Goal: Information Seeking & Learning: Learn about a topic

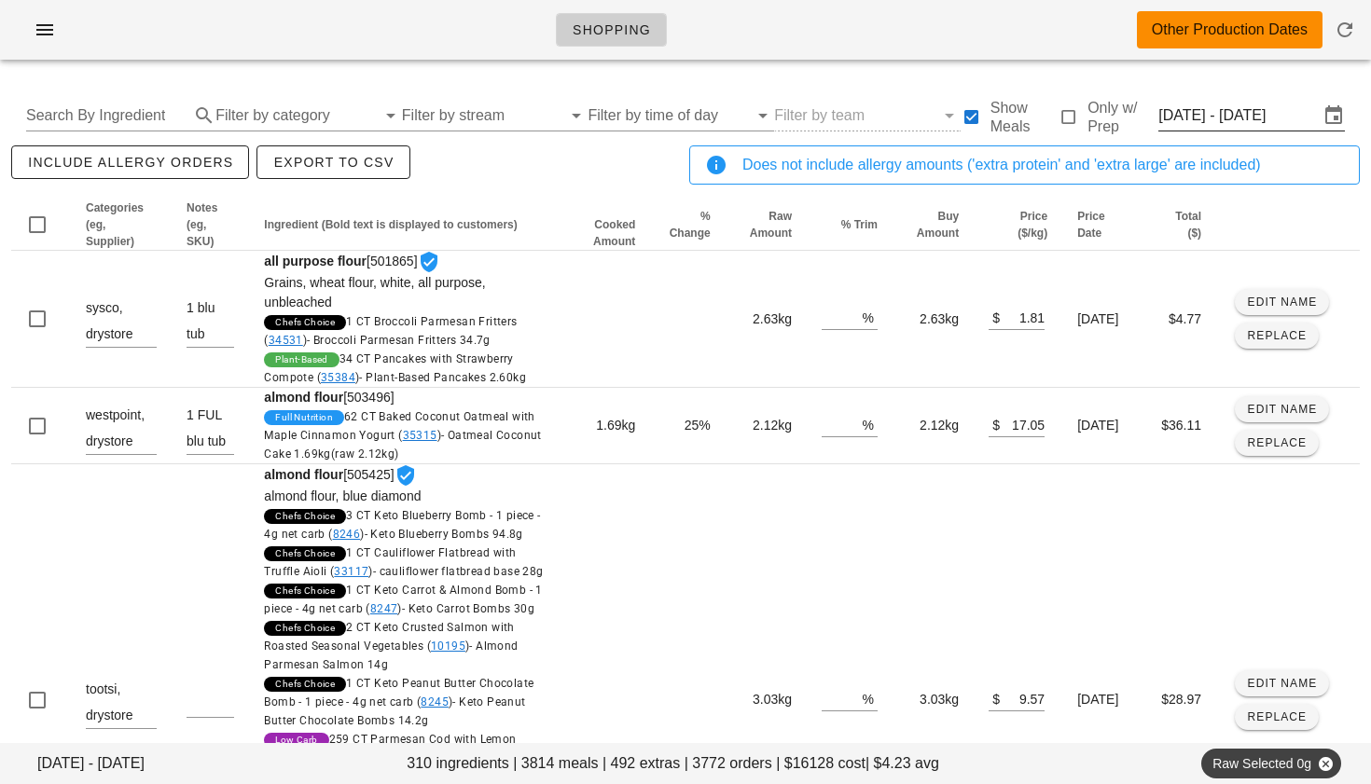
click at [1265, 122] on input "[DATE] - [DATE]" at bounding box center [1238, 116] width 160 height 30
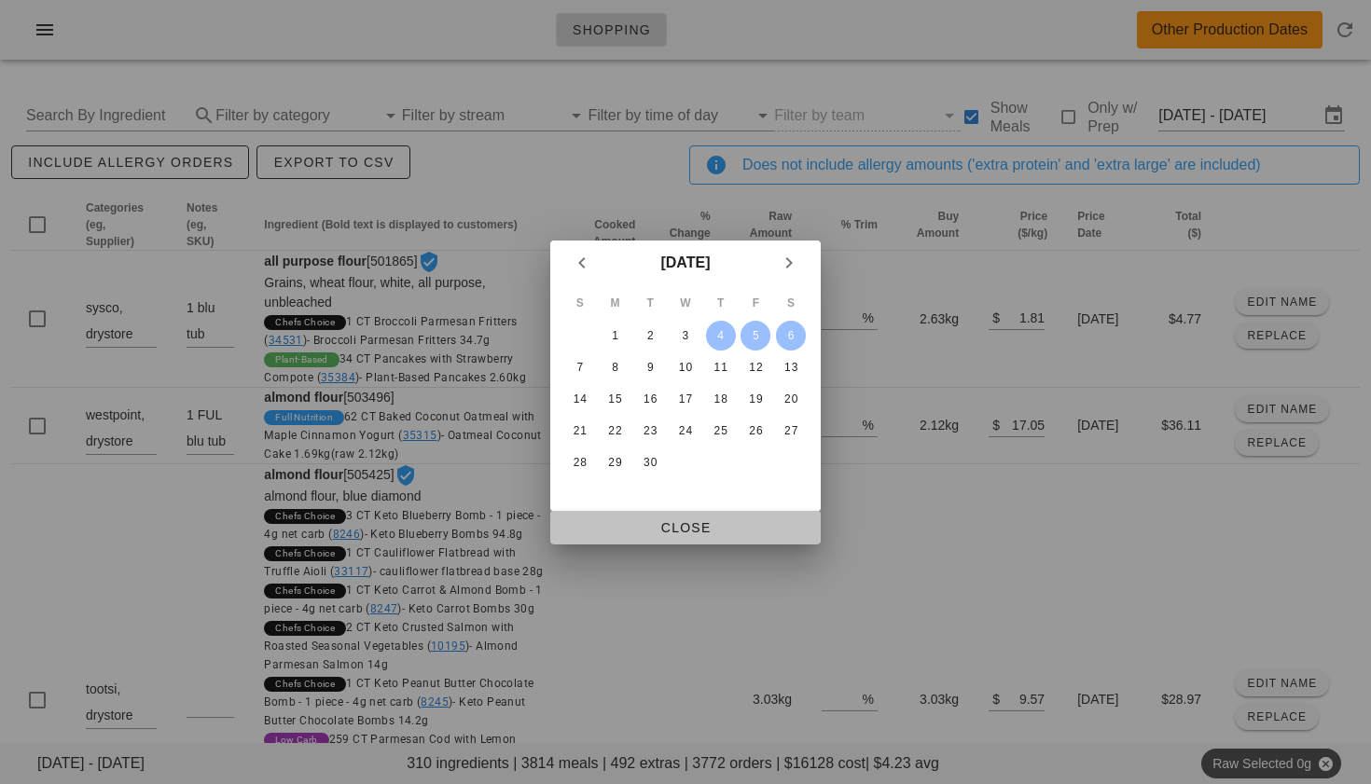
click at [715, 522] on span "Close" at bounding box center [685, 527] width 241 height 15
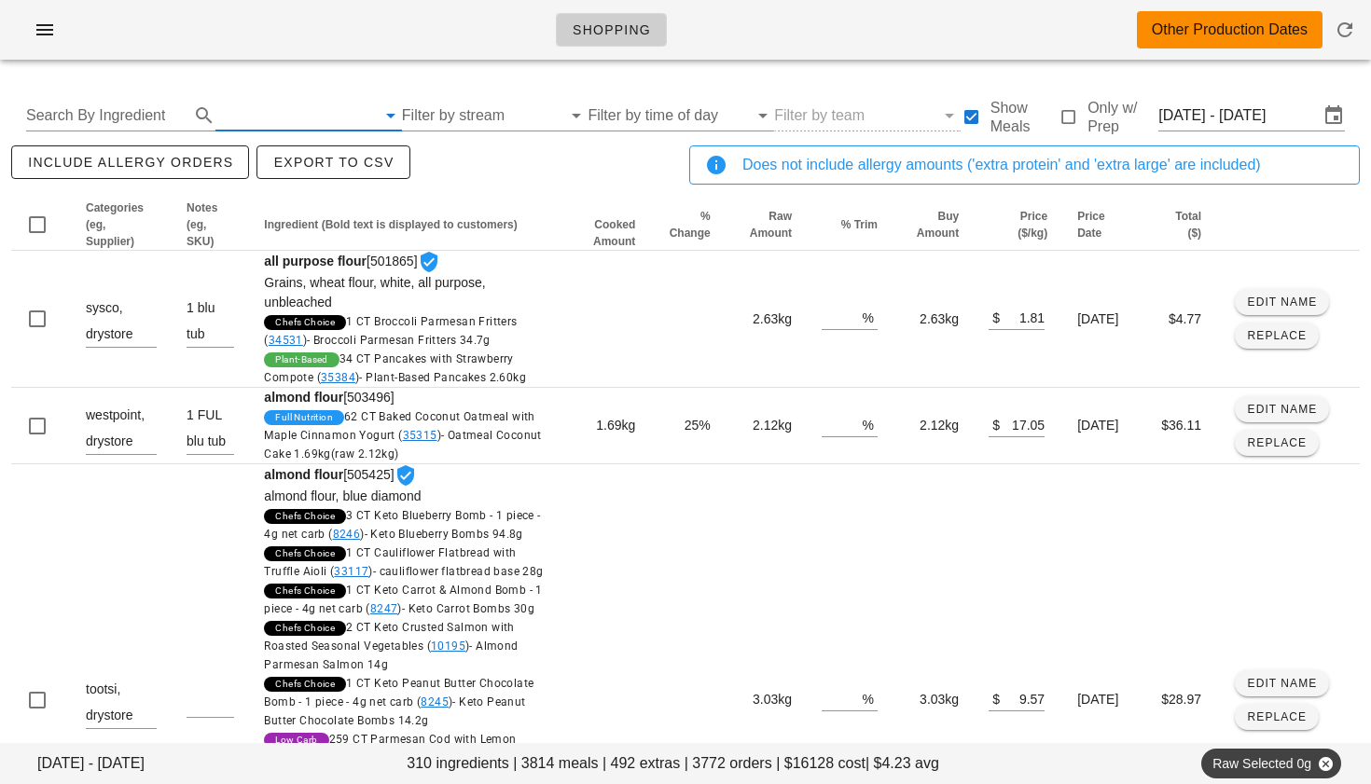
click at [285, 119] on input "text" at bounding box center [295, 116] width 160 height 30
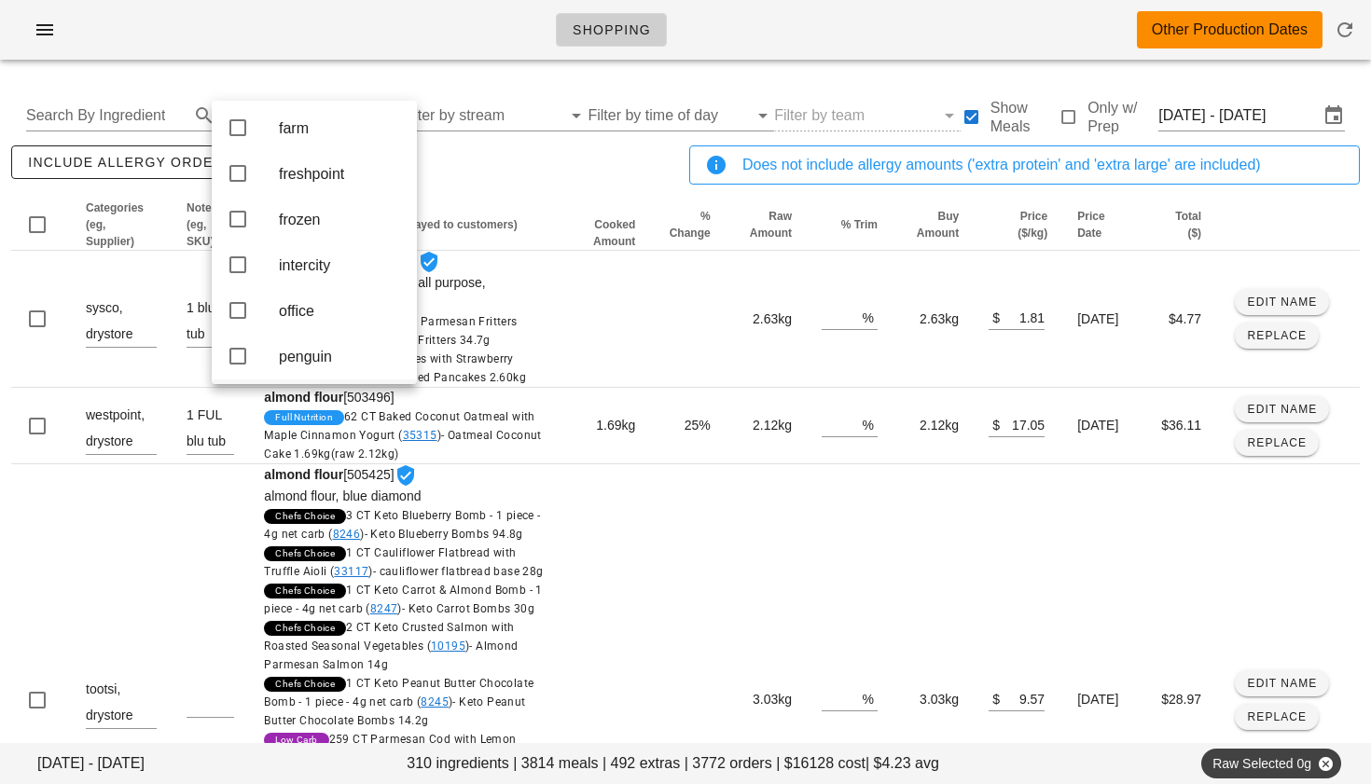
scroll to position [272, 0]
click at [236, 189] on icon at bounding box center [238, 178] width 22 height 22
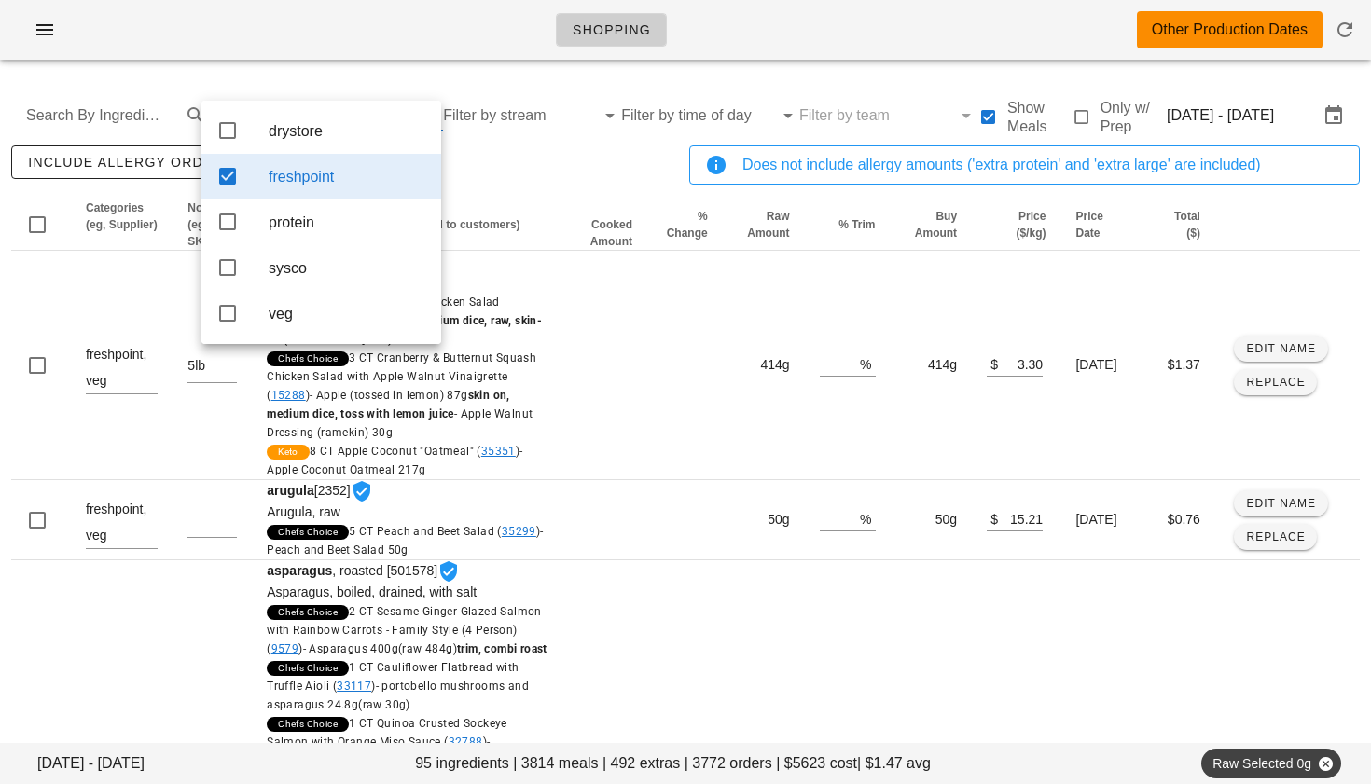
scroll to position [0, 0]
click at [520, 157] on div "include allergy orders Export to CSV" at bounding box center [346, 173] width 678 height 62
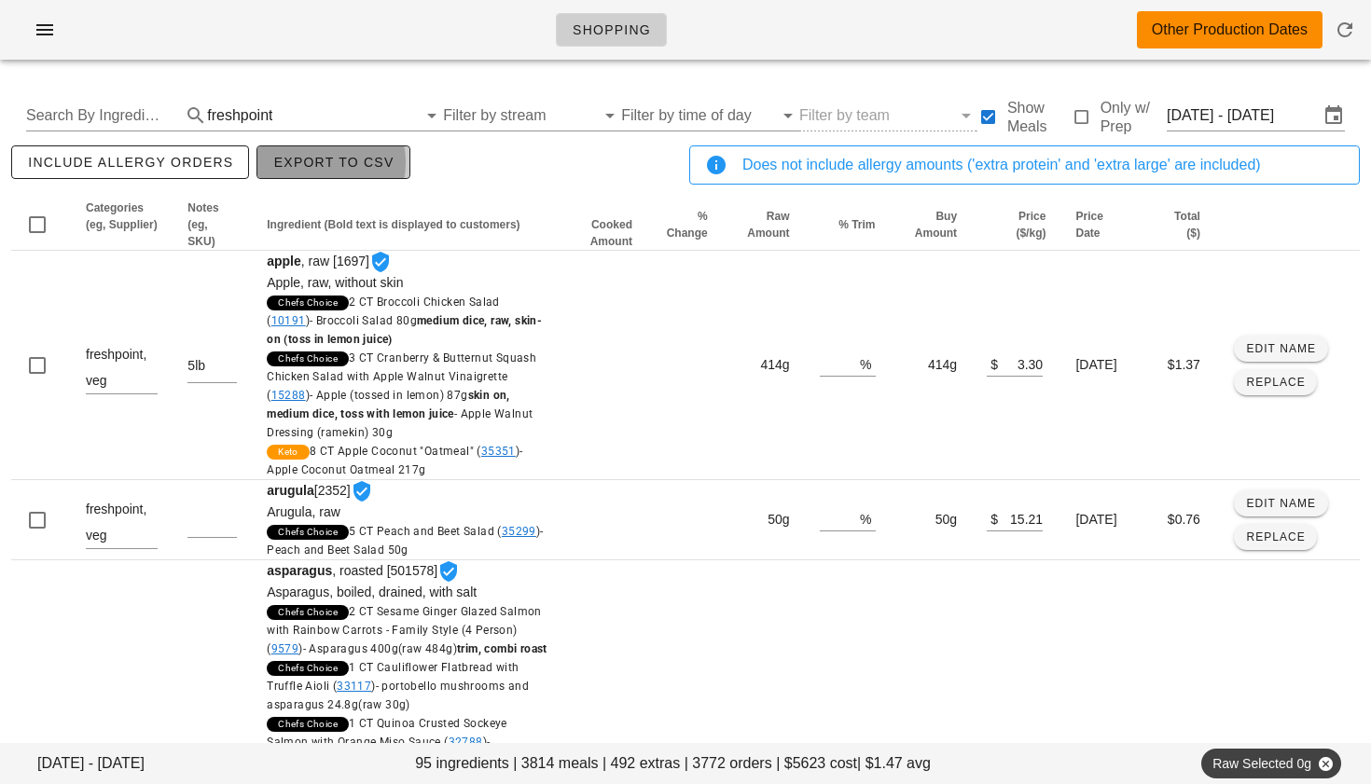
click at [367, 159] on span "Export to CSV" at bounding box center [332, 162] width 121 height 15
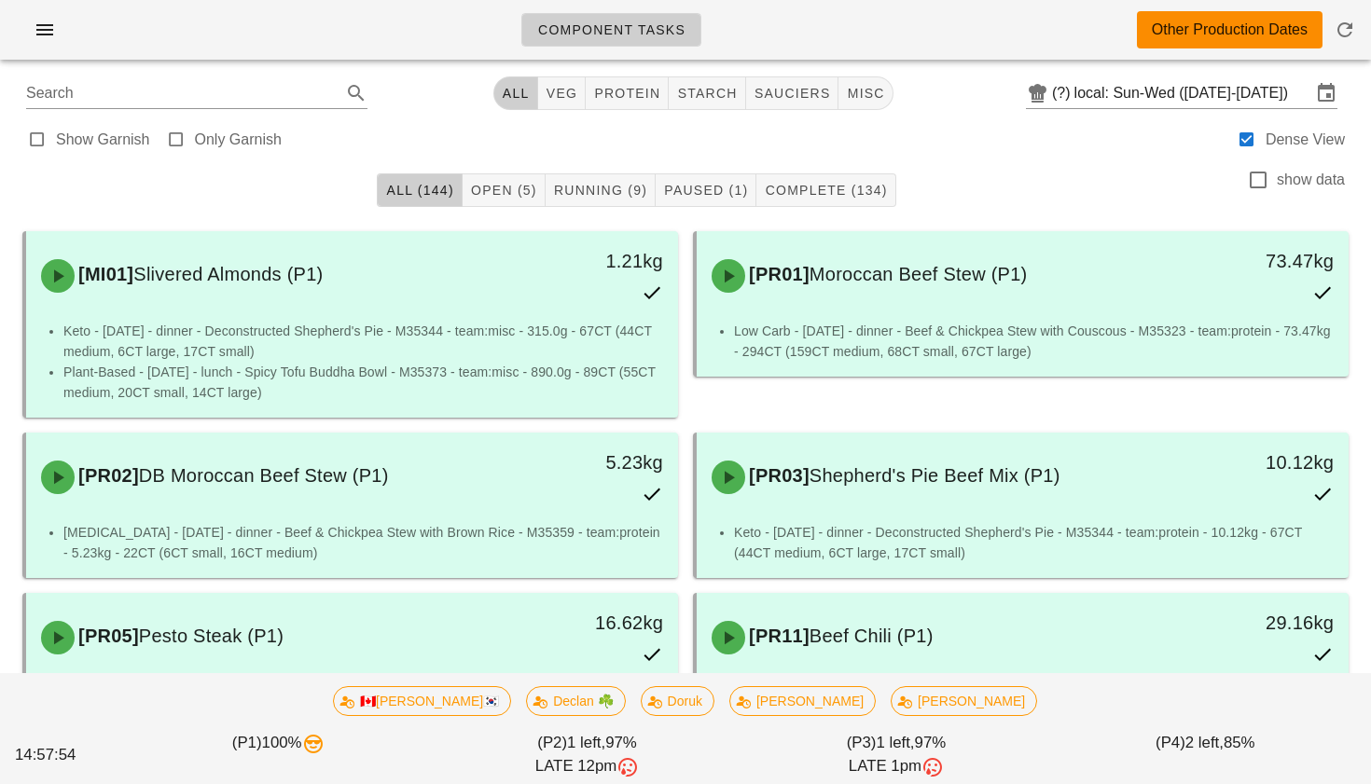
scroll to position [4, 0]
click at [623, 99] on span "protein" at bounding box center [626, 93] width 67 height 15
type input "team:protein"
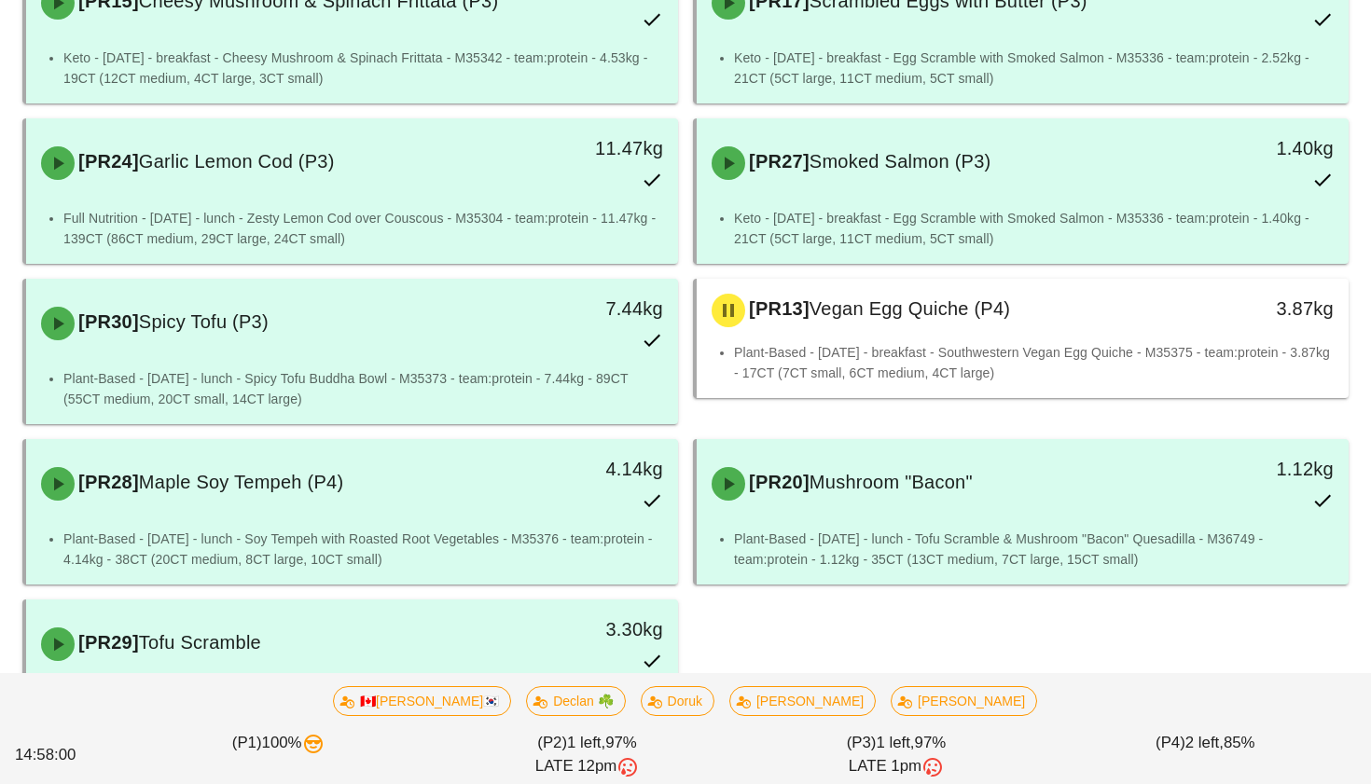
scroll to position [2252, 0]
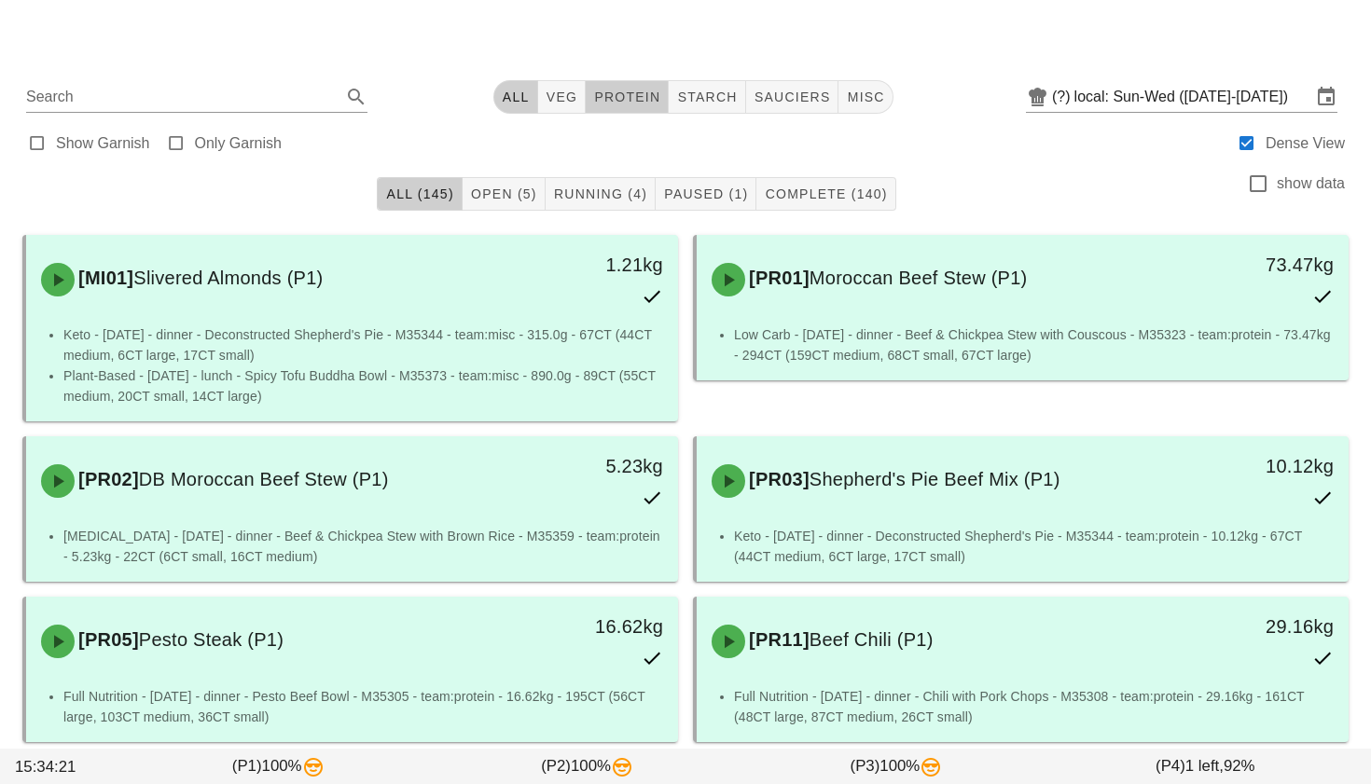
click at [636, 102] on span "protein" at bounding box center [626, 97] width 67 height 15
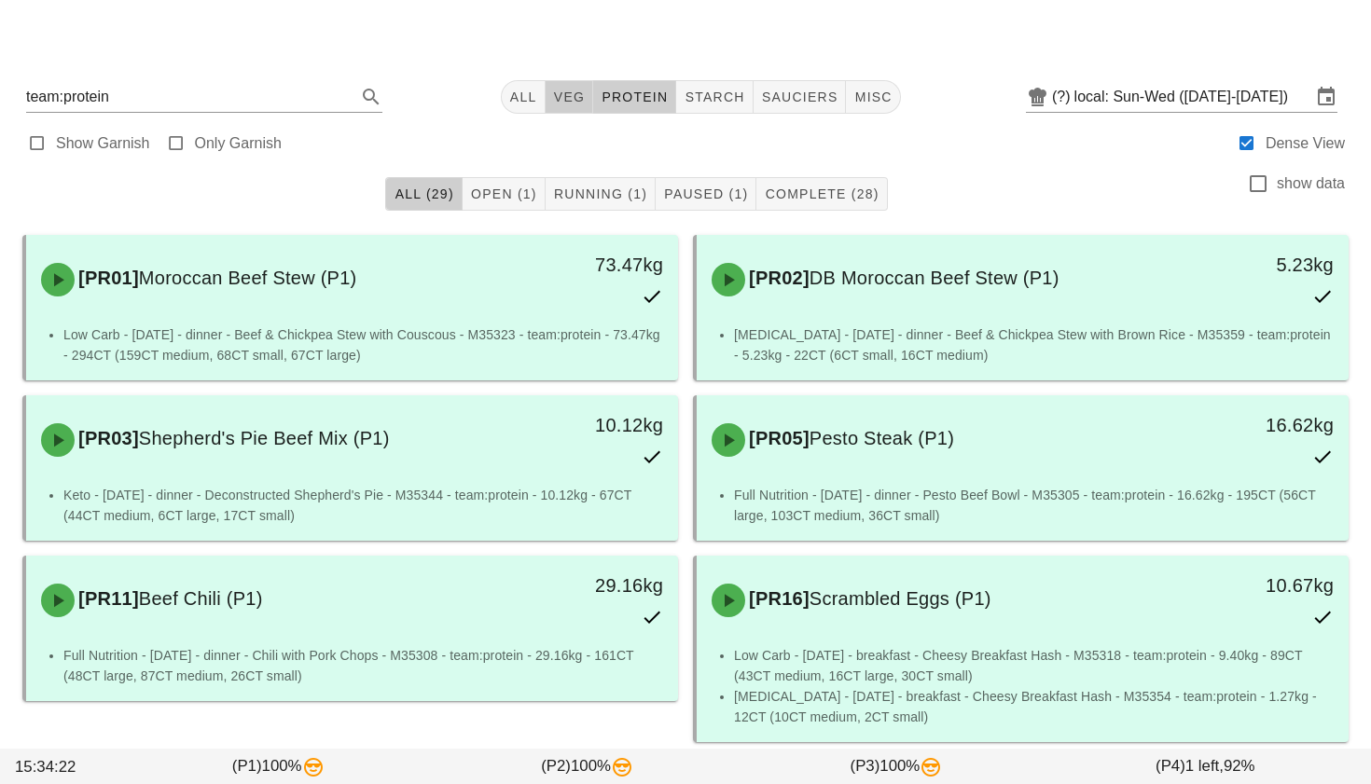
click at [561, 90] on span "veg" at bounding box center [569, 97] width 33 height 15
type input "team:veg"
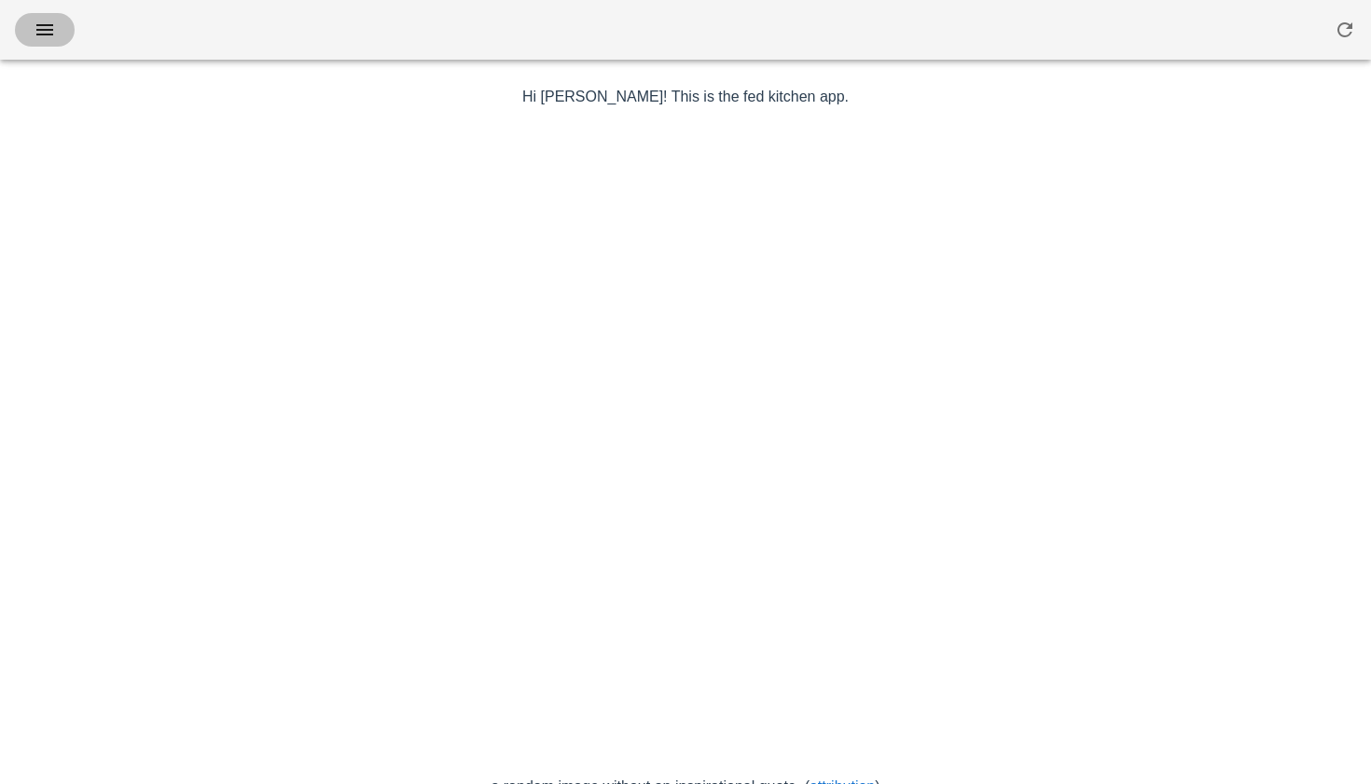
click at [48, 28] on icon "button" at bounding box center [45, 30] width 22 height 22
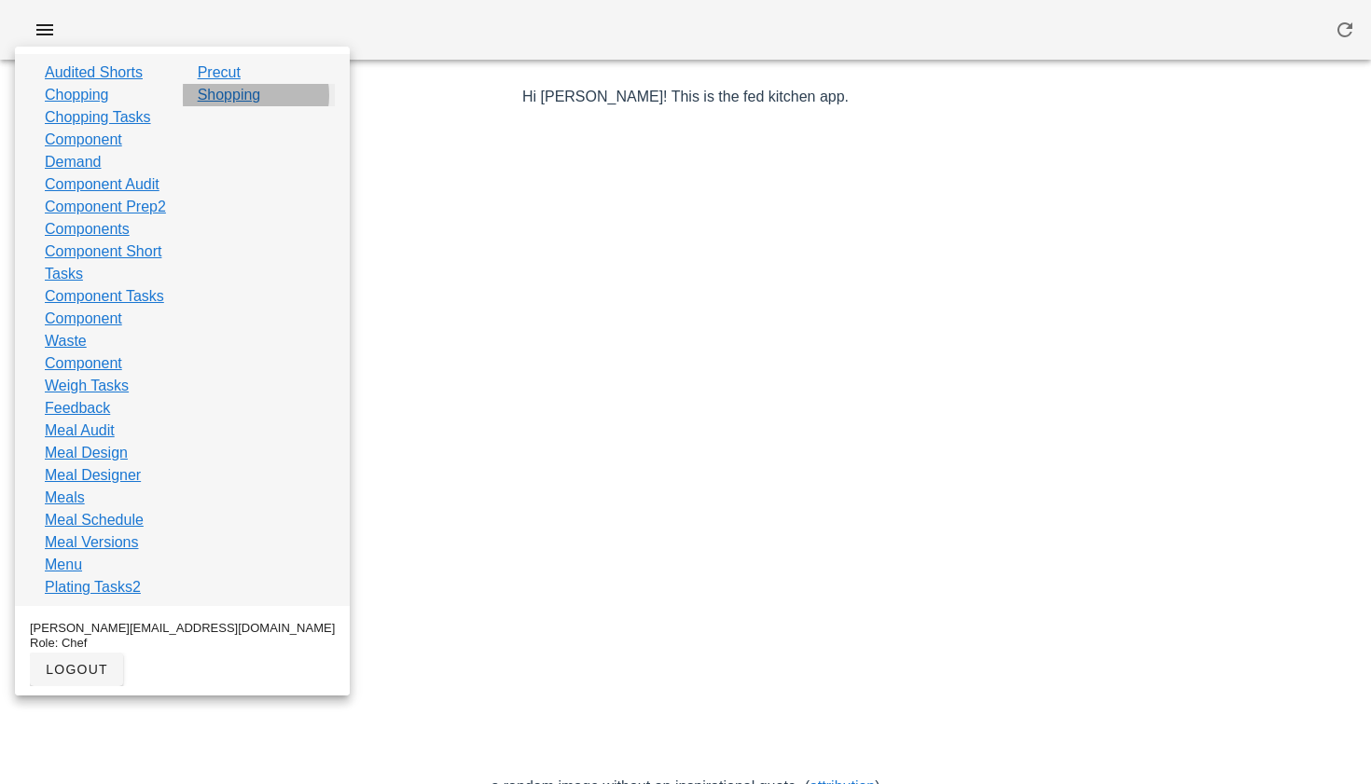
click at [226, 95] on link "Shopping" at bounding box center [229, 95] width 63 height 22
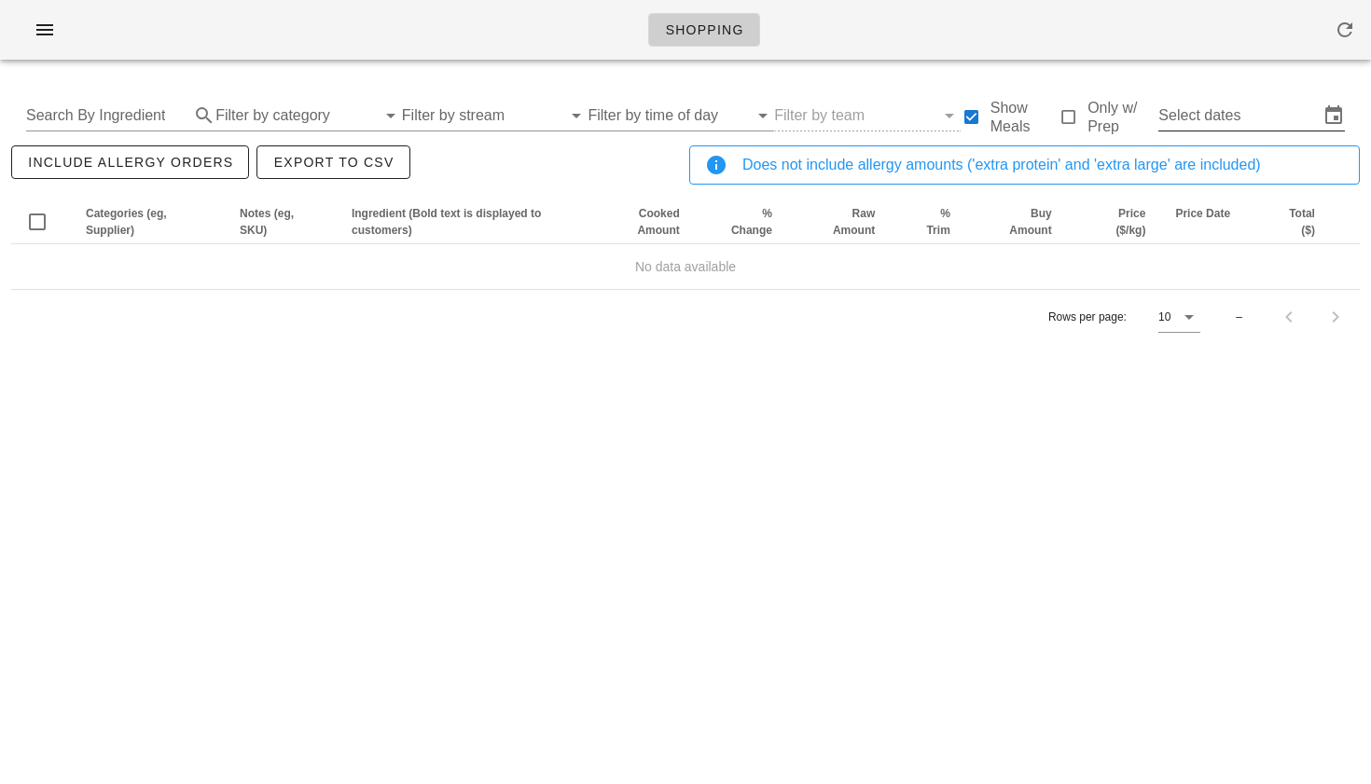
click at [1217, 125] on input "Select dates" at bounding box center [1238, 116] width 160 height 30
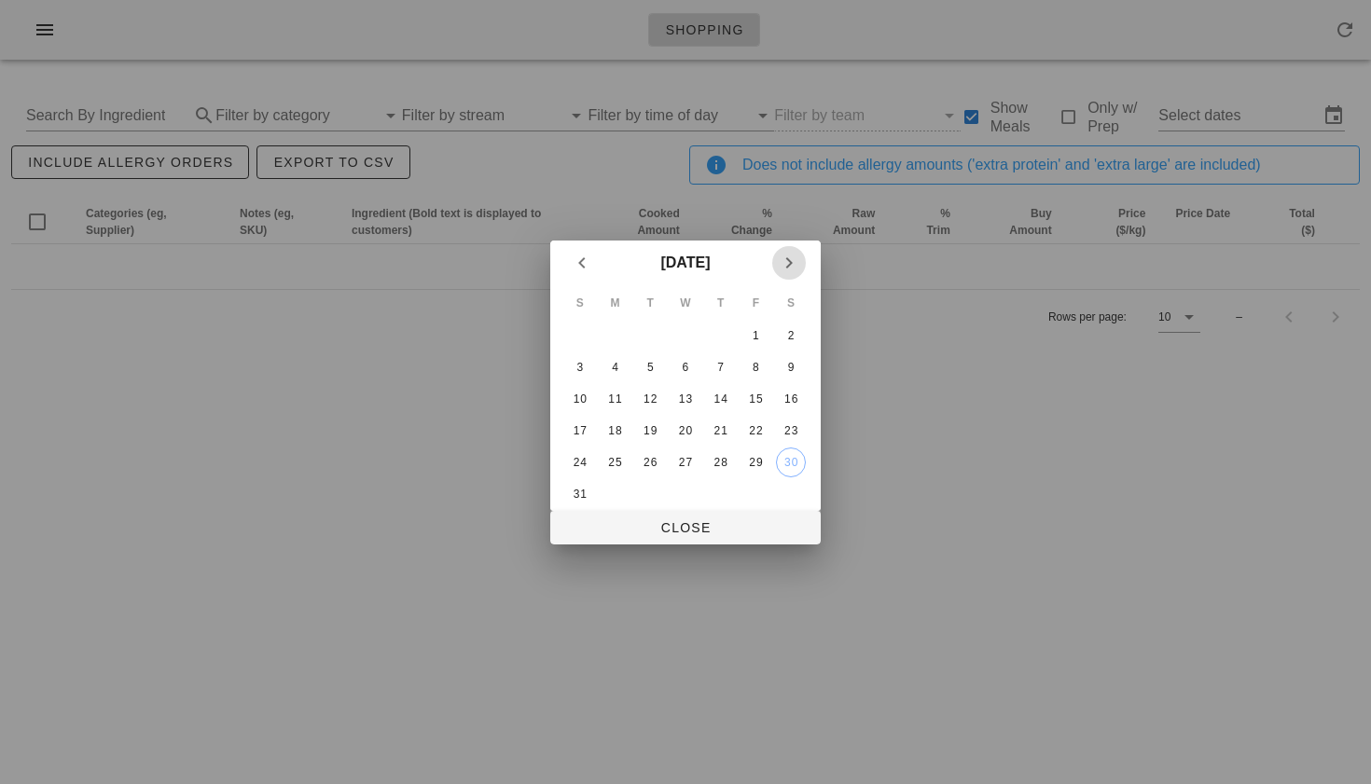
click at [790, 261] on icon "Next month" at bounding box center [789, 263] width 22 height 22
click at [783, 325] on button "6" at bounding box center [791, 336] width 30 height 30
click at [726, 325] on button "4" at bounding box center [721, 336] width 30 height 30
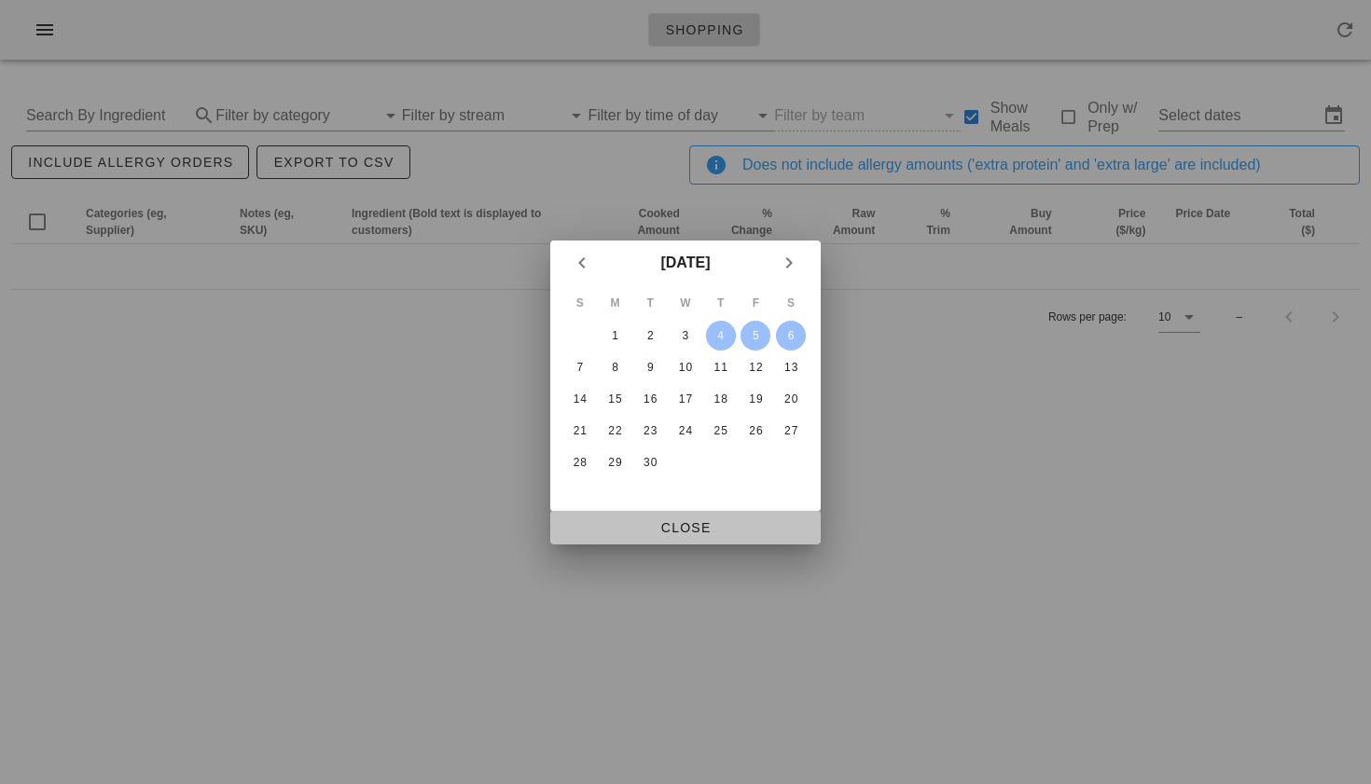
click at [709, 520] on span "Close" at bounding box center [685, 527] width 241 height 15
type input "Thu Sep 4 - Sat Sep 6"
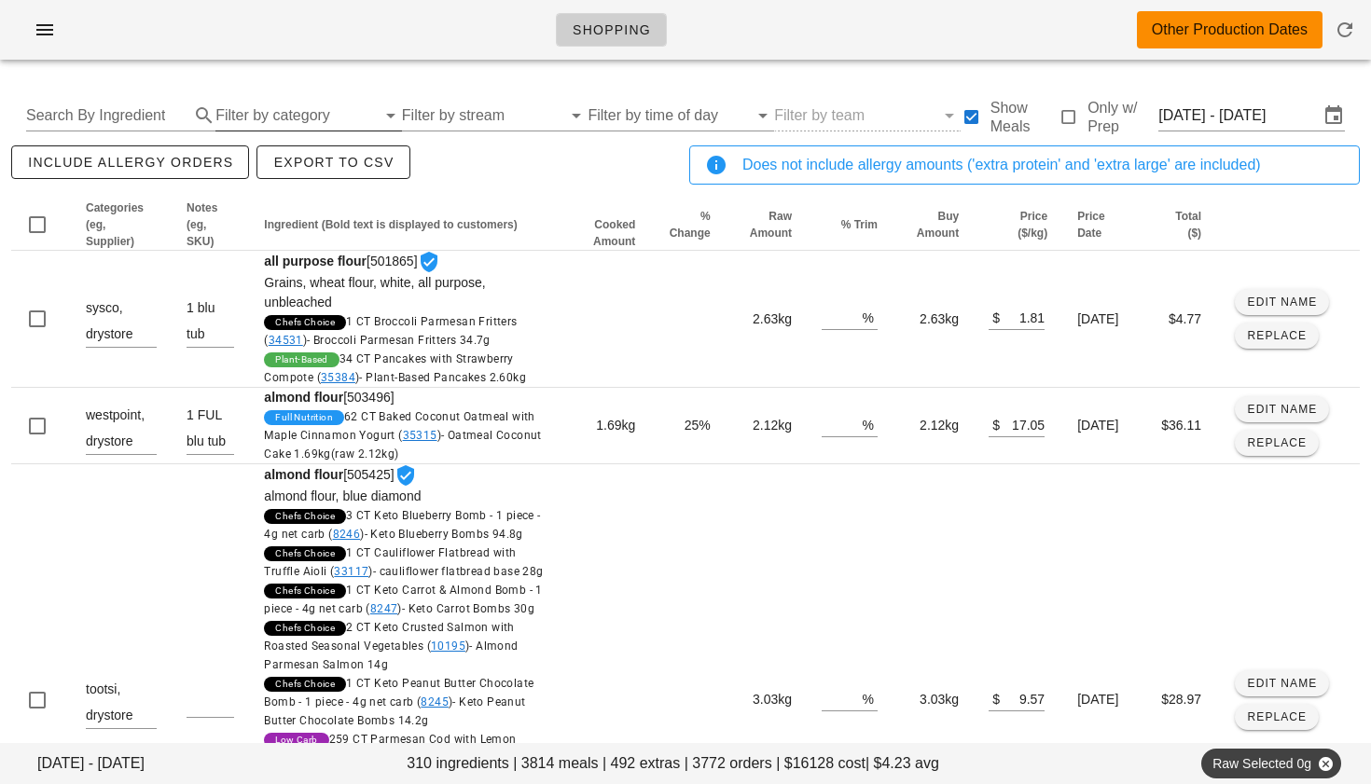
click at [279, 115] on input "Filter by category" at bounding box center [295, 116] width 160 height 30
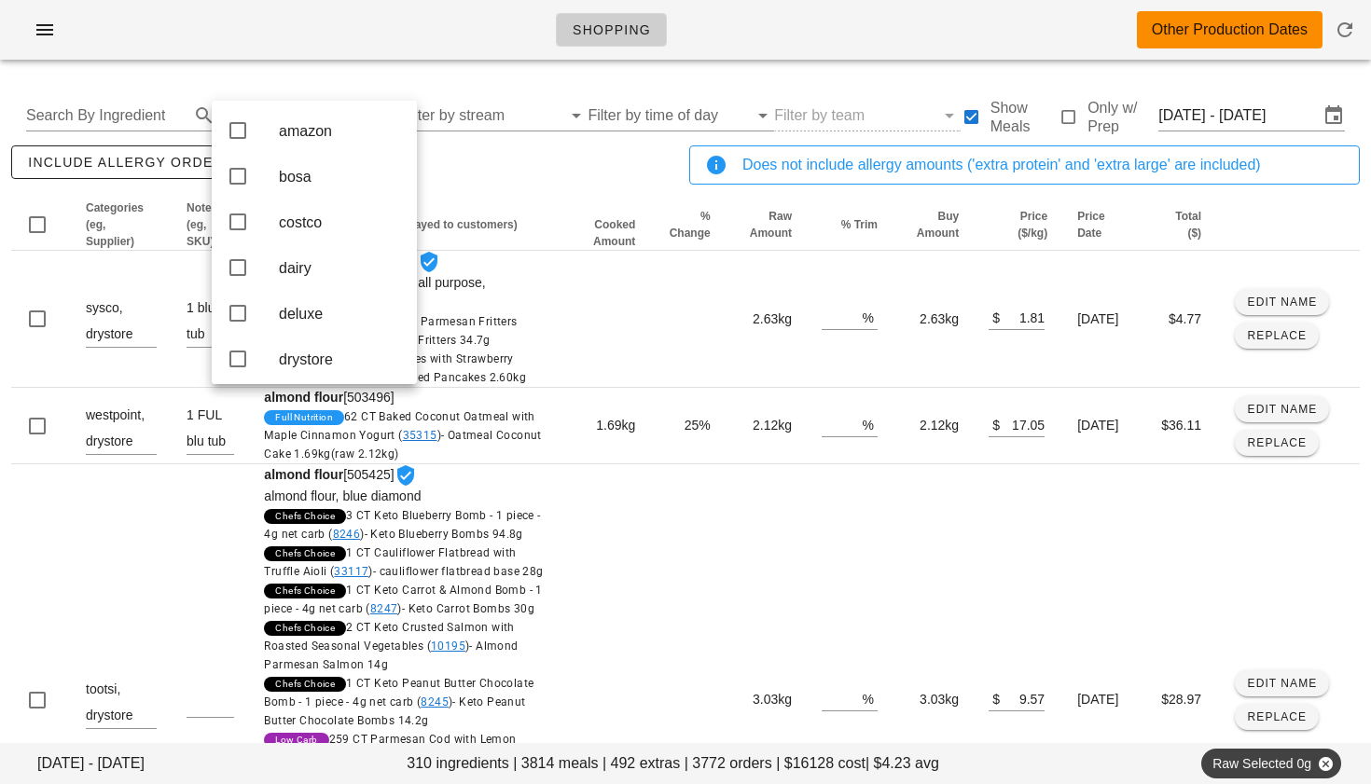
click at [572, 182] on div "include allergy orders Export to CSV" at bounding box center [346, 173] width 678 height 62
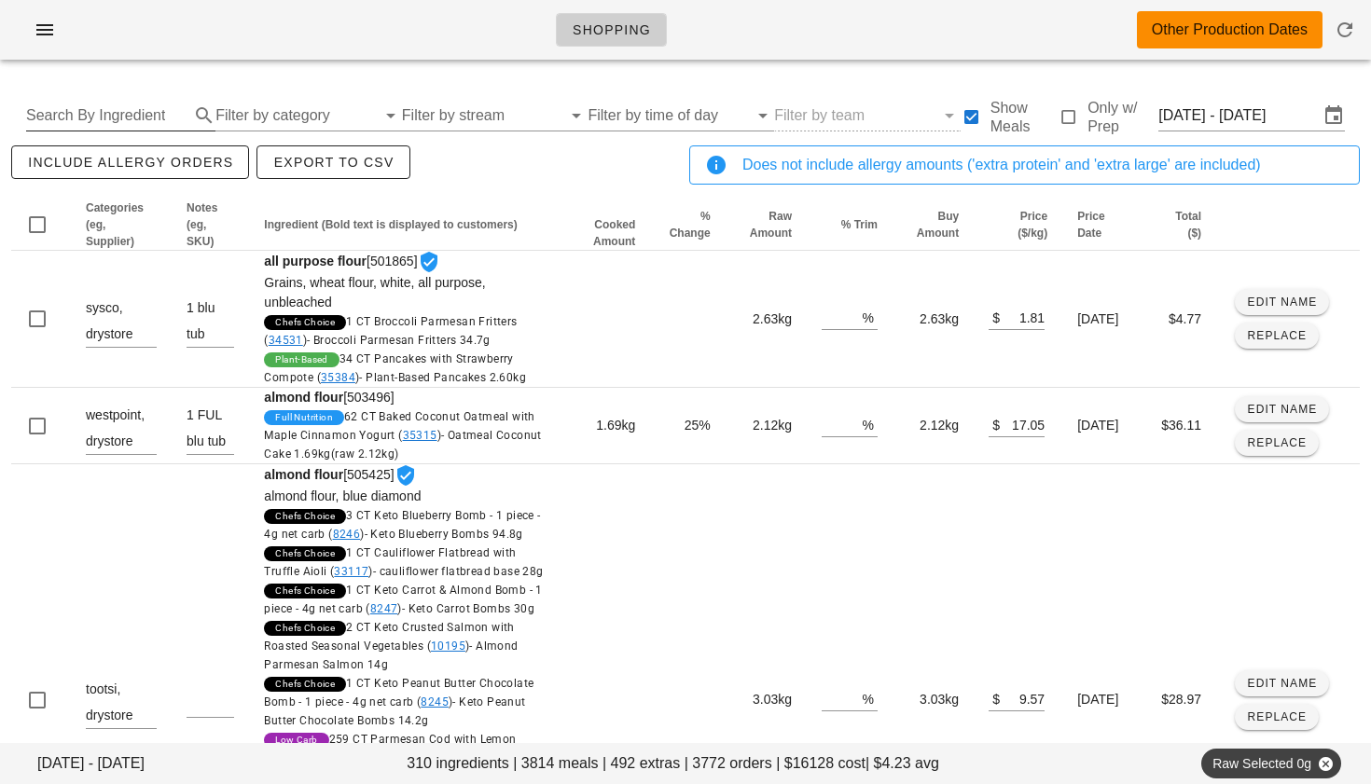
click at [147, 117] on input "Search By Ingredient" at bounding box center [105, 116] width 159 height 30
type input "turkey"
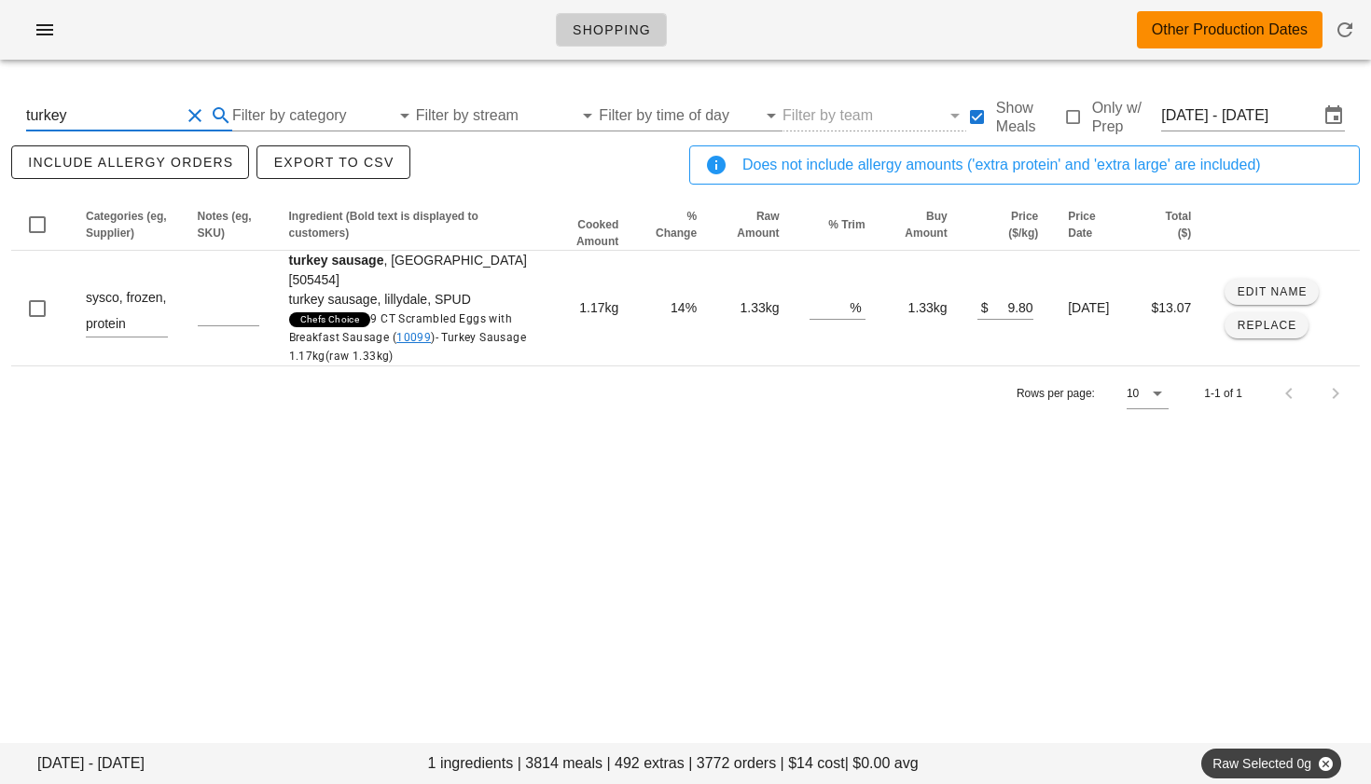
click at [195, 116] on button "Clear Search By Ingredient" at bounding box center [195, 115] width 22 height 22
click at [268, 116] on input "Filter by category" at bounding box center [295, 116] width 160 height 30
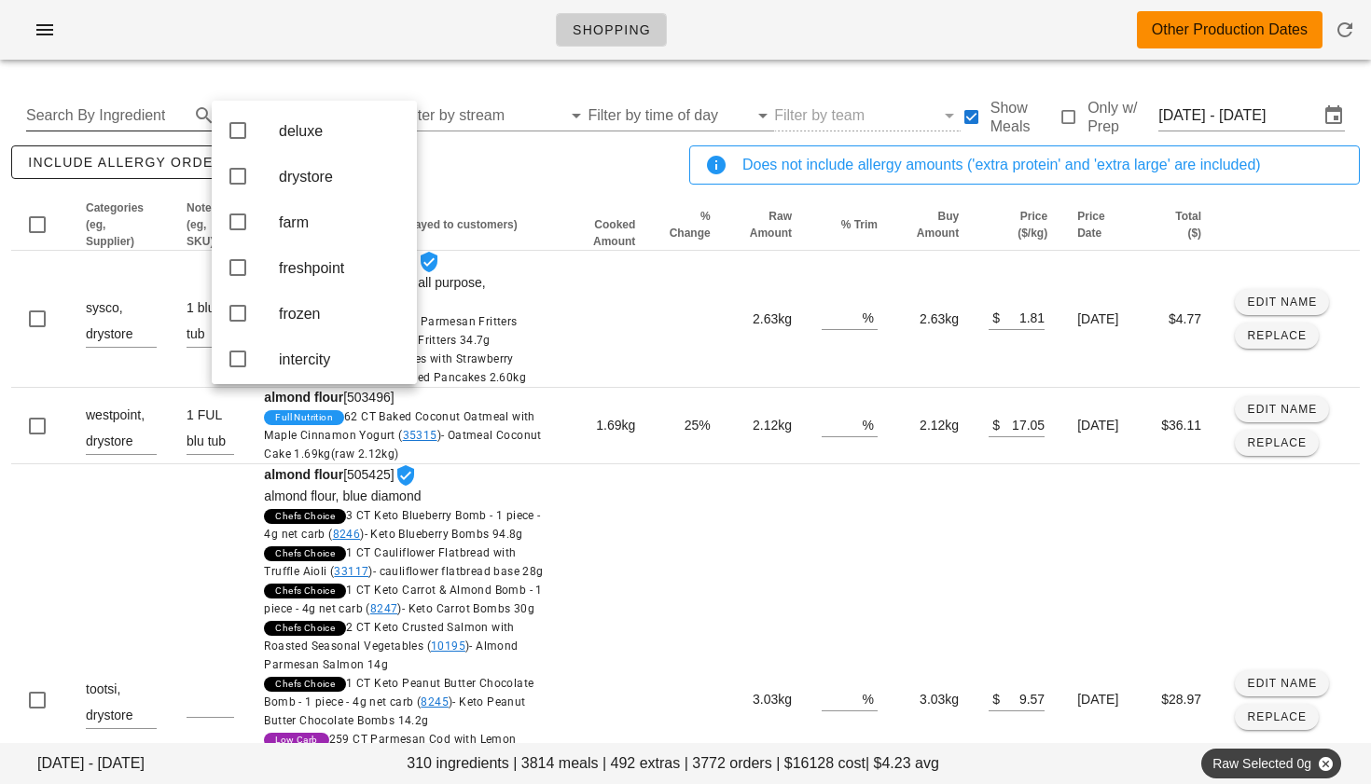
scroll to position [195, 0]
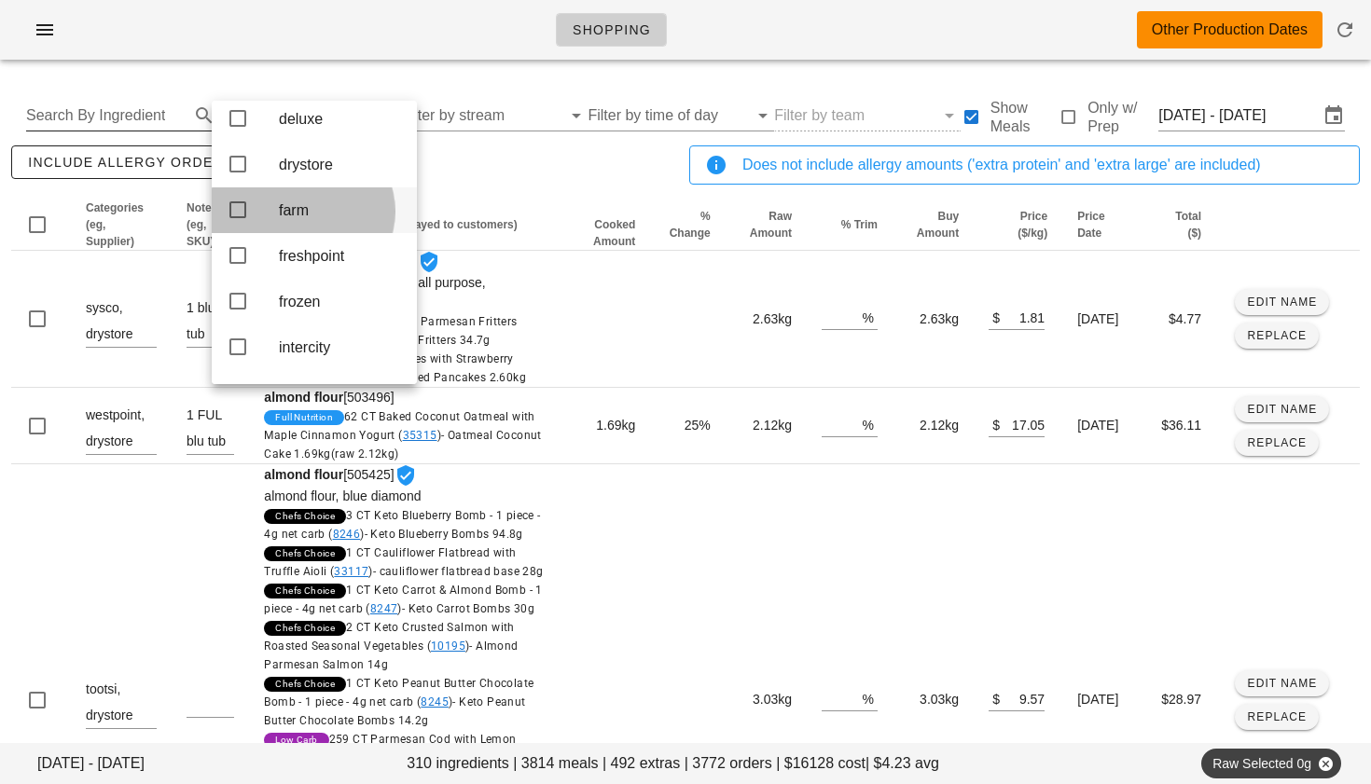
click at [240, 221] on icon at bounding box center [238, 210] width 22 height 22
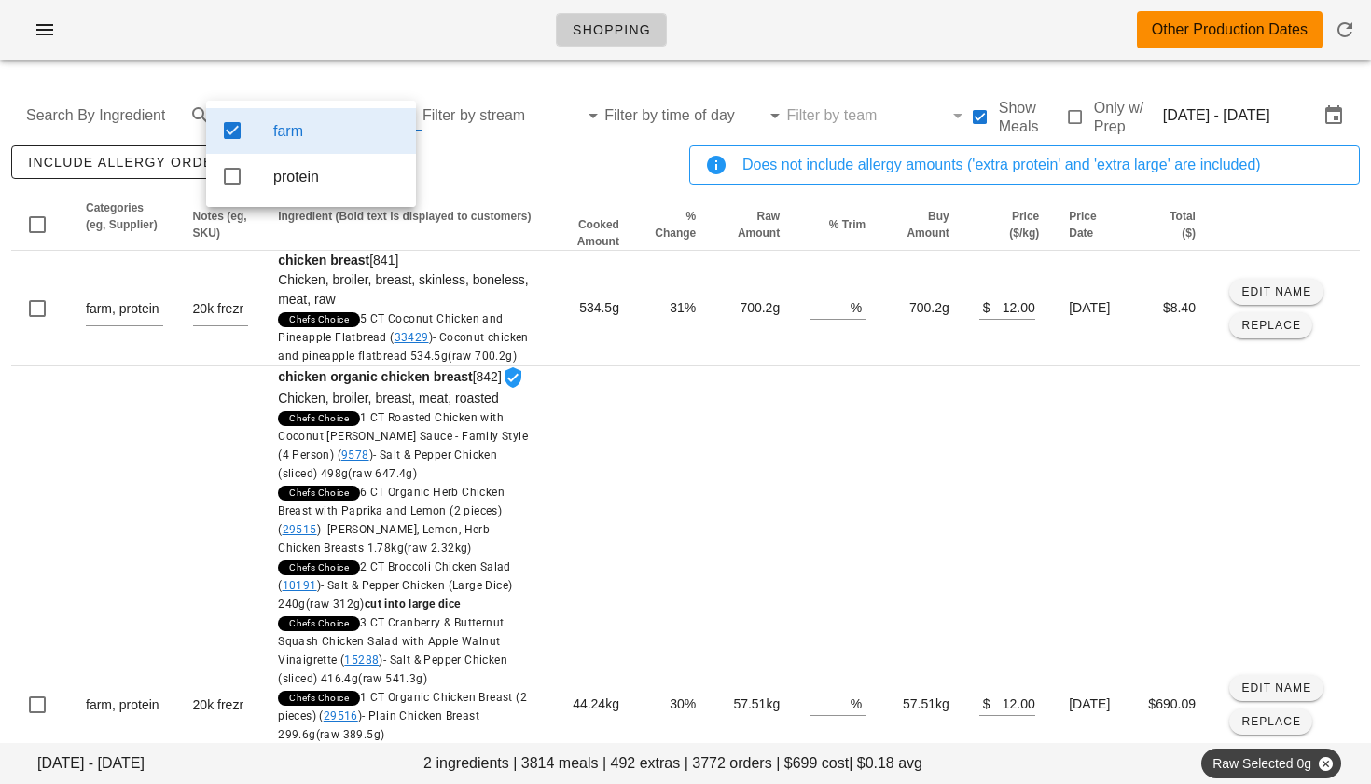
scroll to position [0, 0]
click at [547, 185] on div "include allergy orders Export to CSV" at bounding box center [346, 173] width 678 height 62
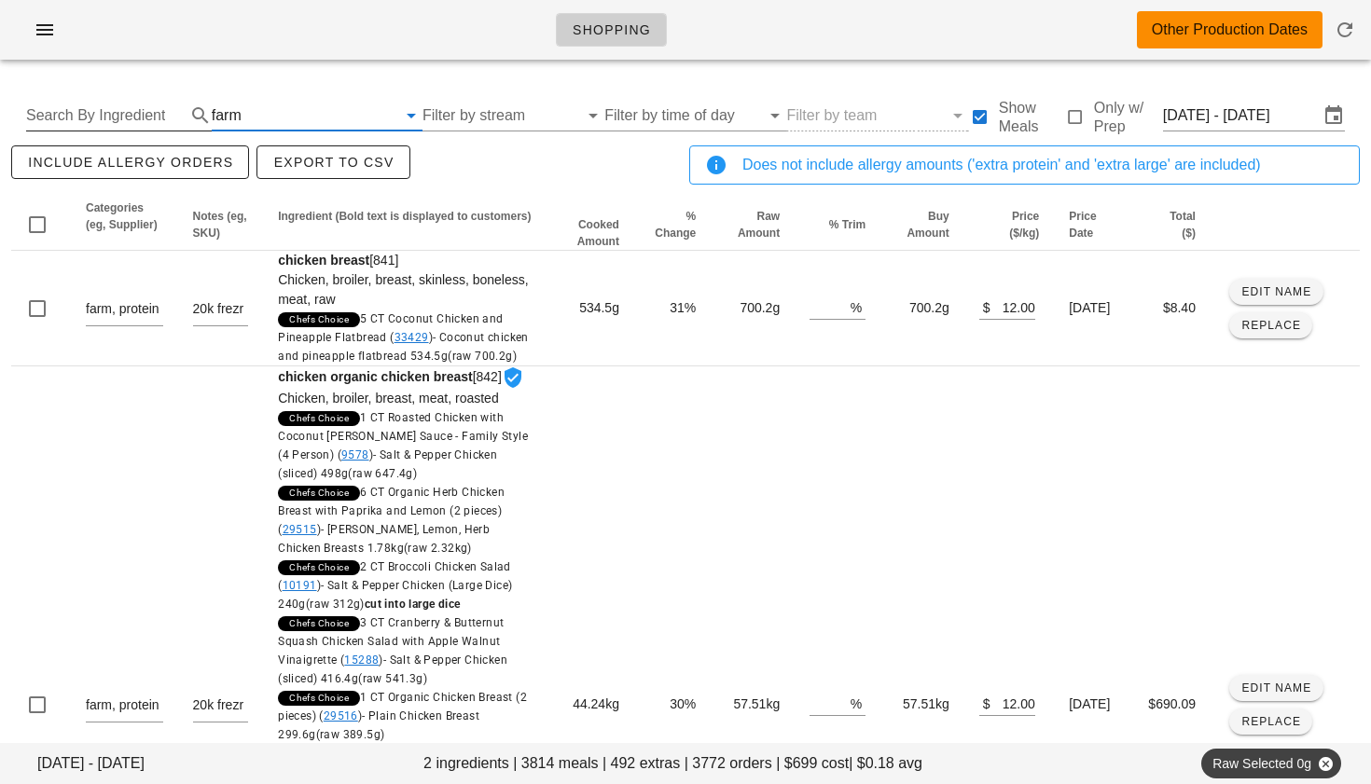
click at [245, 118] on input "text" at bounding box center [320, 116] width 151 height 30
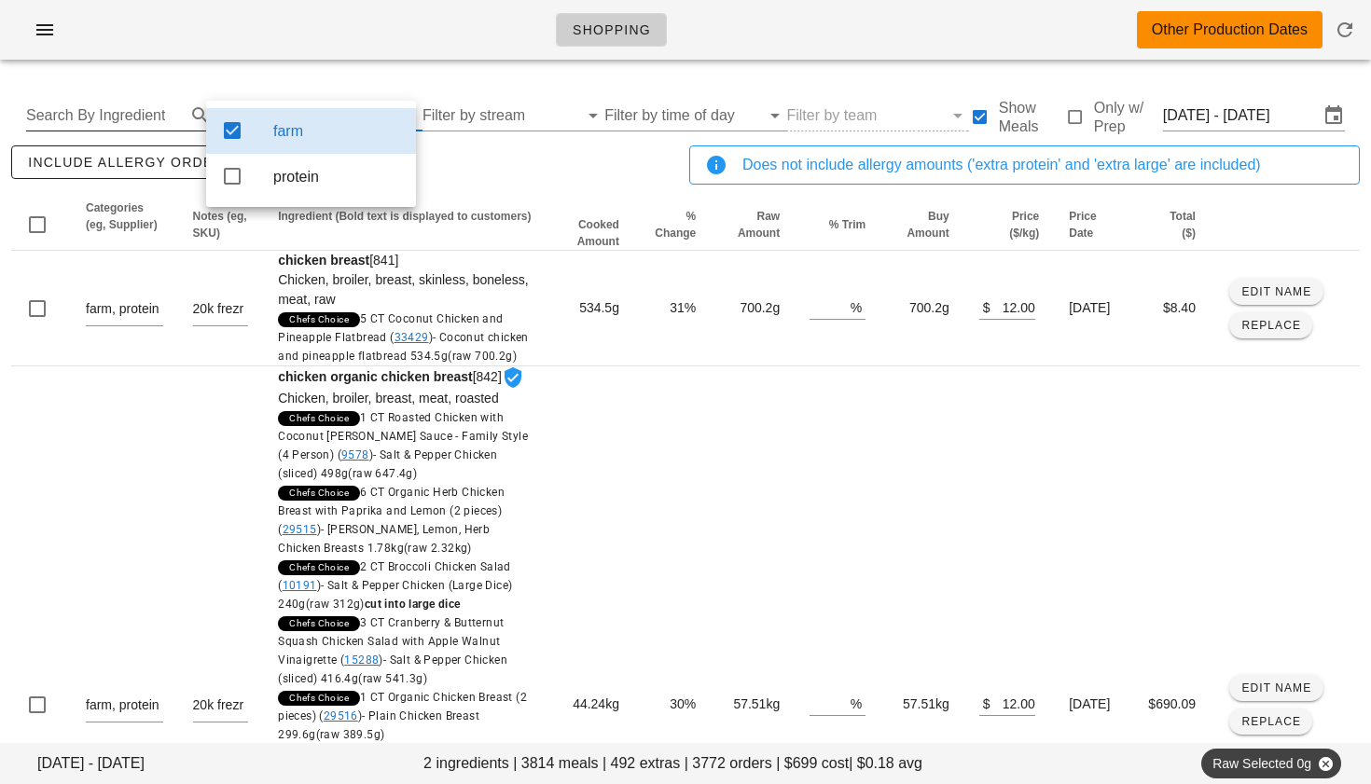
click at [234, 131] on icon at bounding box center [232, 130] width 22 height 22
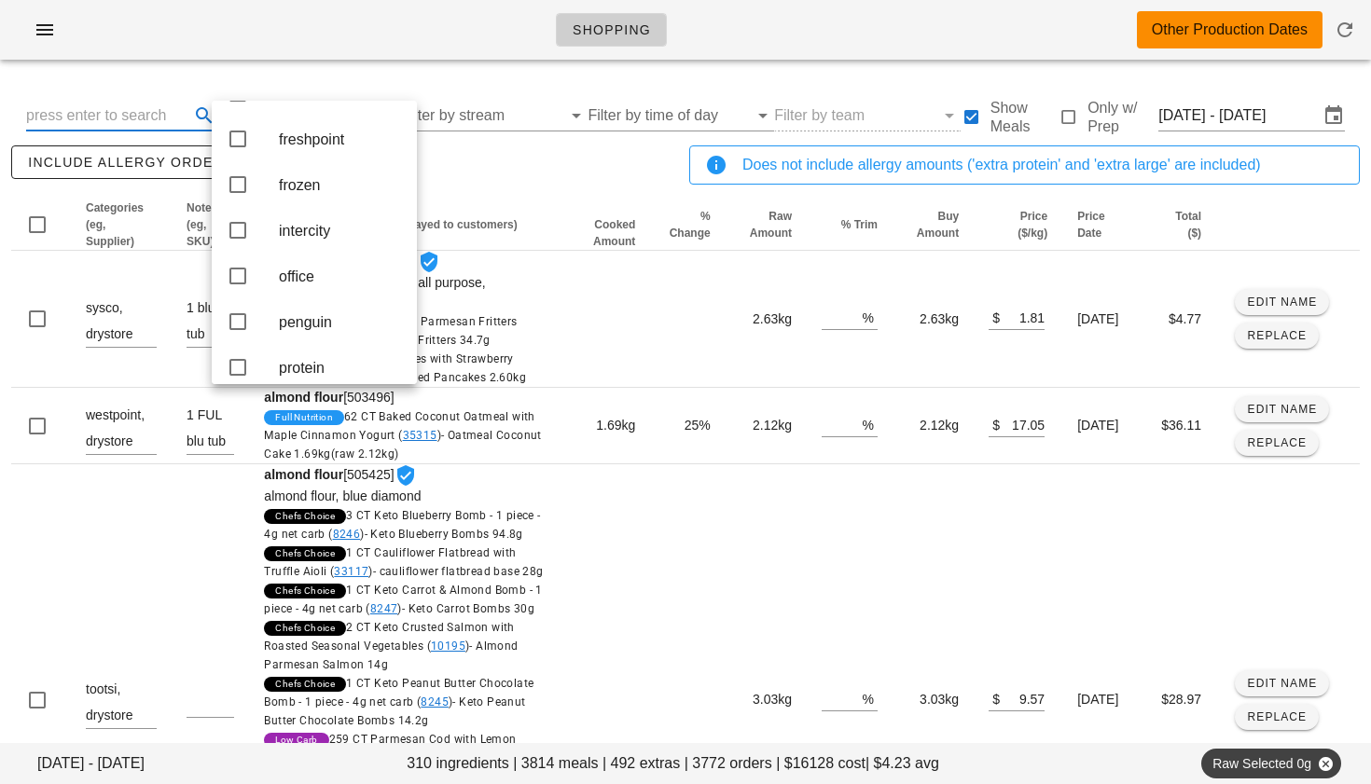
click at [105, 122] on input "text" at bounding box center [105, 116] width 159 height 30
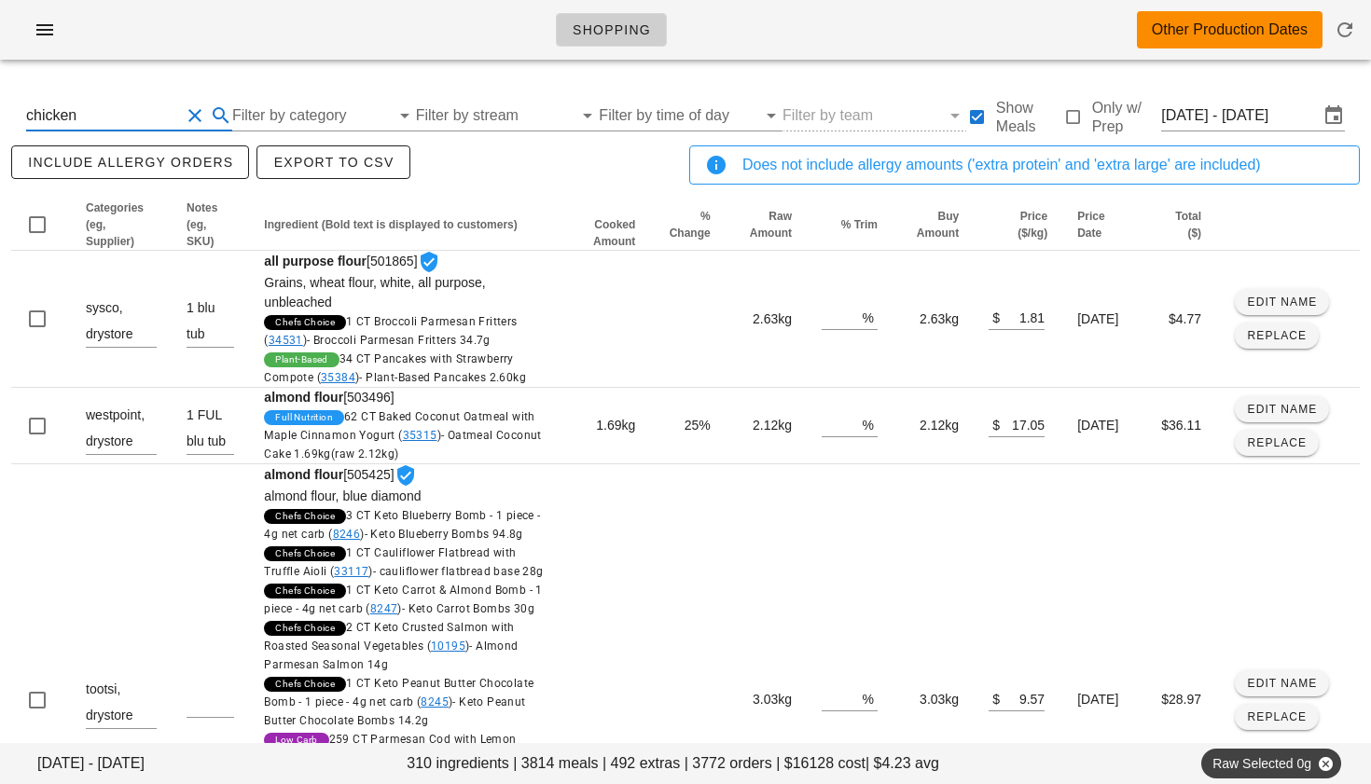
type input "chicken"
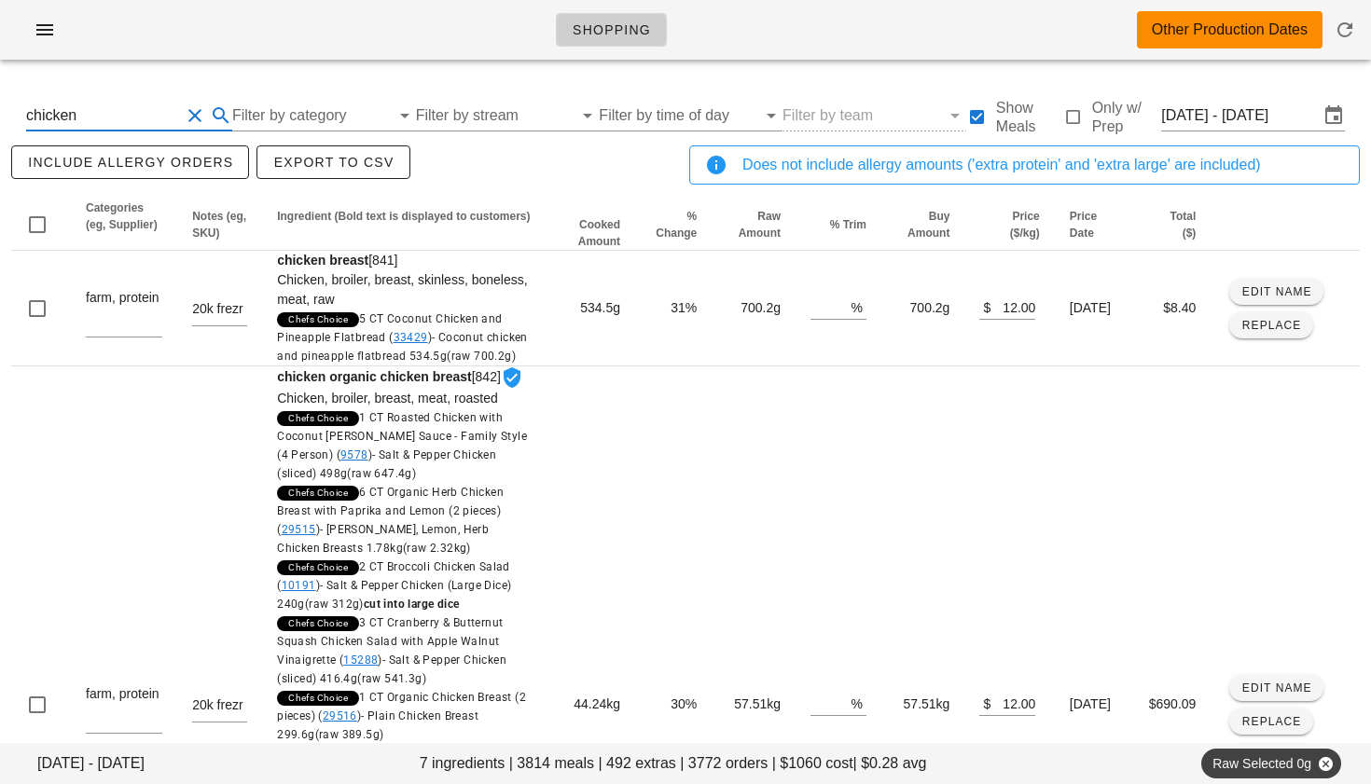
click at [192, 115] on button "Clear Search By Ingredient" at bounding box center [195, 115] width 22 height 22
click at [126, 119] on input "text" at bounding box center [105, 116] width 159 height 30
click at [249, 110] on input "Filter by category" at bounding box center [295, 116] width 160 height 30
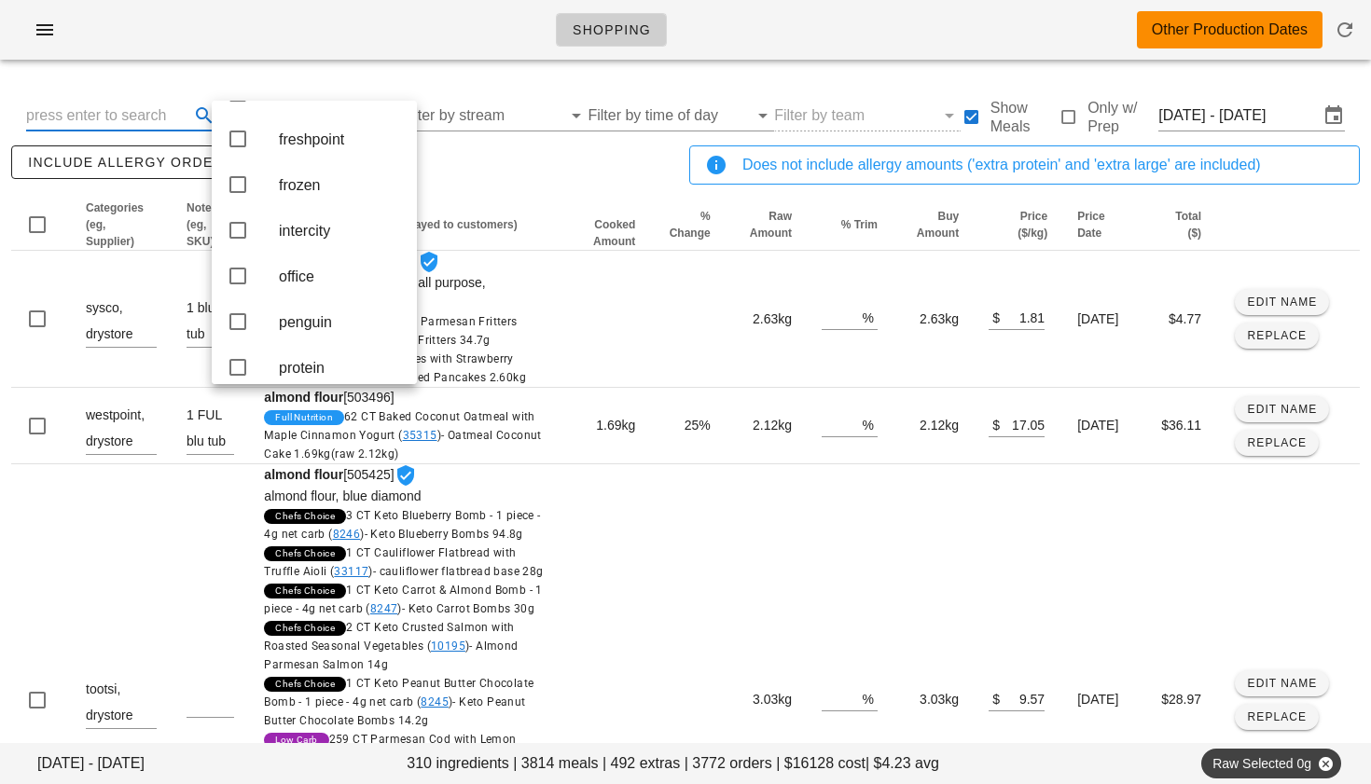
click at [157, 125] on input "text" at bounding box center [105, 116] width 159 height 30
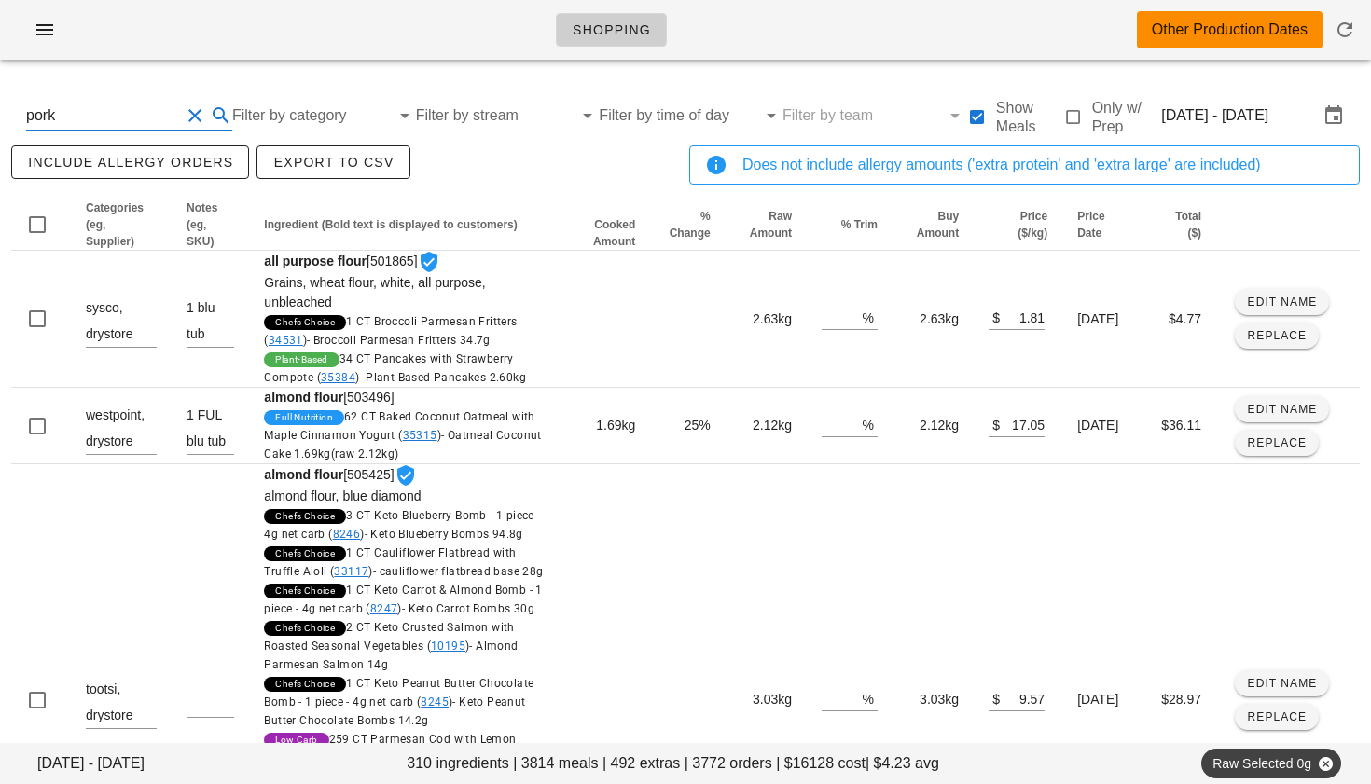
type input "pork"
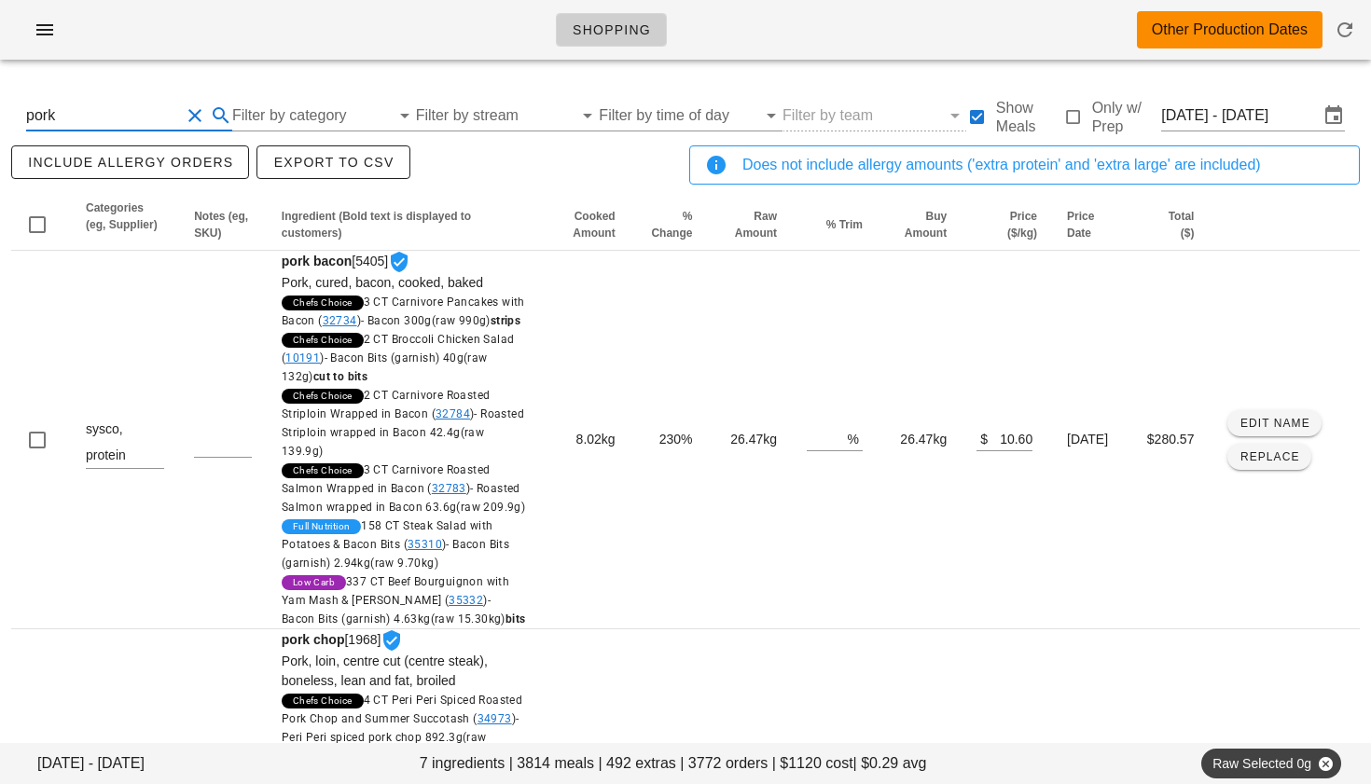
click at [197, 121] on button "Clear Search By Ingredient" at bounding box center [195, 115] width 22 height 22
click at [260, 108] on input "Filter by category" at bounding box center [295, 116] width 160 height 30
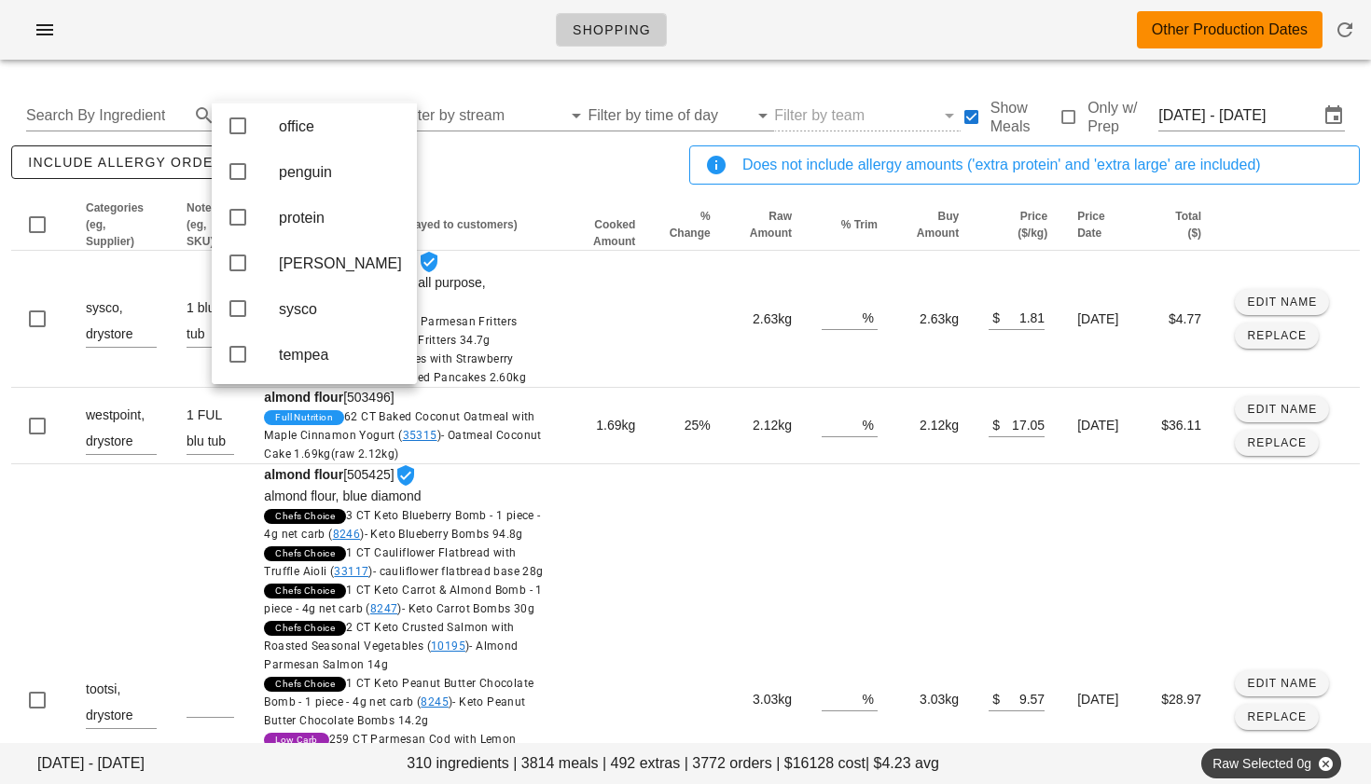
scroll to position [472, 0]
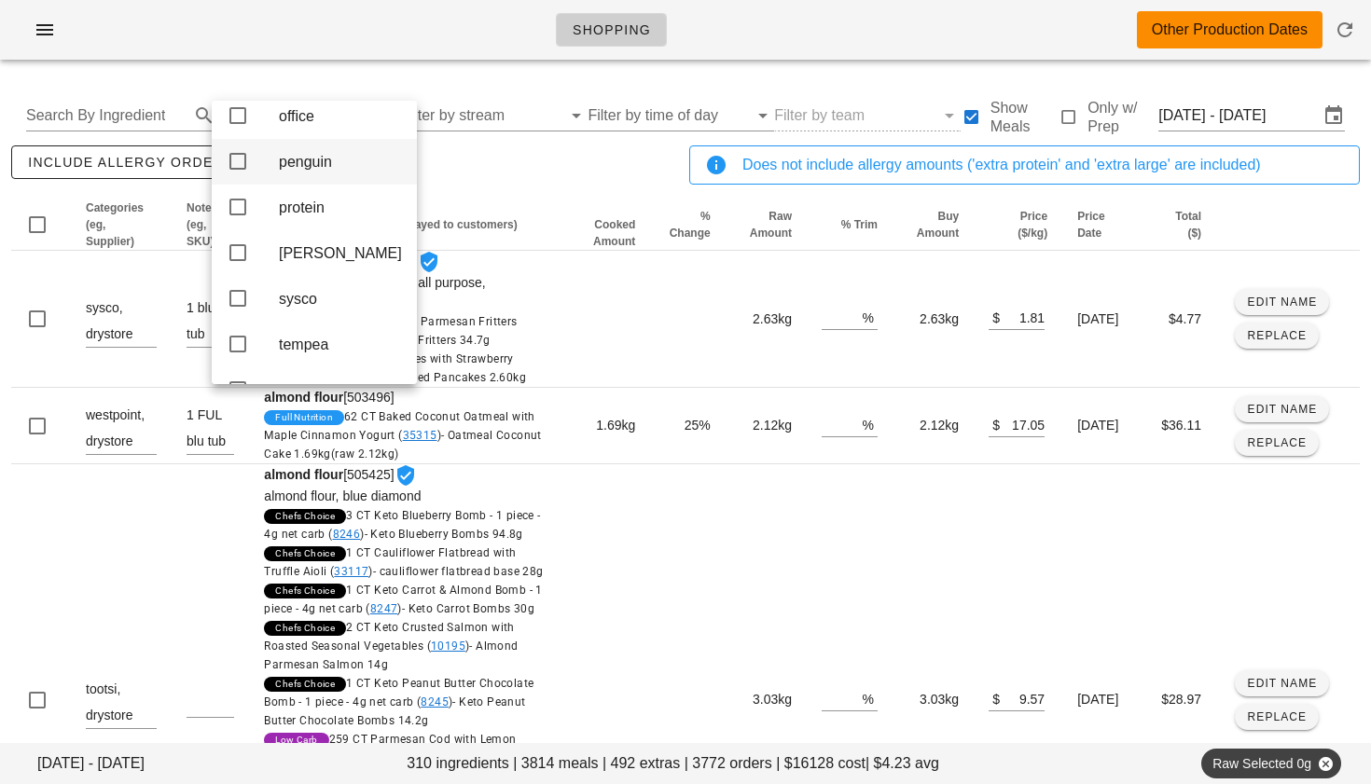
click at [234, 173] on icon at bounding box center [238, 161] width 22 height 22
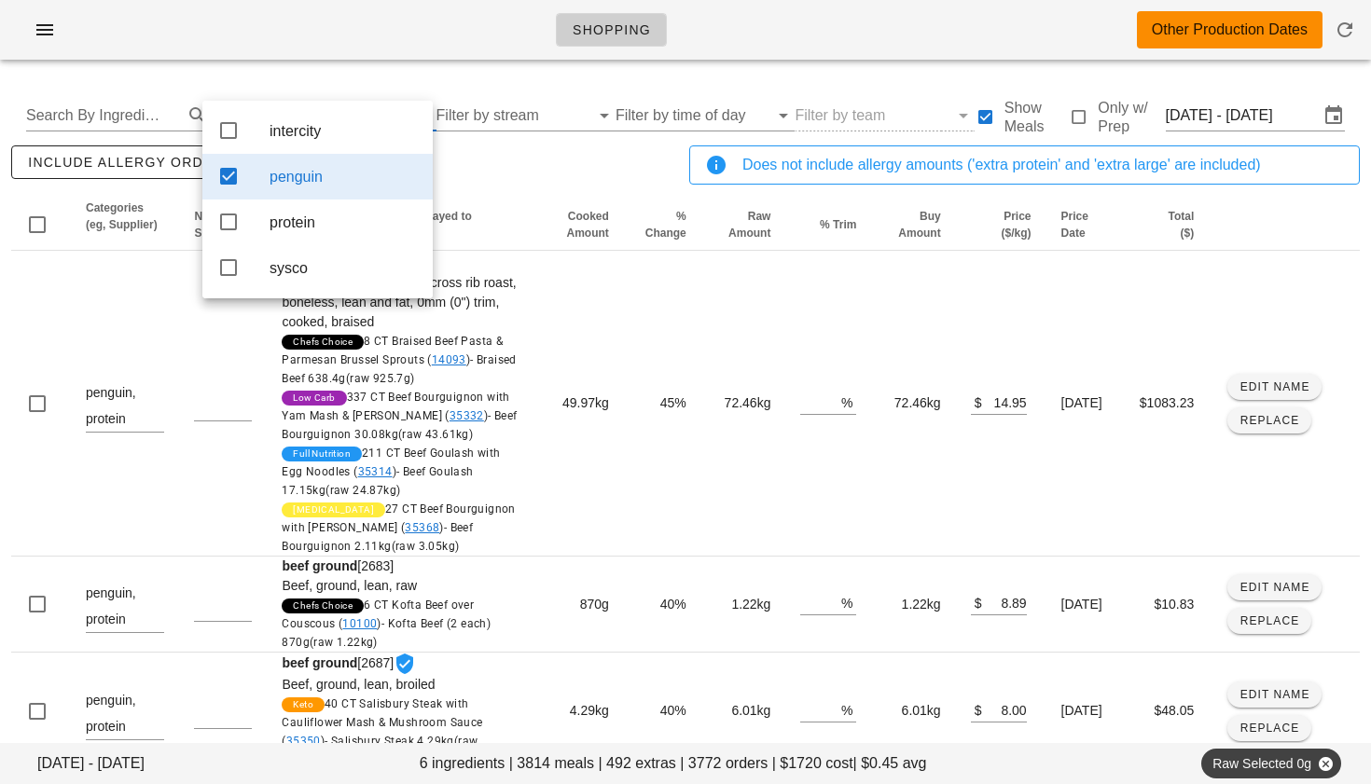
scroll to position [0, 0]
click at [231, 131] on icon at bounding box center [228, 130] width 22 height 22
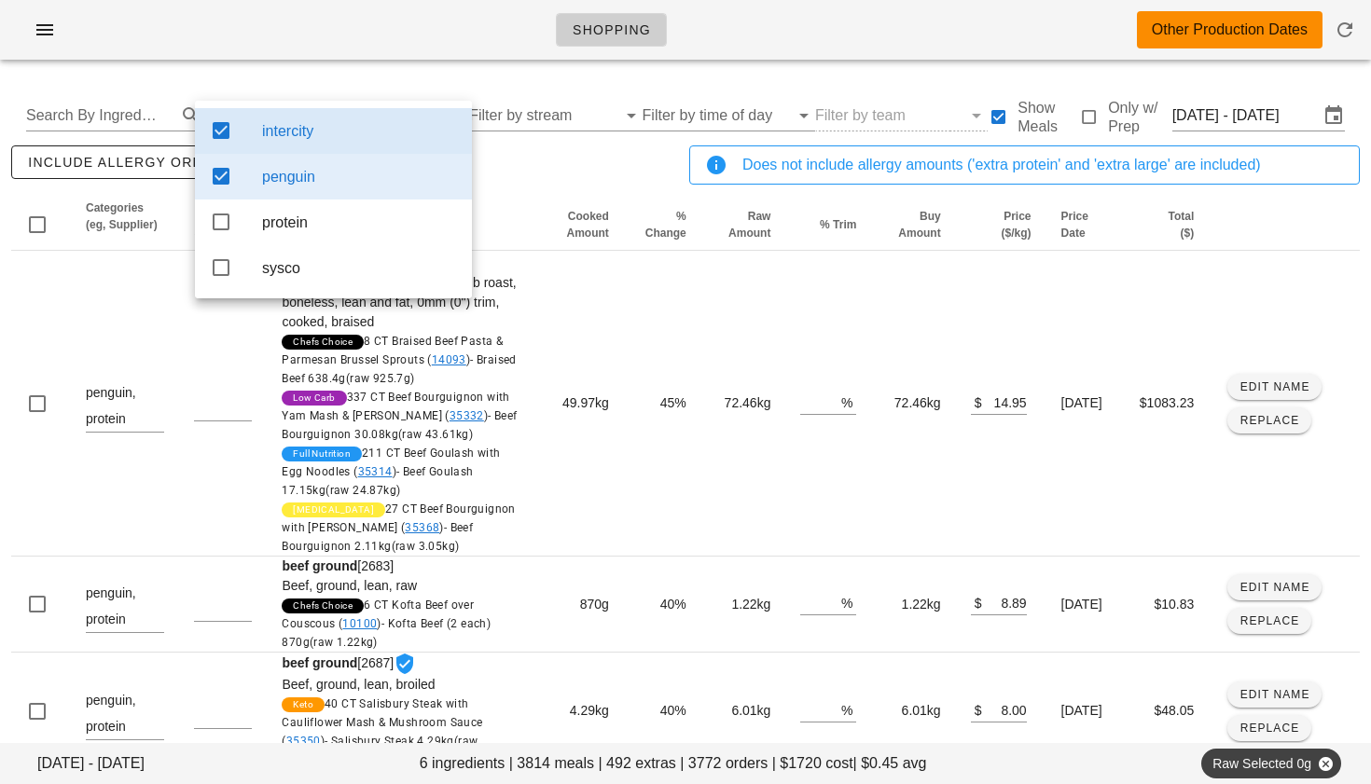
click at [377, 75] on div "Thu Sep 4 - Sat Sep 6 6 ingredients | 3814 meals | 492 extras | 3772 orders | $…" at bounding box center [685, 661] width 1371 height 1173
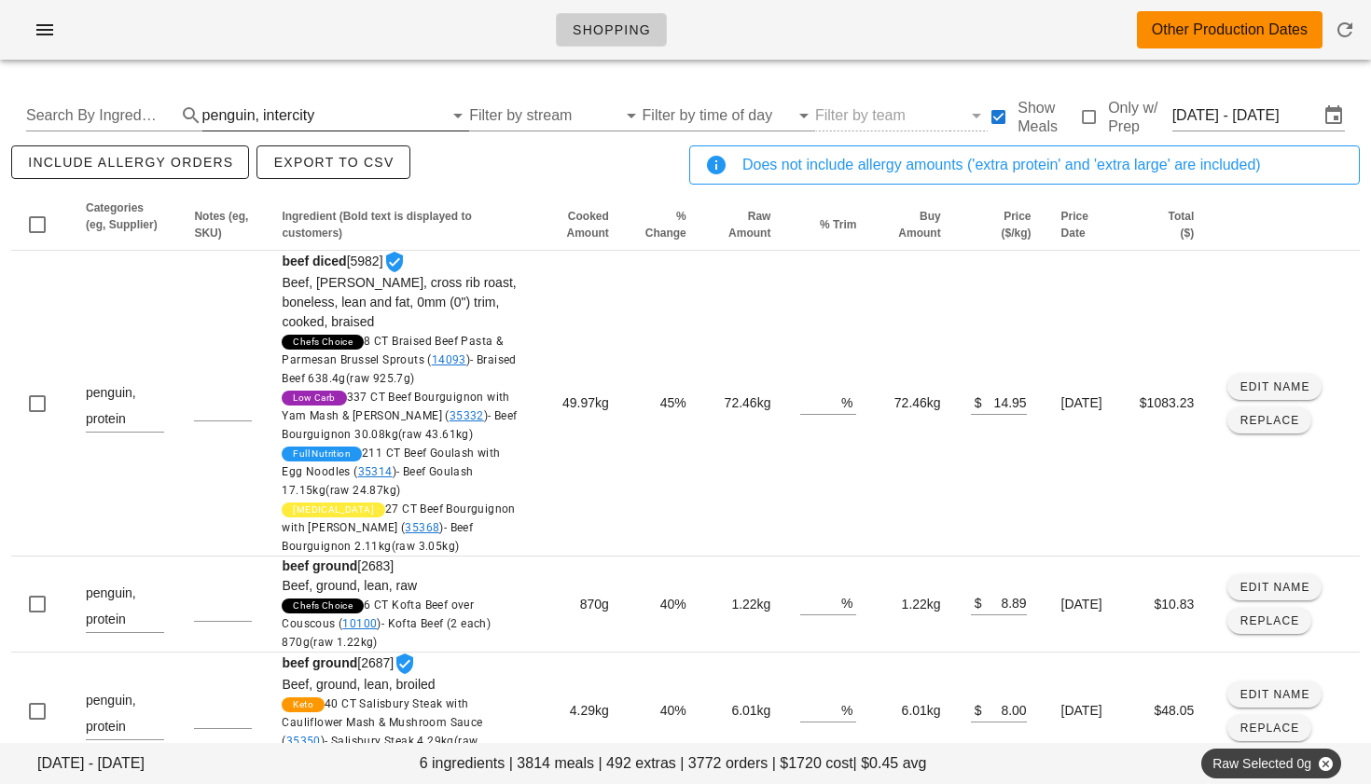
click at [312, 121] on div "penguin, intercity" at bounding box center [323, 116] width 242 height 30
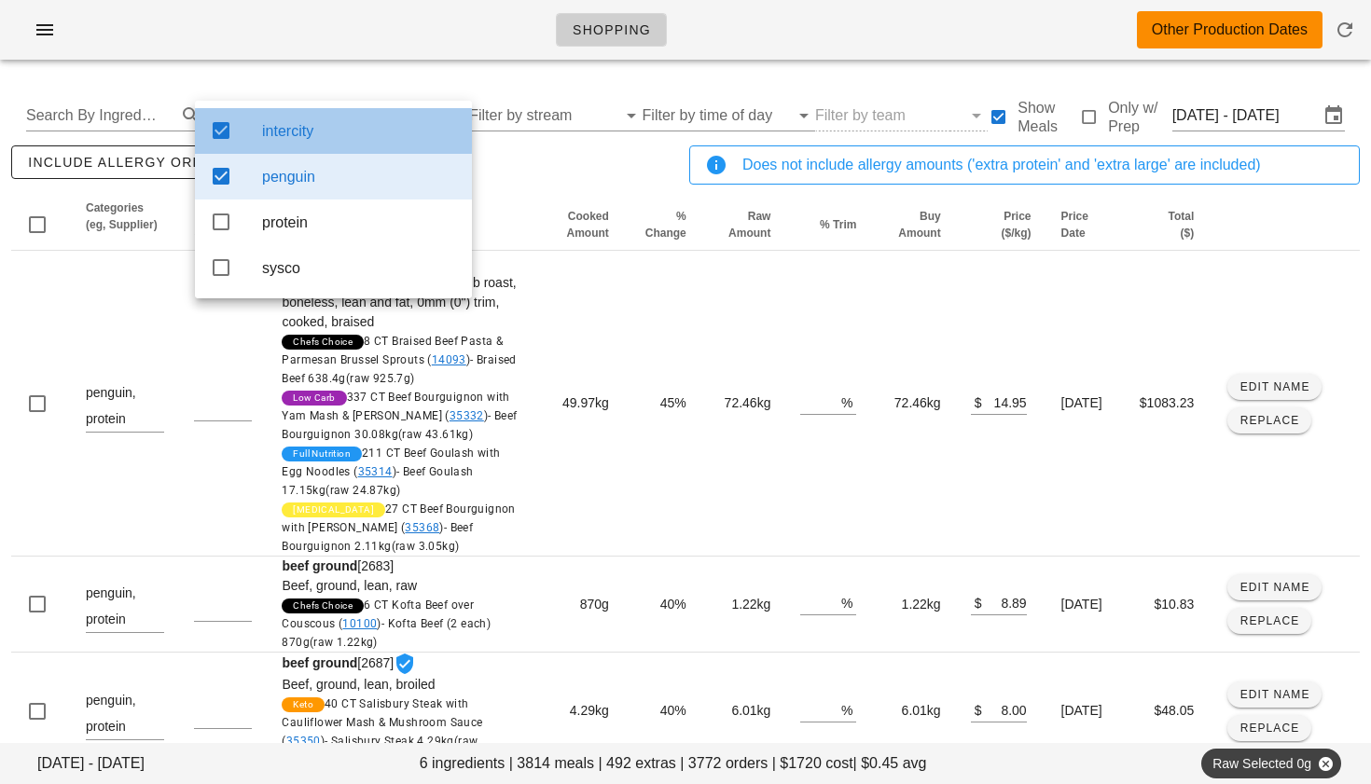
click at [214, 147] on div "intercity" at bounding box center [333, 131] width 277 height 46
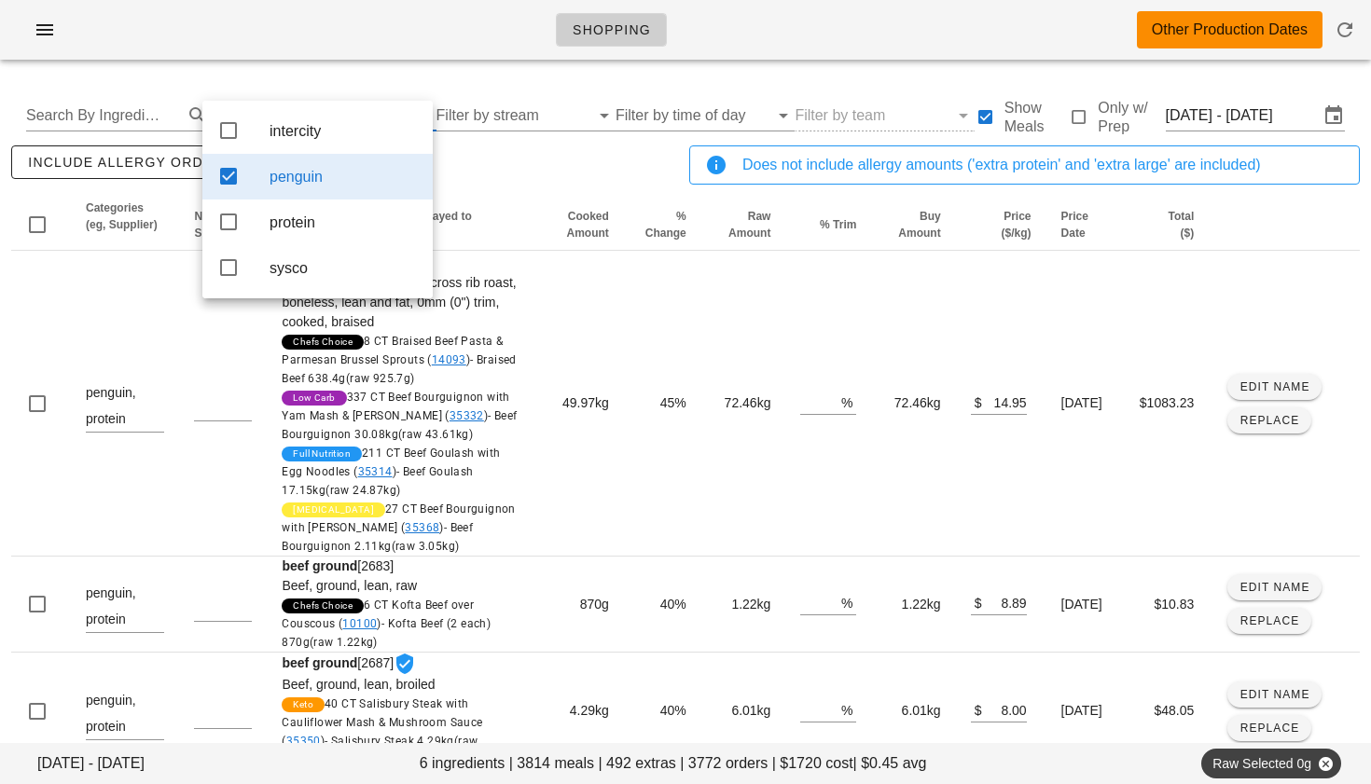
click at [228, 179] on icon at bounding box center [228, 176] width 22 height 22
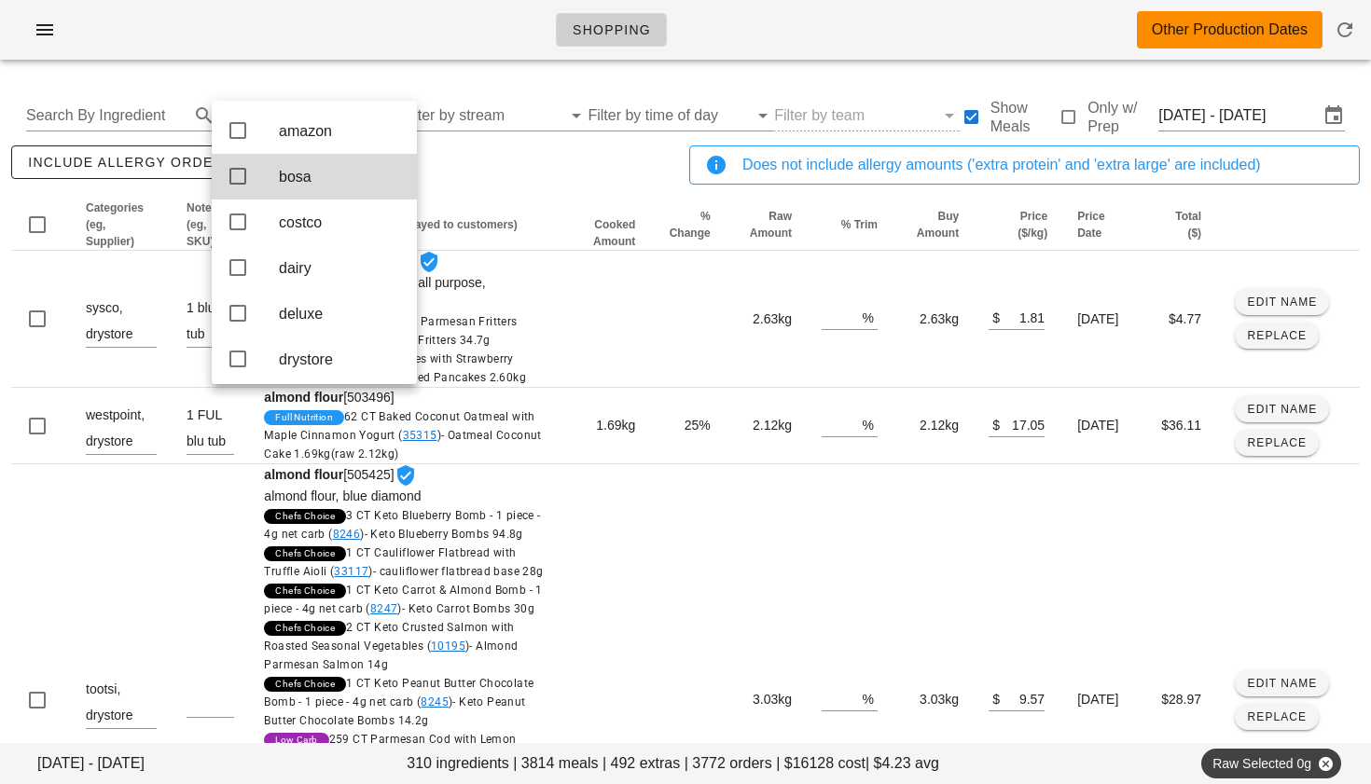
click at [189, 73] on div "Shopping Other Production Dates" at bounding box center [685, 37] width 1371 height 75
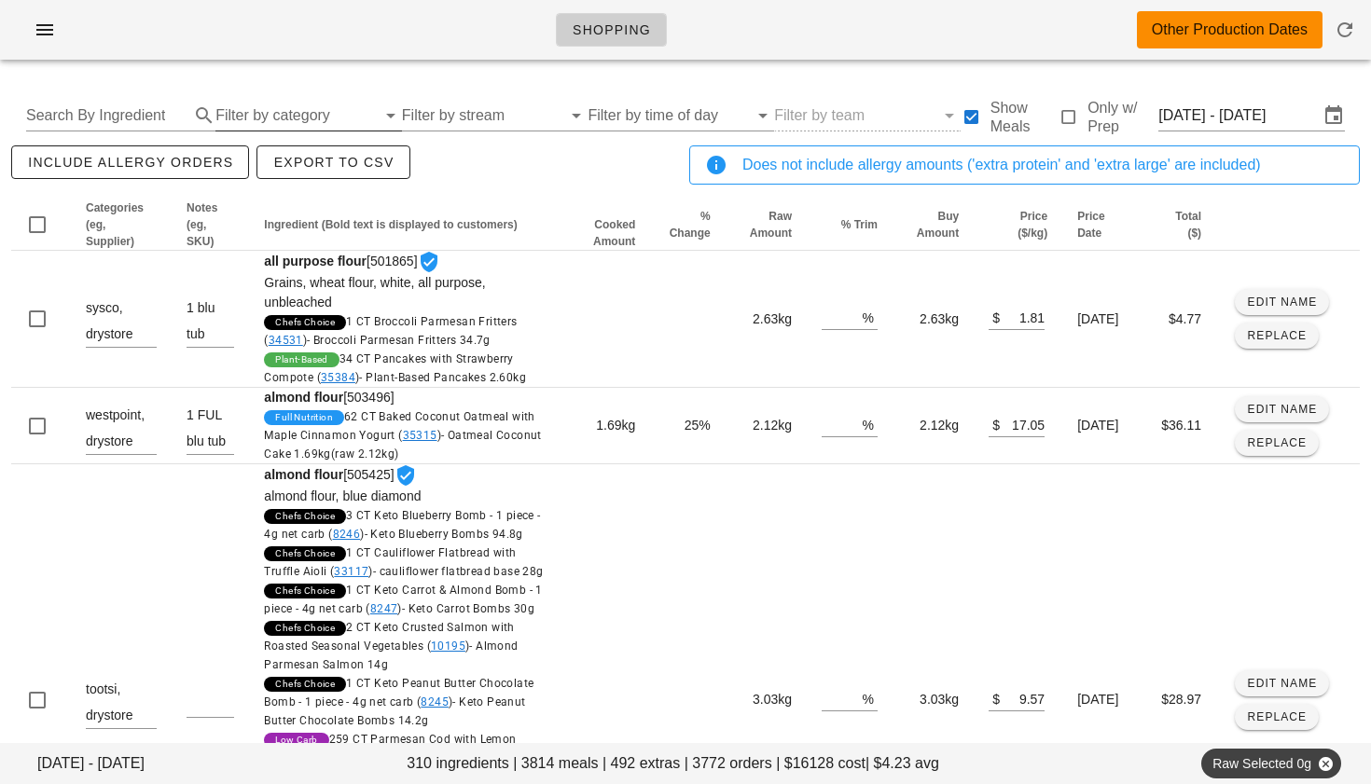
click at [242, 112] on input "Filter by category" at bounding box center [295, 116] width 160 height 30
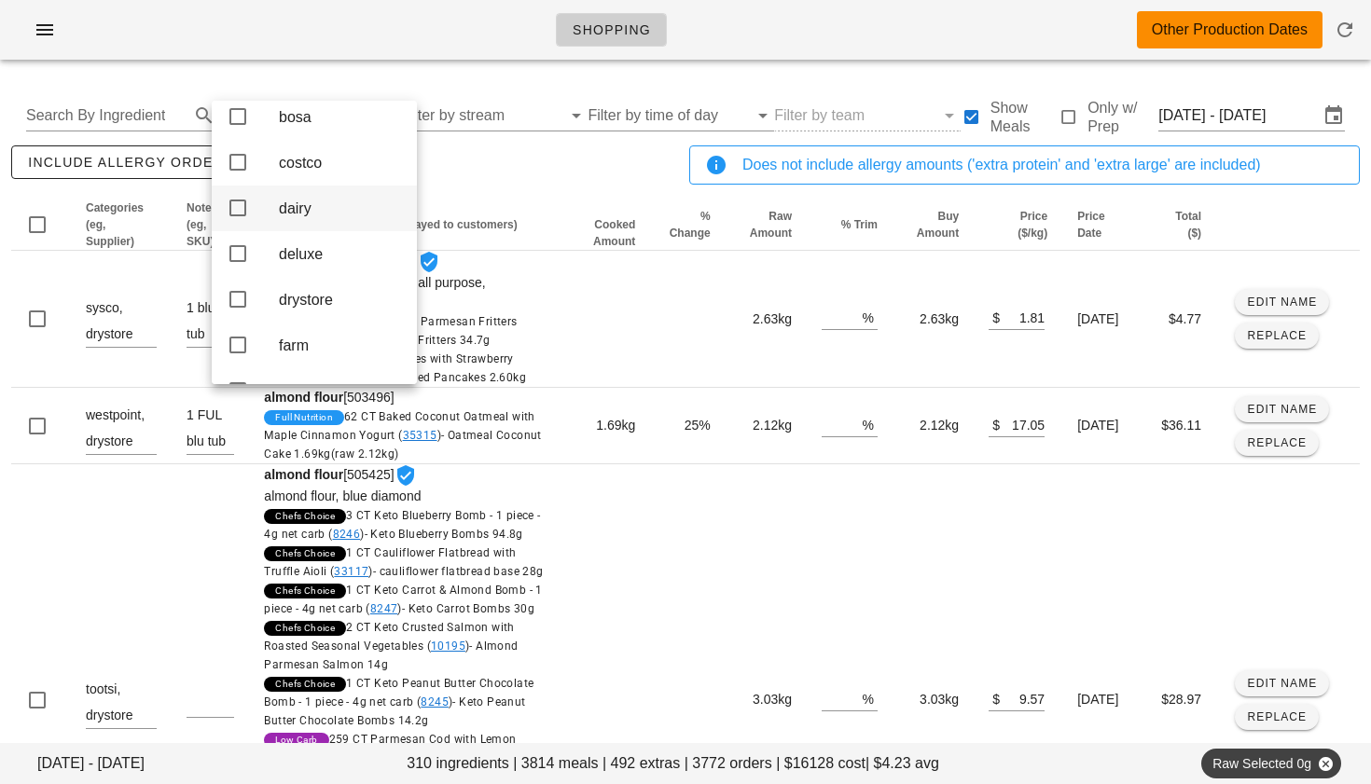
scroll to position [82, 0]
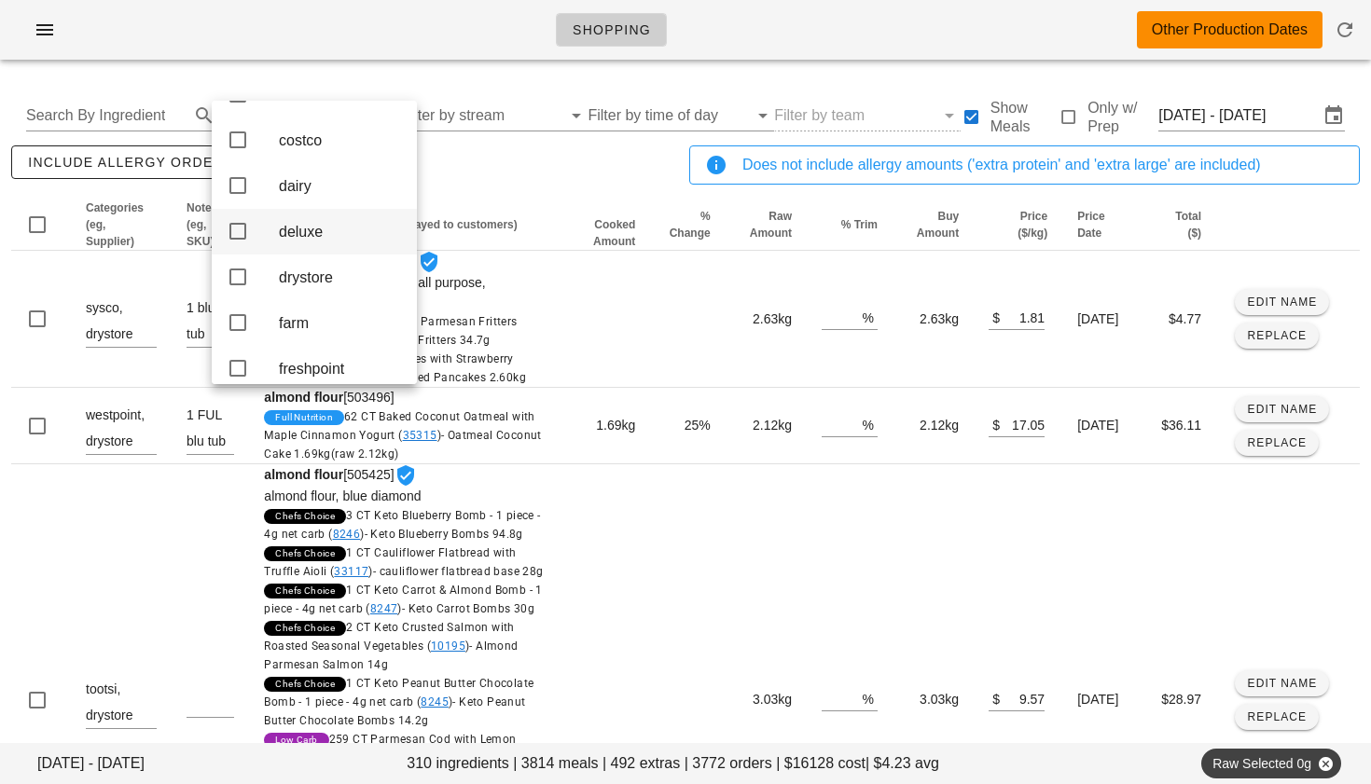
click at [241, 242] on icon at bounding box center [238, 231] width 22 height 22
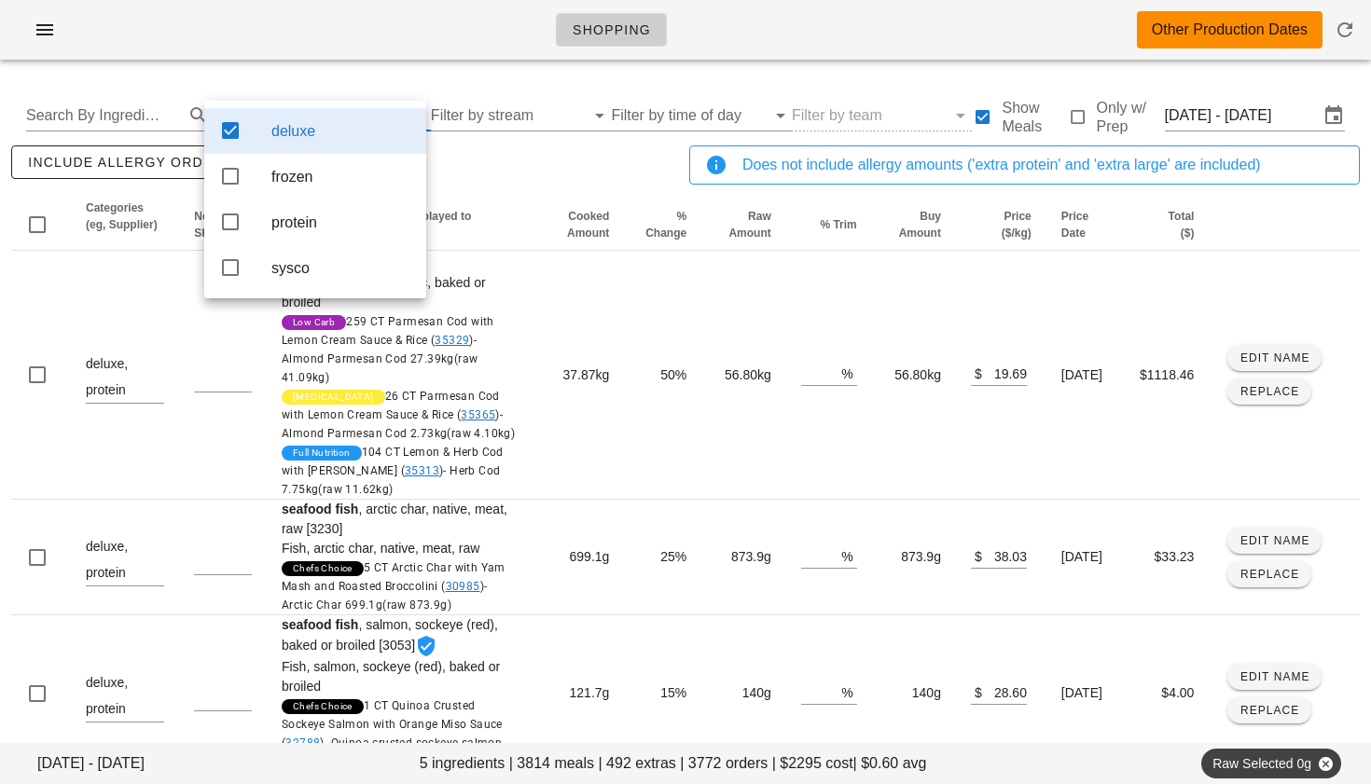
scroll to position [0, 0]
click at [479, 201] on div "include allergy orders Export to CSV" at bounding box center [346, 173] width 678 height 62
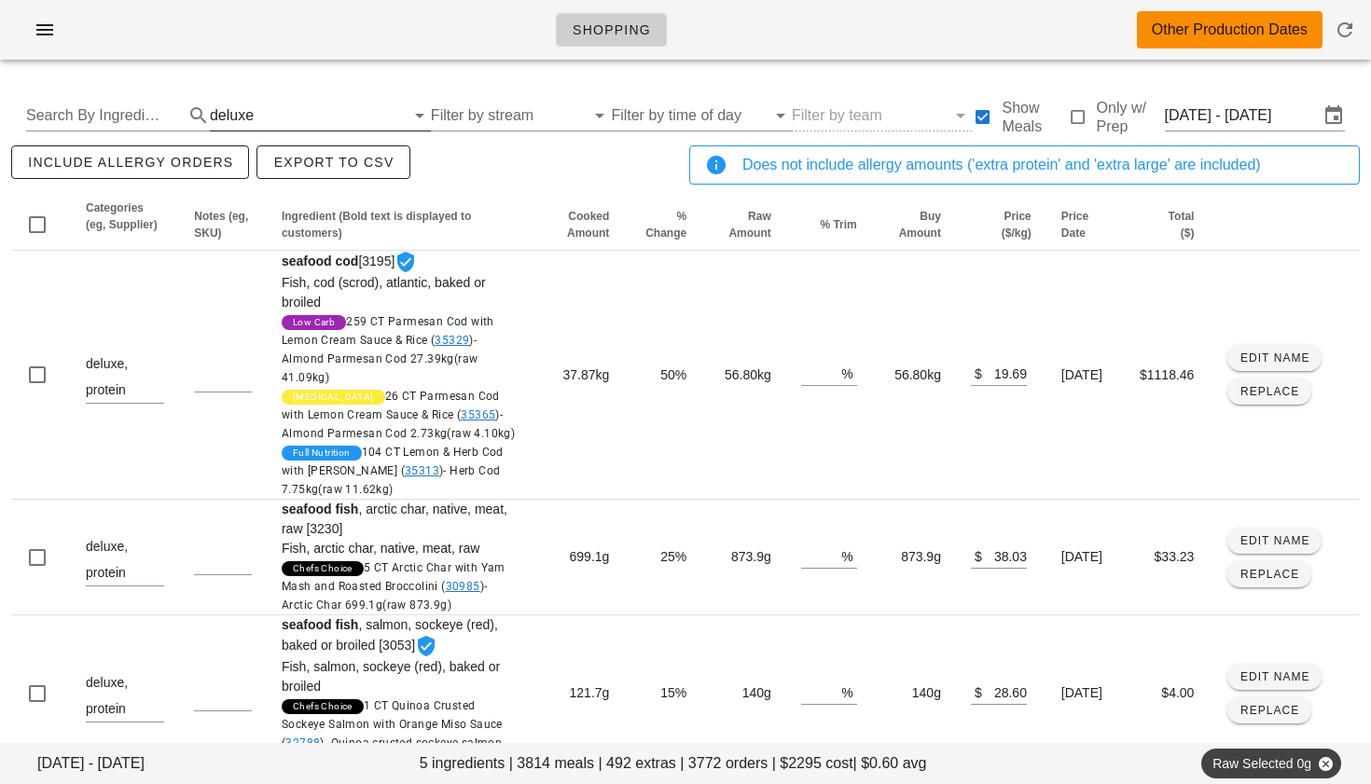
click at [329, 118] on input "text" at bounding box center [330, 116] width 147 height 30
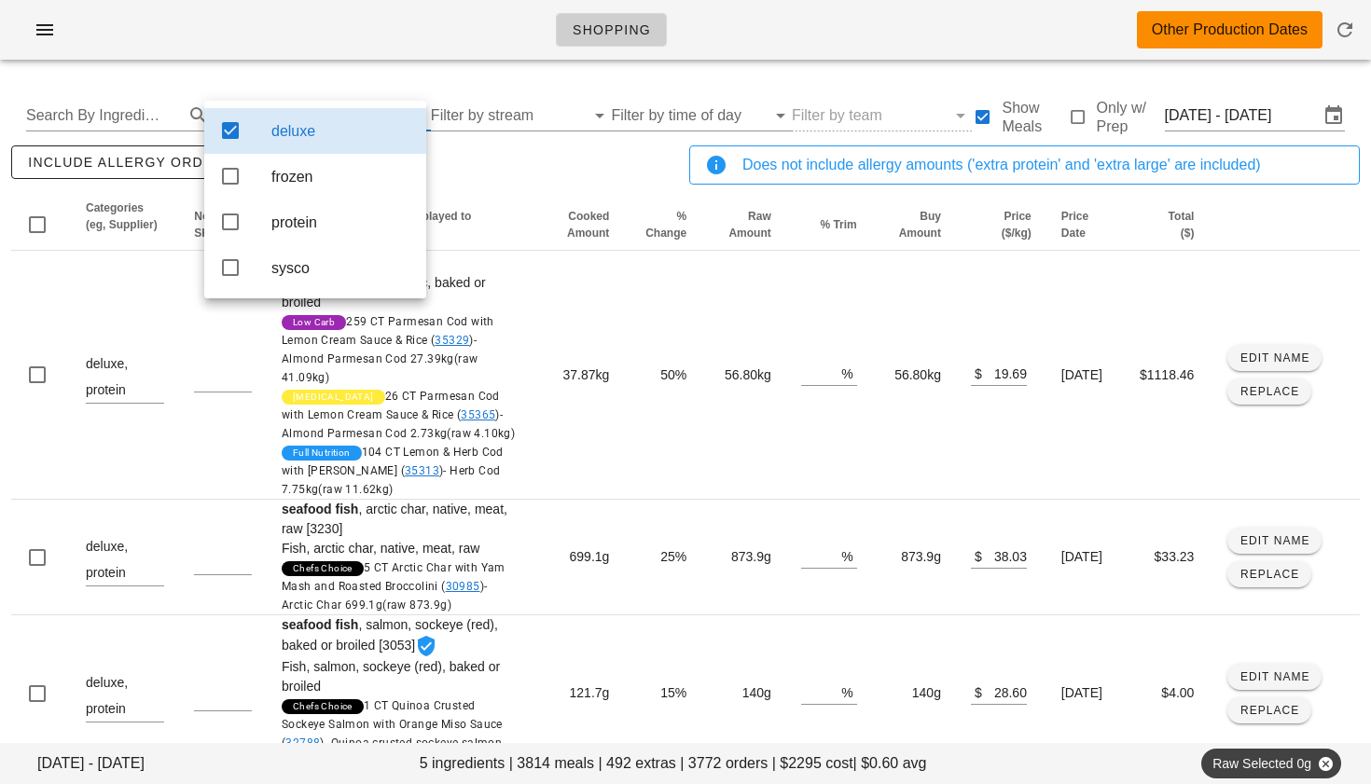
click at [234, 125] on icon at bounding box center [230, 130] width 22 height 22
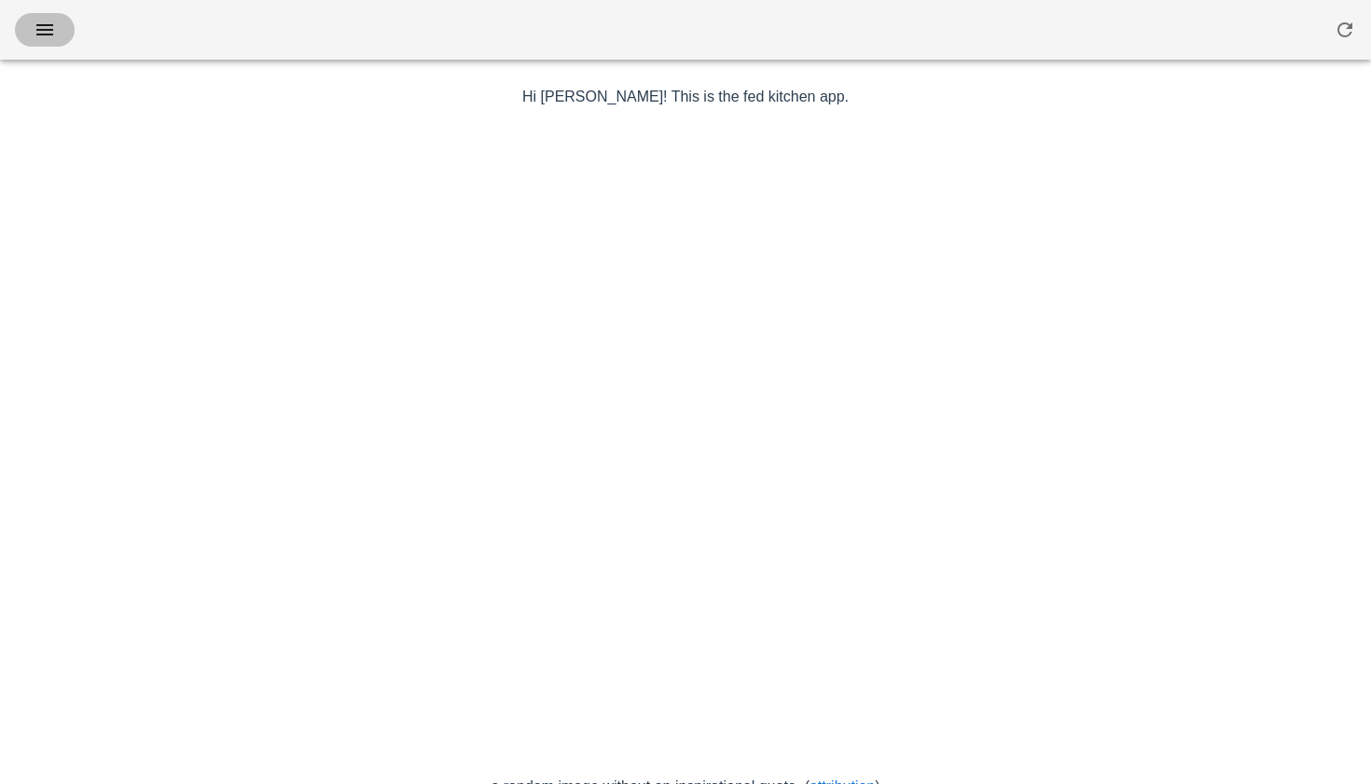
click at [58, 39] on span "button" at bounding box center [45, 30] width 30 height 22
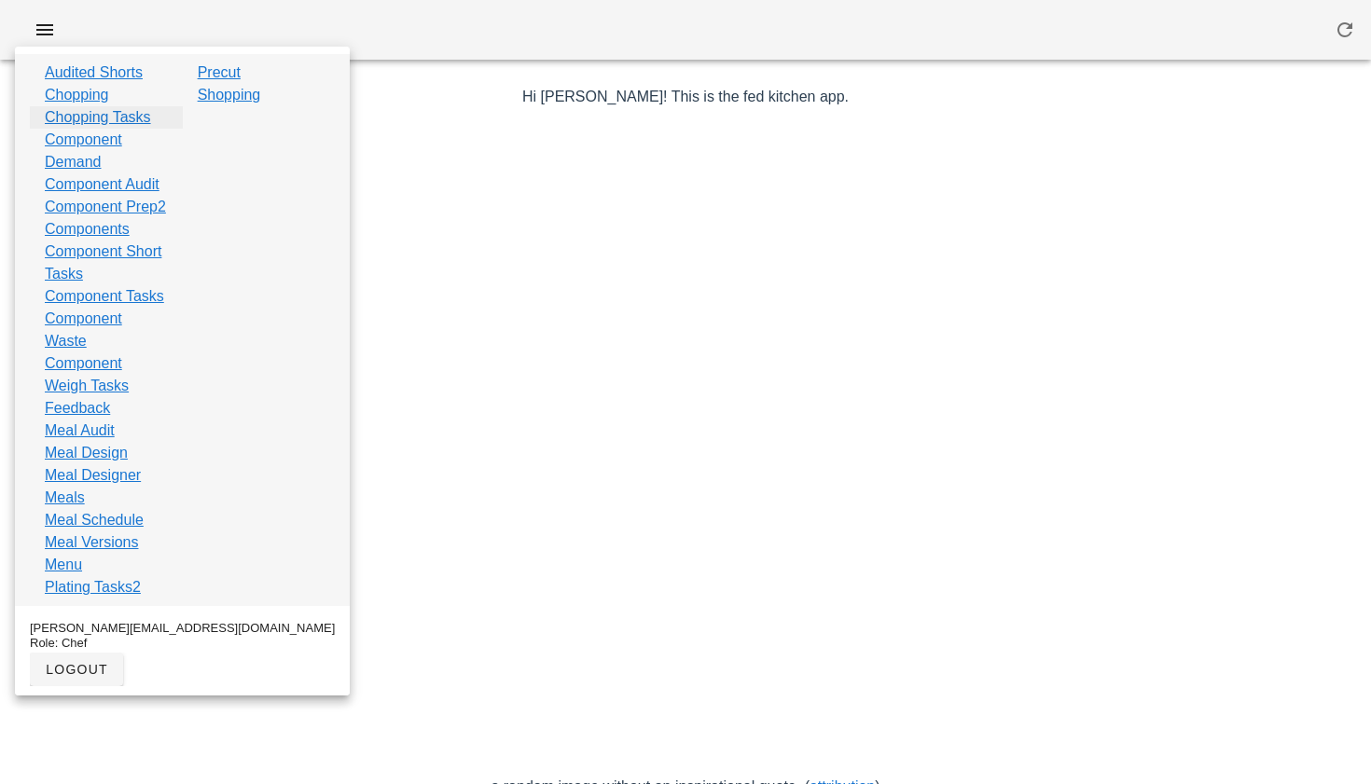
click at [95, 115] on link "Chopping Tasks" at bounding box center [98, 117] width 106 height 22
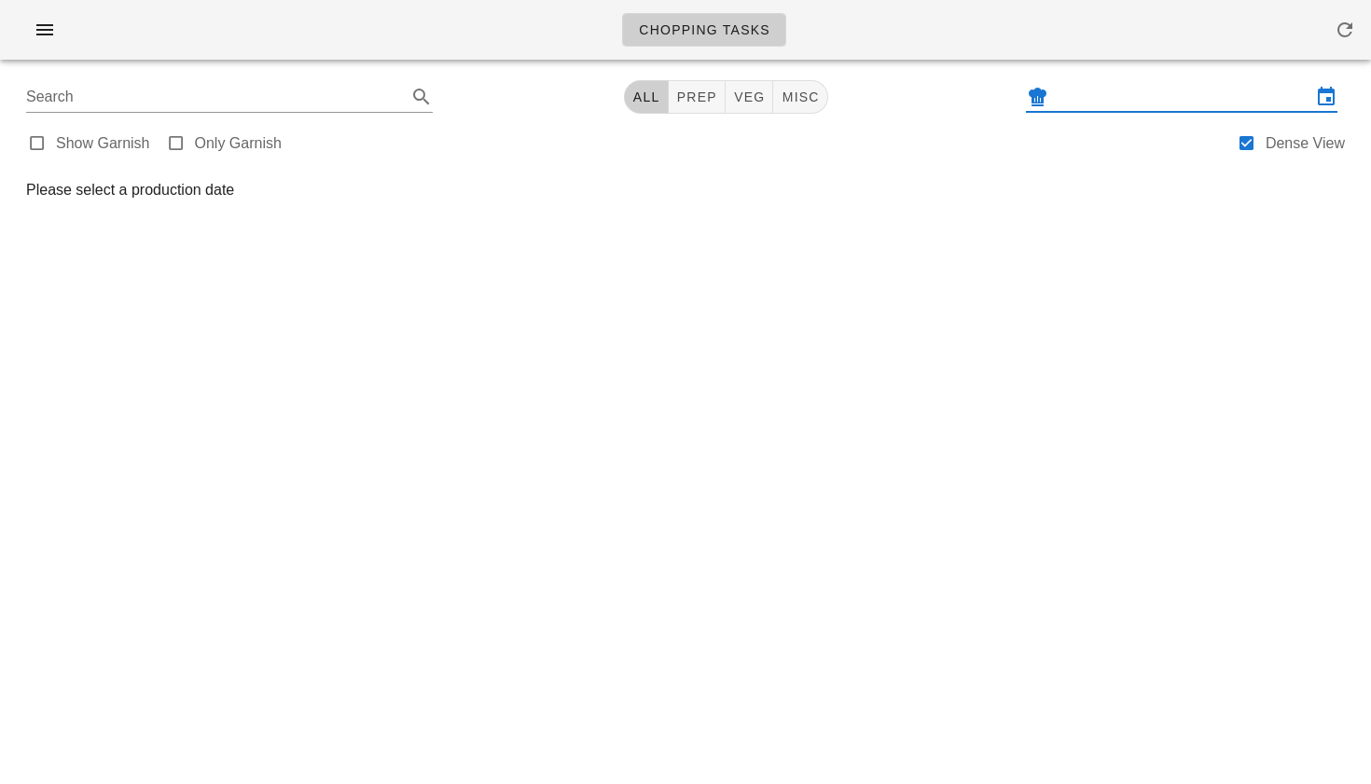
click at [1086, 96] on input "text" at bounding box center [1181, 97] width 259 height 30
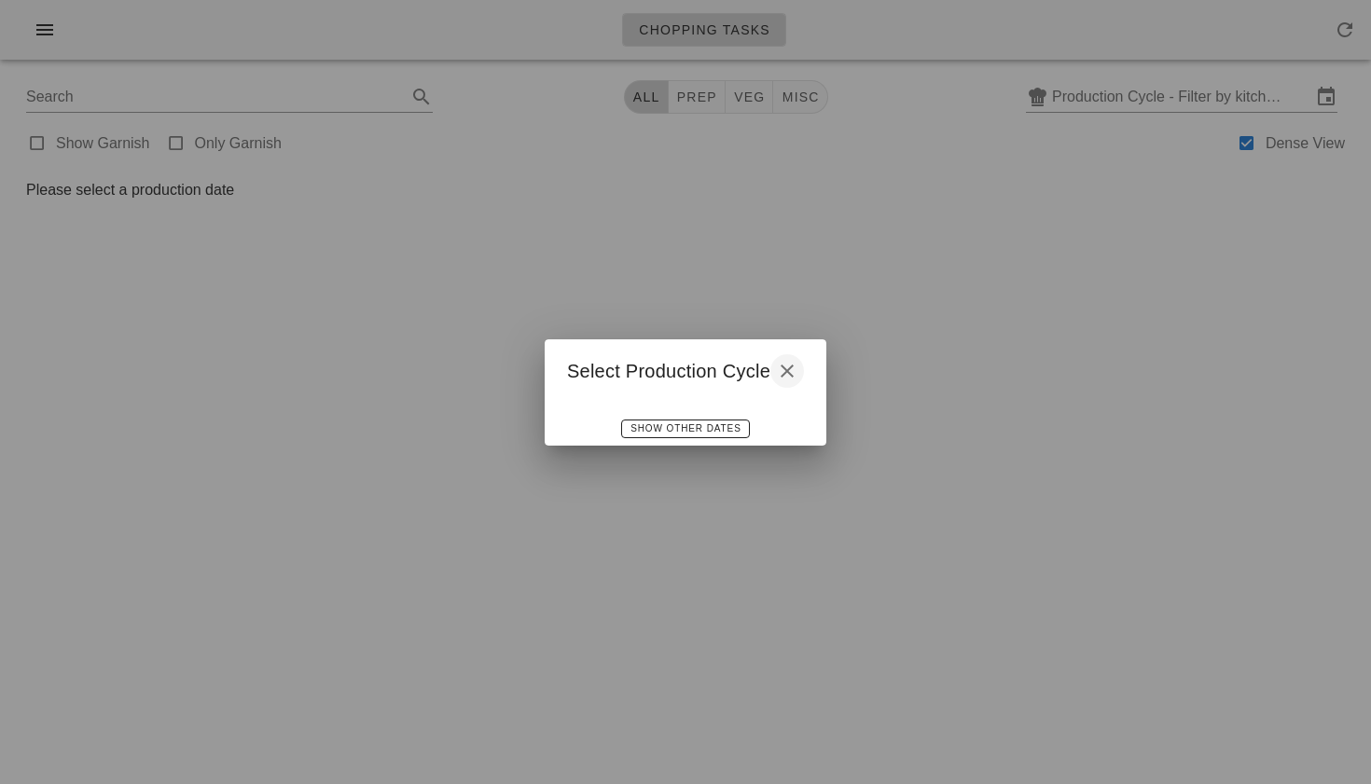
click at [794, 369] on icon "button" at bounding box center [787, 371] width 22 height 22
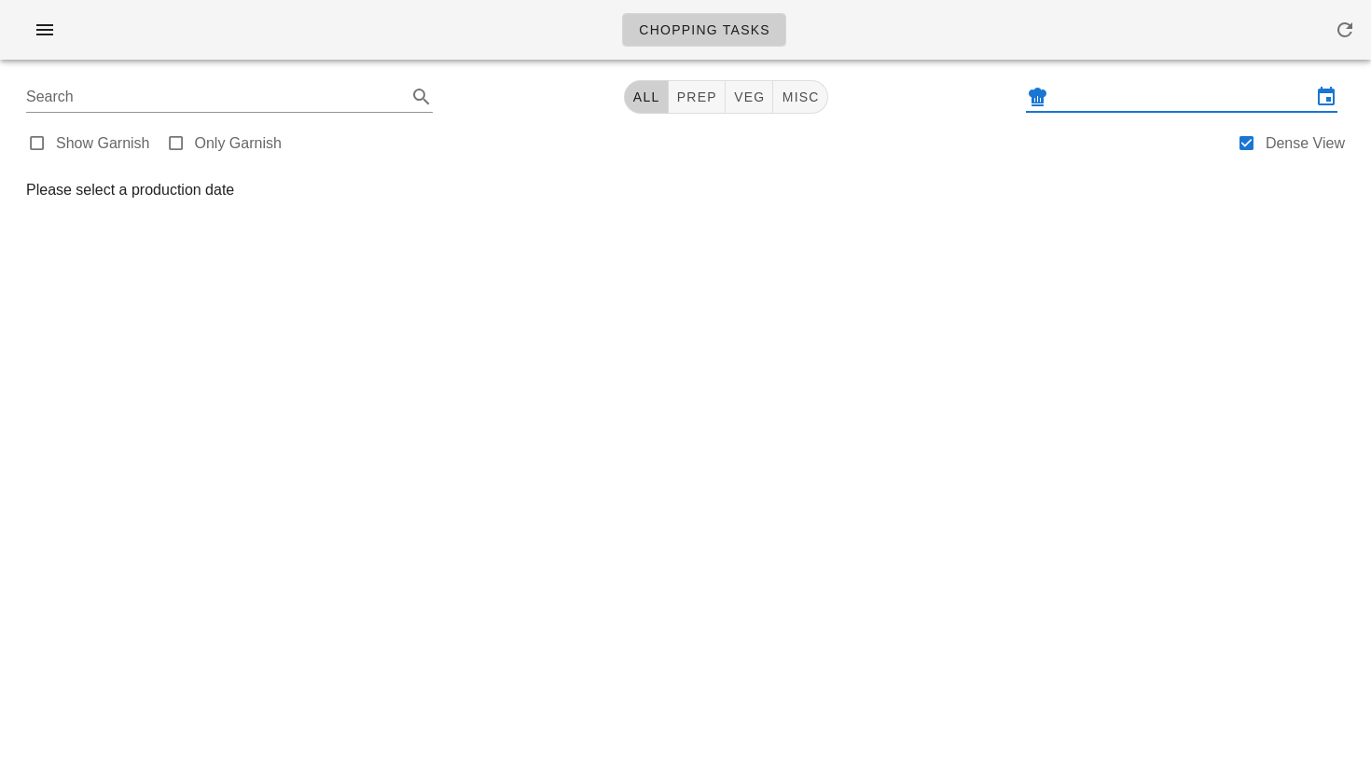
click at [1130, 103] on input "text" at bounding box center [1181, 97] width 259 height 30
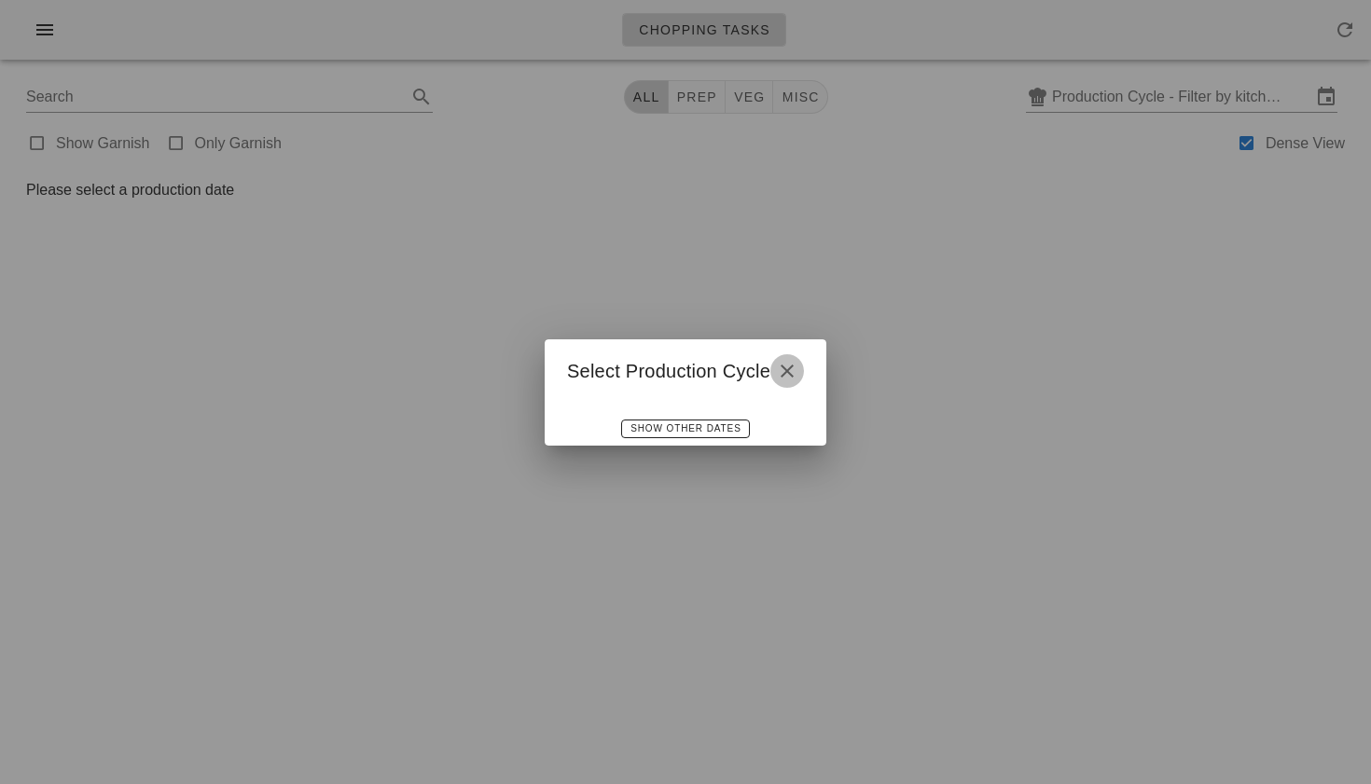
click at [790, 368] on icon "button" at bounding box center [787, 371] width 22 height 22
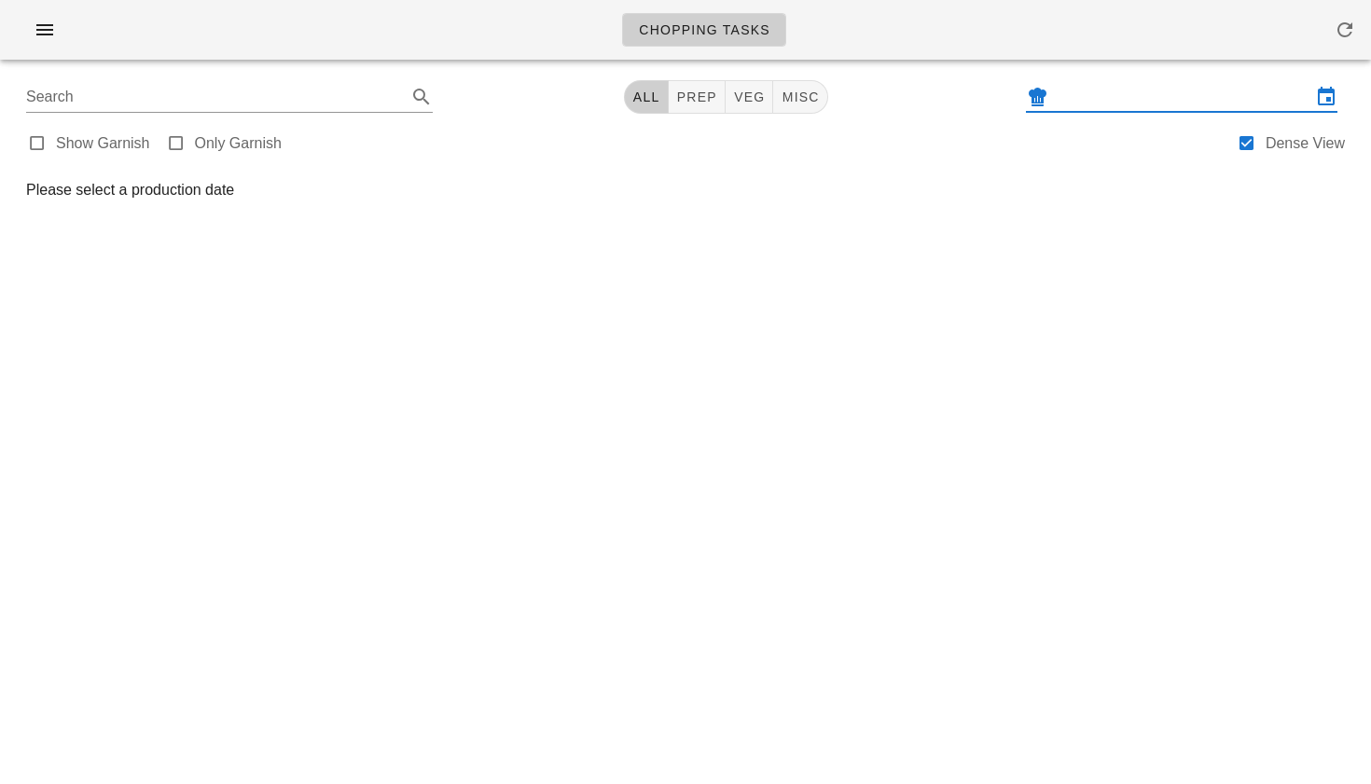
click at [1100, 92] on input "text" at bounding box center [1181, 97] width 259 height 30
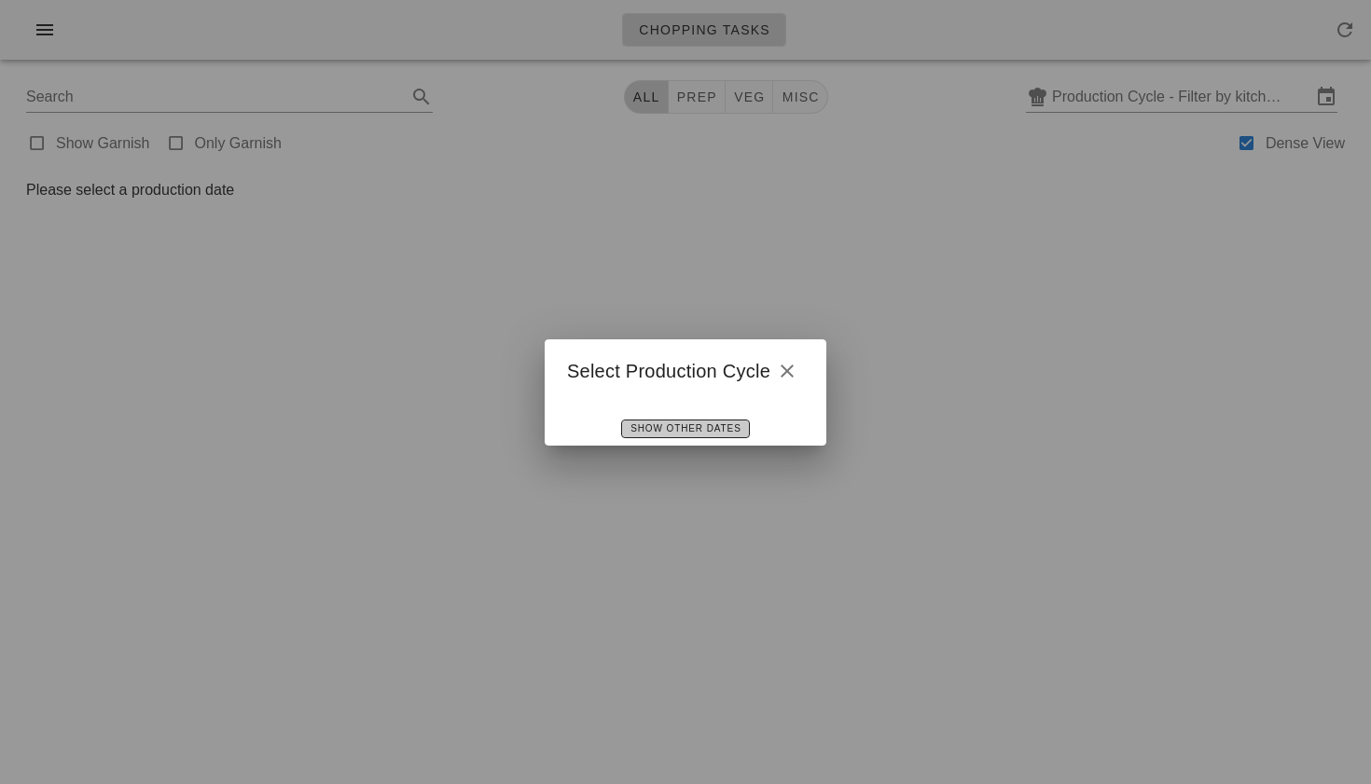
click at [679, 432] on span "Show Other Dates" at bounding box center [685, 428] width 111 height 10
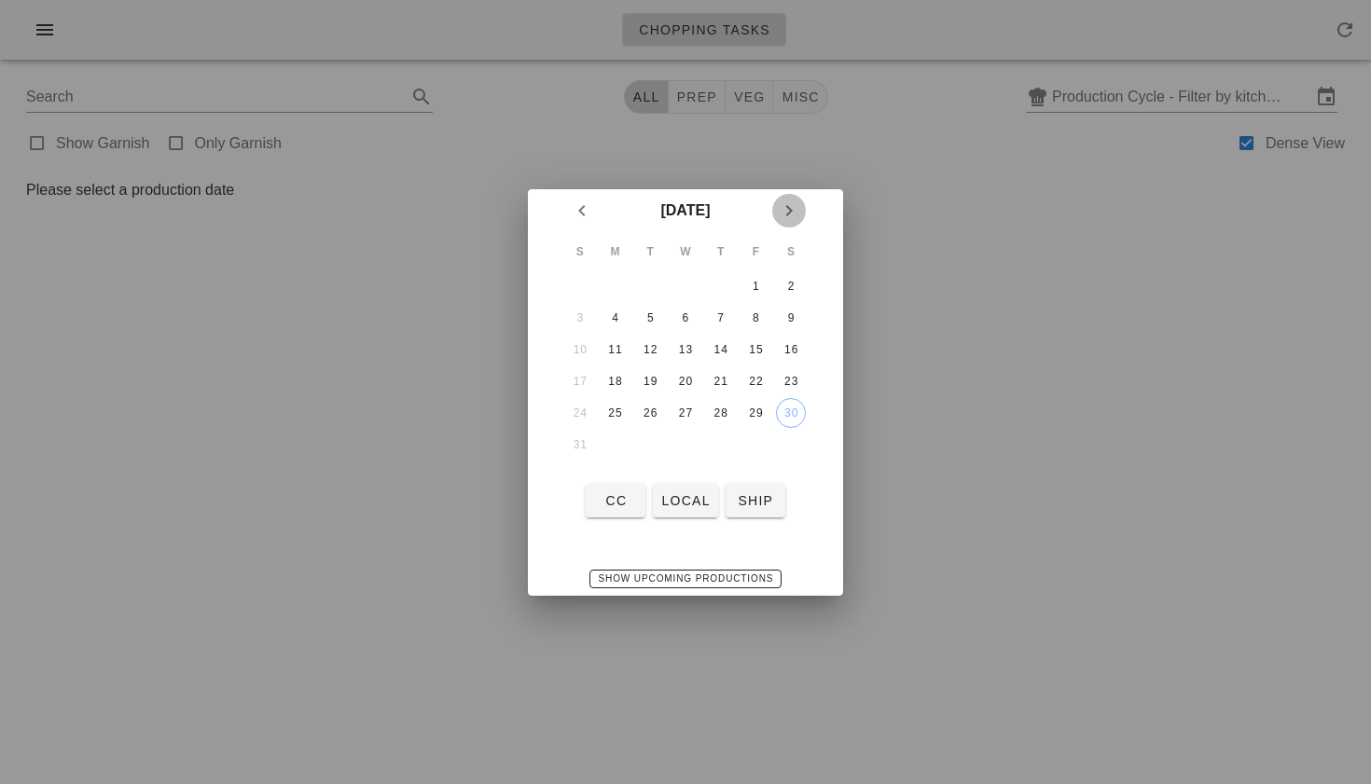
click at [795, 207] on icon "Next month" at bounding box center [789, 211] width 22 height 22
click at [775, 282] on td "6" at bounding box center [791, 286] width 34 height 30
click at [782, 284] on div "6" at bounding box center [791, 286] width 30 height 13
click at [721, 282] on div "4" at bounding box center [721, 286] width 30 height 13
click at [702, 495] on span "local" at bounding box center [684, 500] width 49 height 15
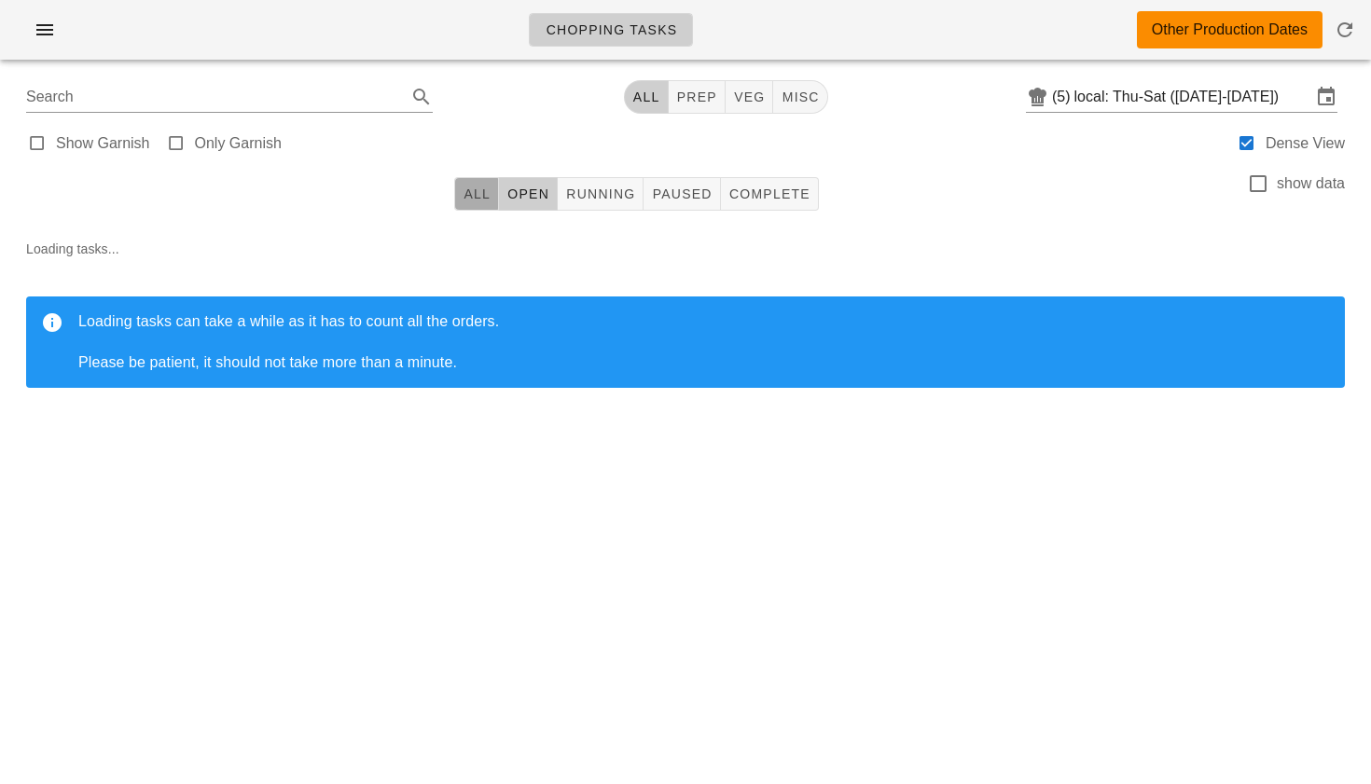
click at [485, 197] on span "All" at bounding box center [477, 194] width 28 height 15
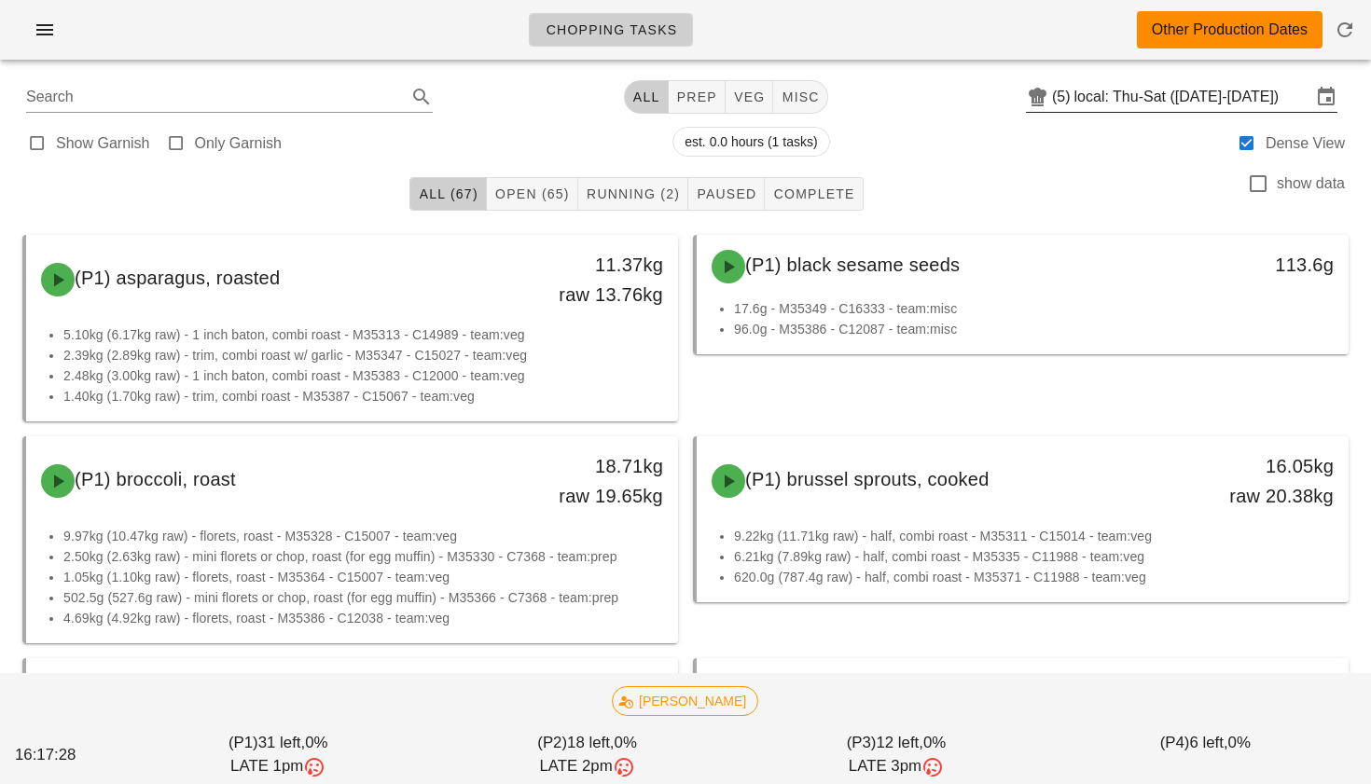
click at [1122, 93] on input "local: Thu-Sat (Sep 4-Sep 6)" at bounding box center [1192, 97] width 237 height 30
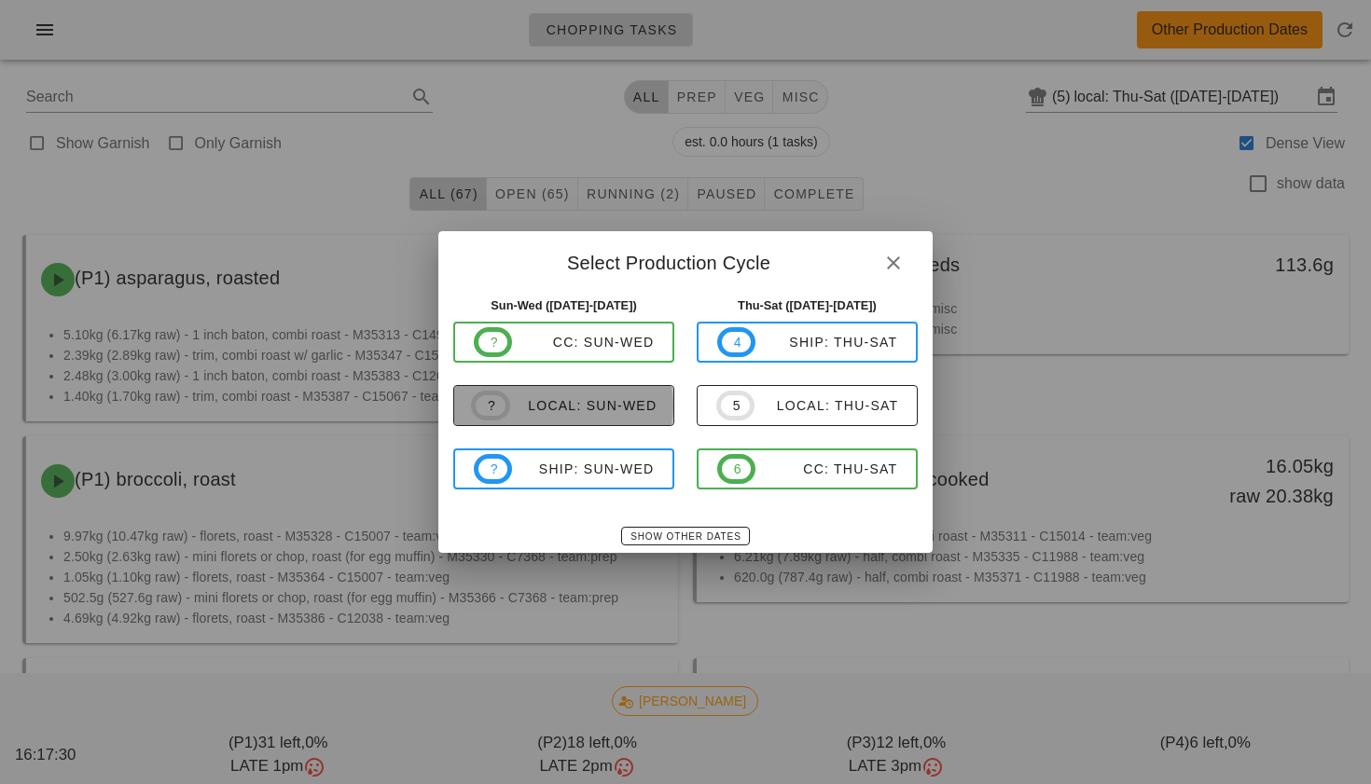
click at [597, 404] on div "local: Sun-Wed" at bounding box center [583, 405] width 147 height 15
type input "local: Sun-Wed (Aug 31-Sep 3)"
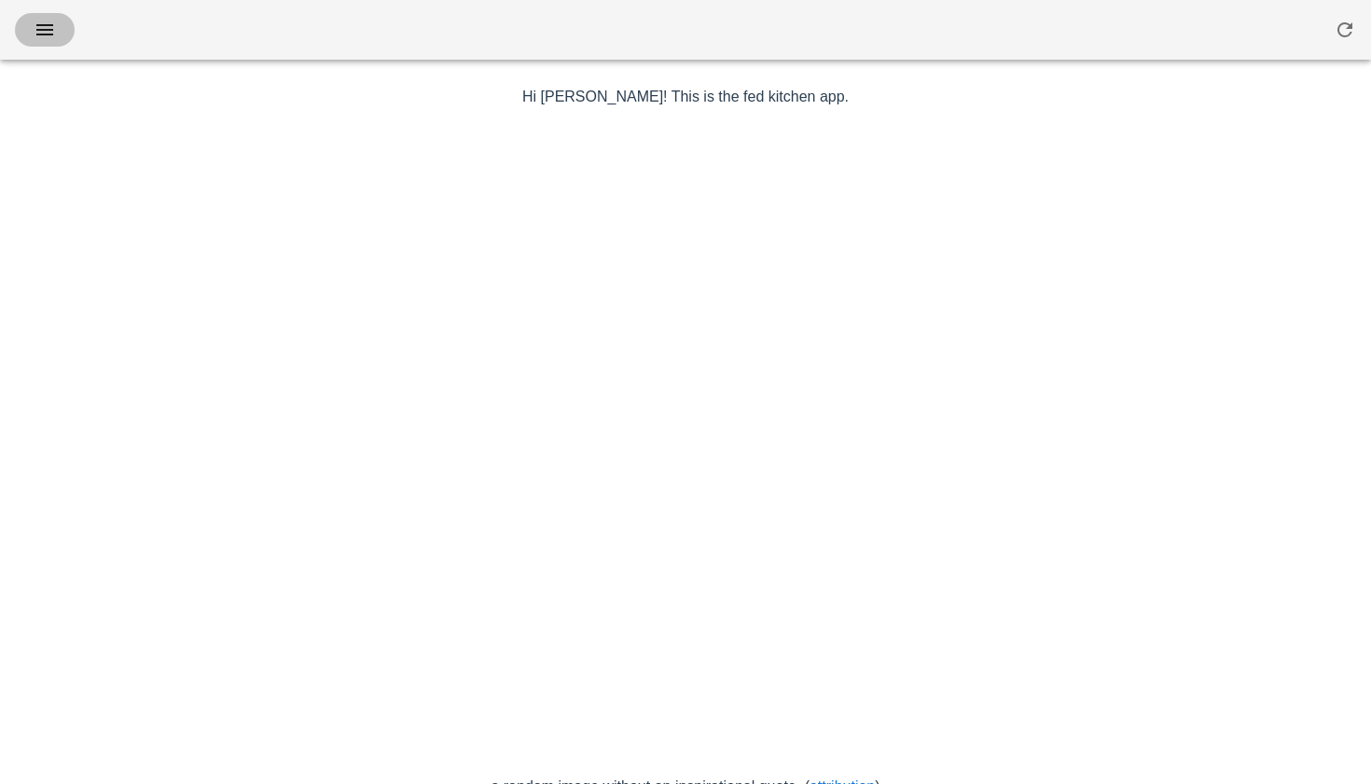
click at [53, 27] on icon "button" at bounding box center [45, 30] width 22 height 22
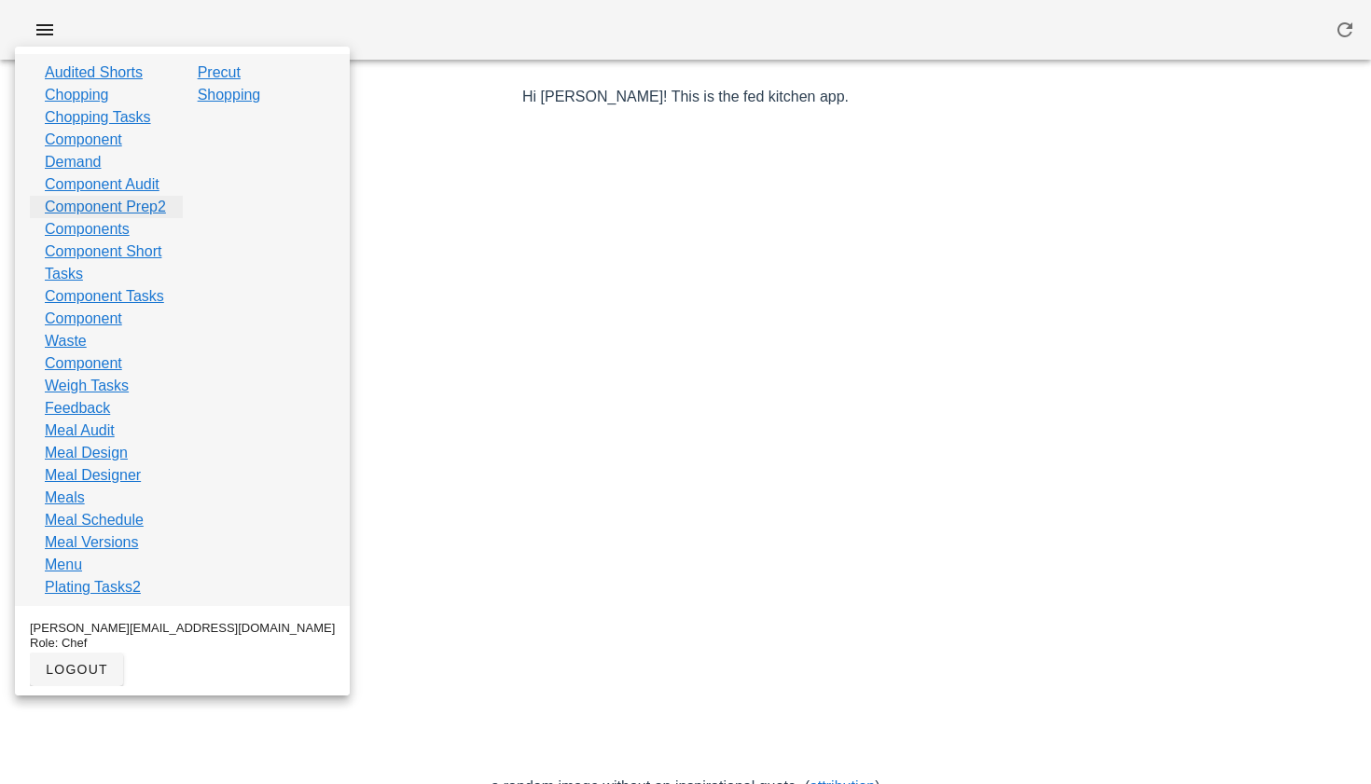
click at [99, 218] on link "Component Prep2" at bounding box center [105, 207] width 121 height 22
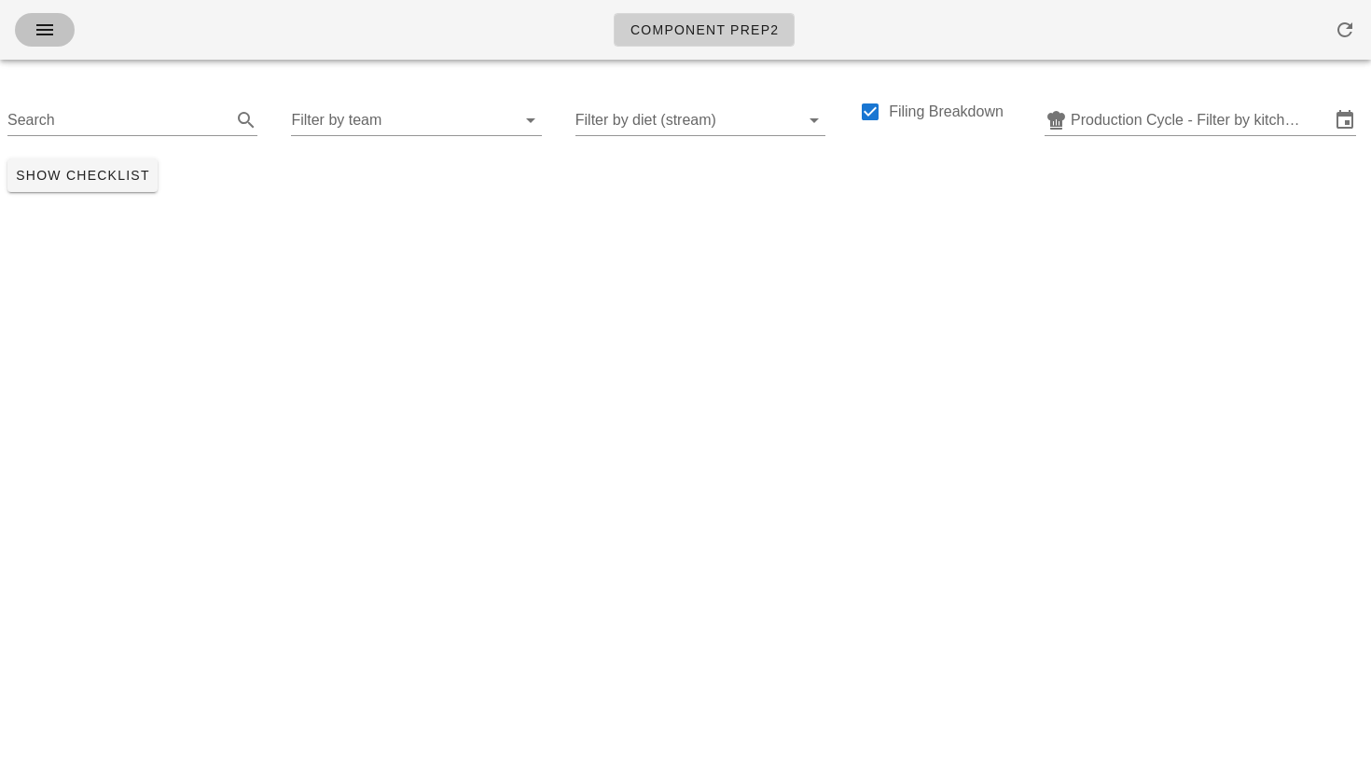
click at [43, 24] on icon "button" at bounding box center [45, 30] width 22 height 22
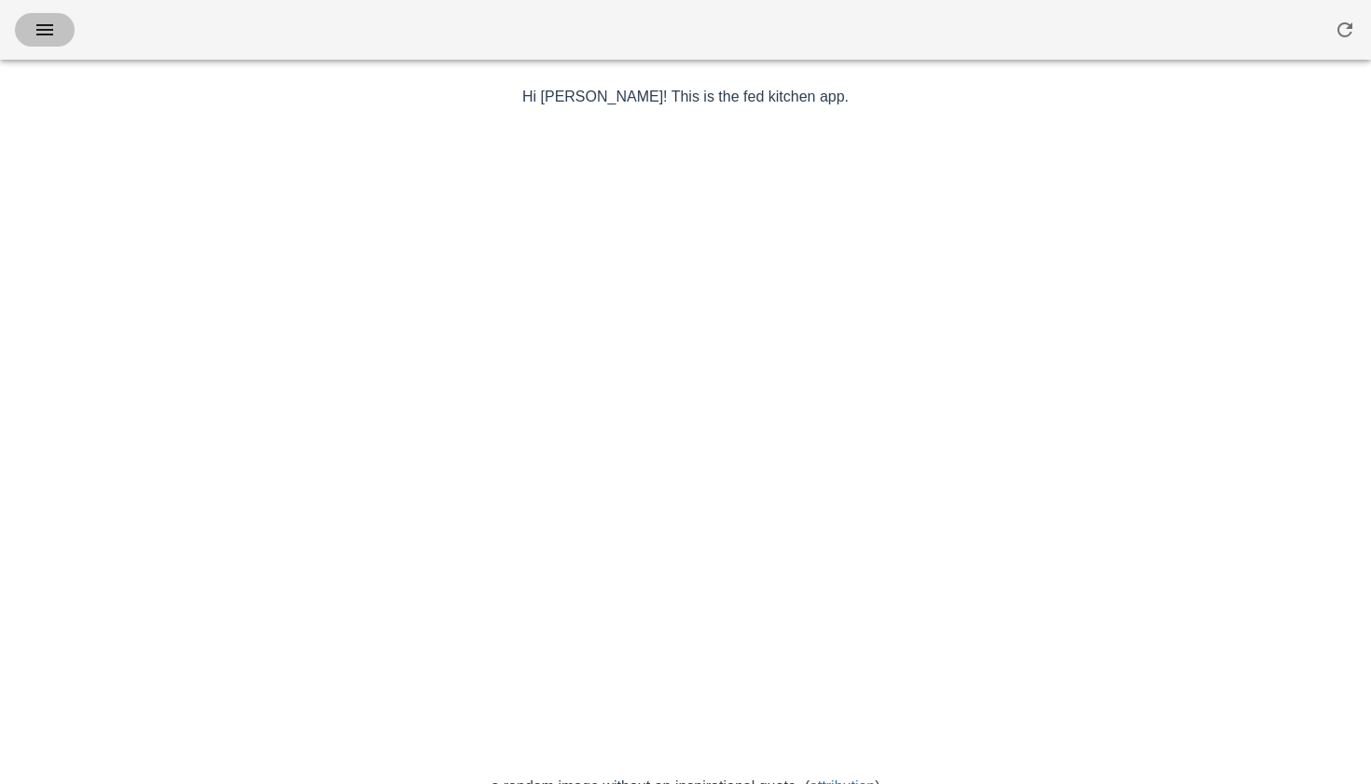
click at [42, 28] on icon "button" at bounding box center [45, 30] width 22 height 22
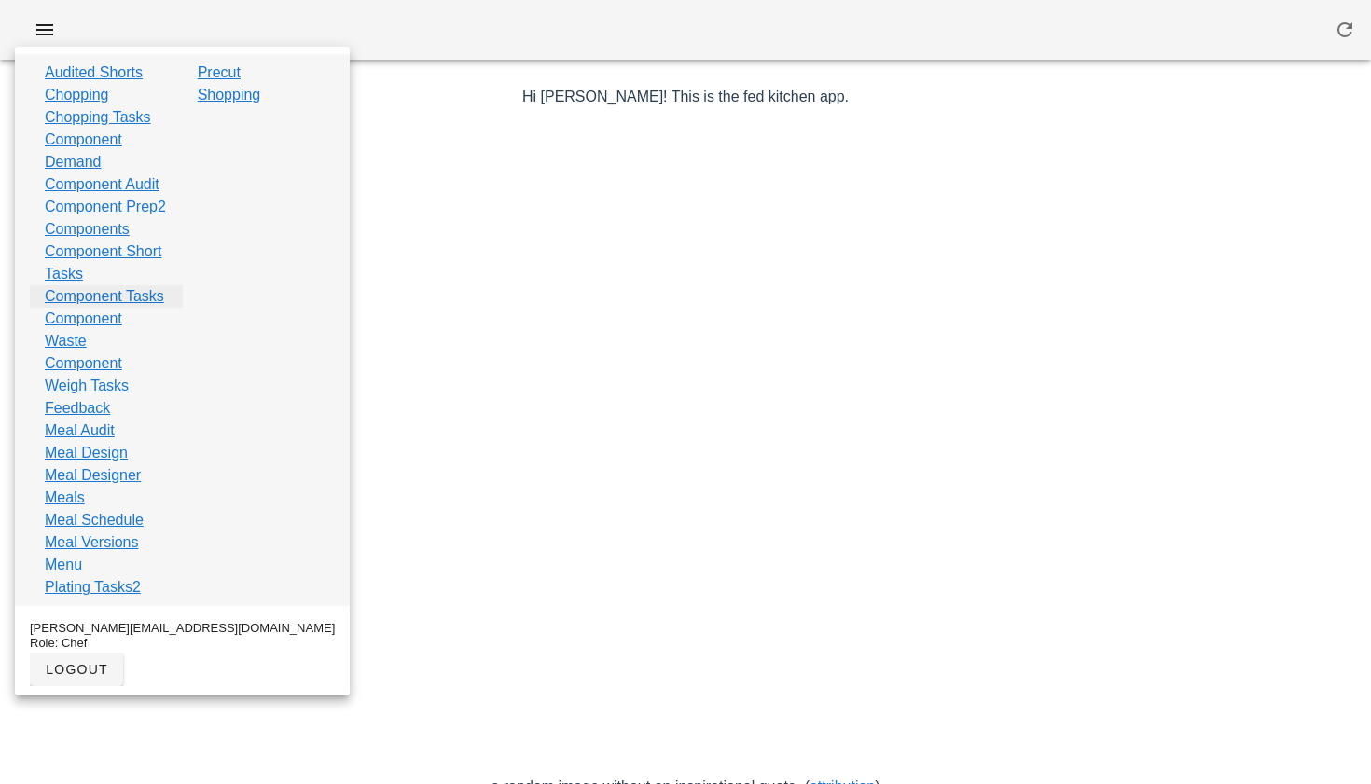
click at [96, 308] on link "Component Tasks" at bounding box center [104, 296] width 119 height 22
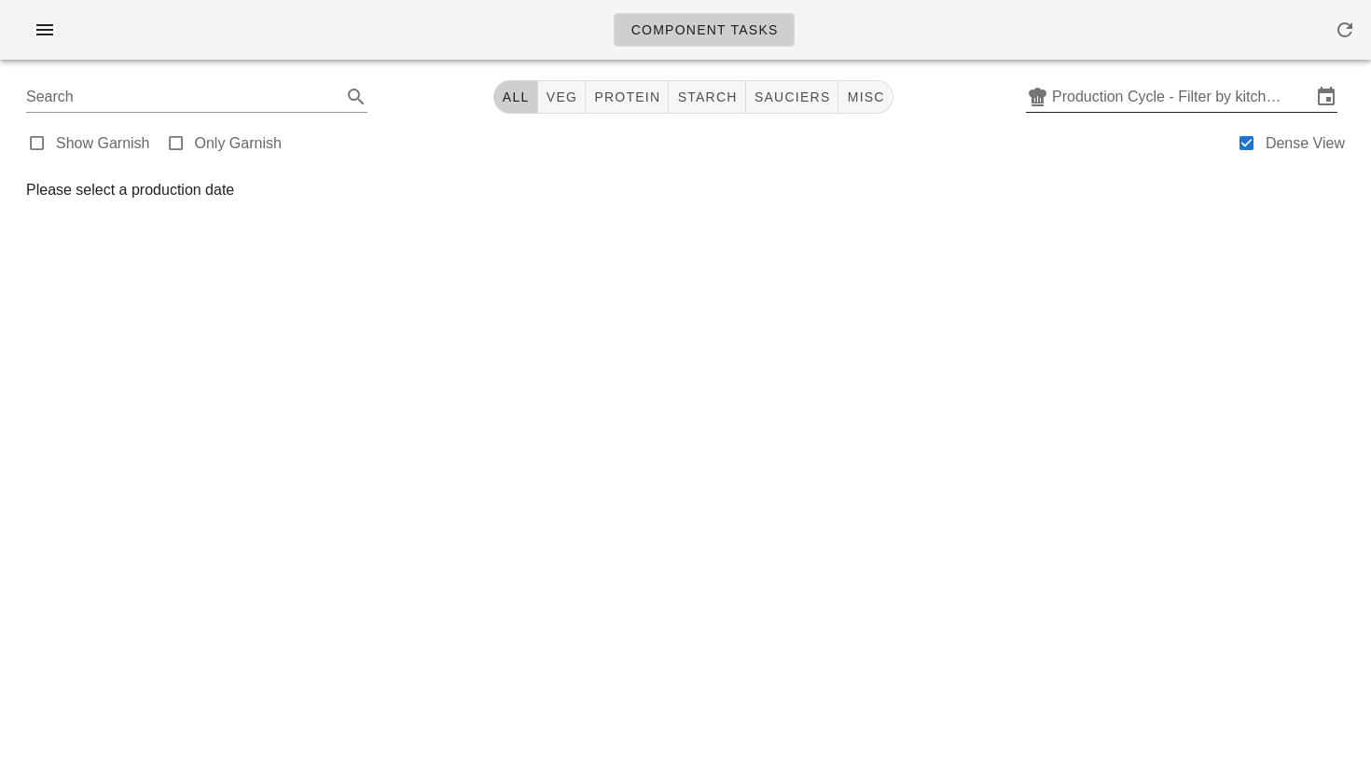
click at [1111, 95] on input "Production Cycle - Filter by kitchen production schedules" at bounding box center [1181, 97] width 259 height 30
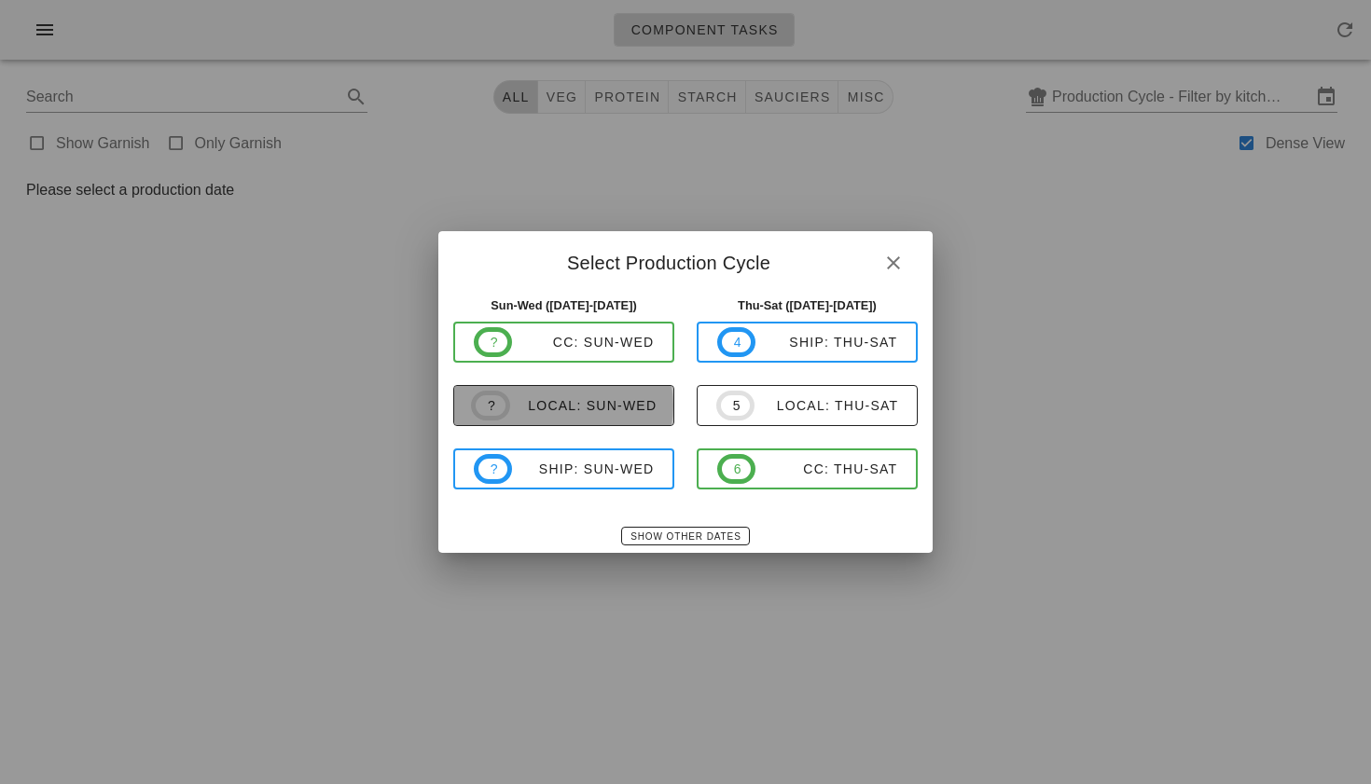
click at [638, 399] on div "local: Sun-Wed" at bounding box center [583, 405] width 147 height 15
type input "local: Sun-Wed ([DATE]-[DATE])"
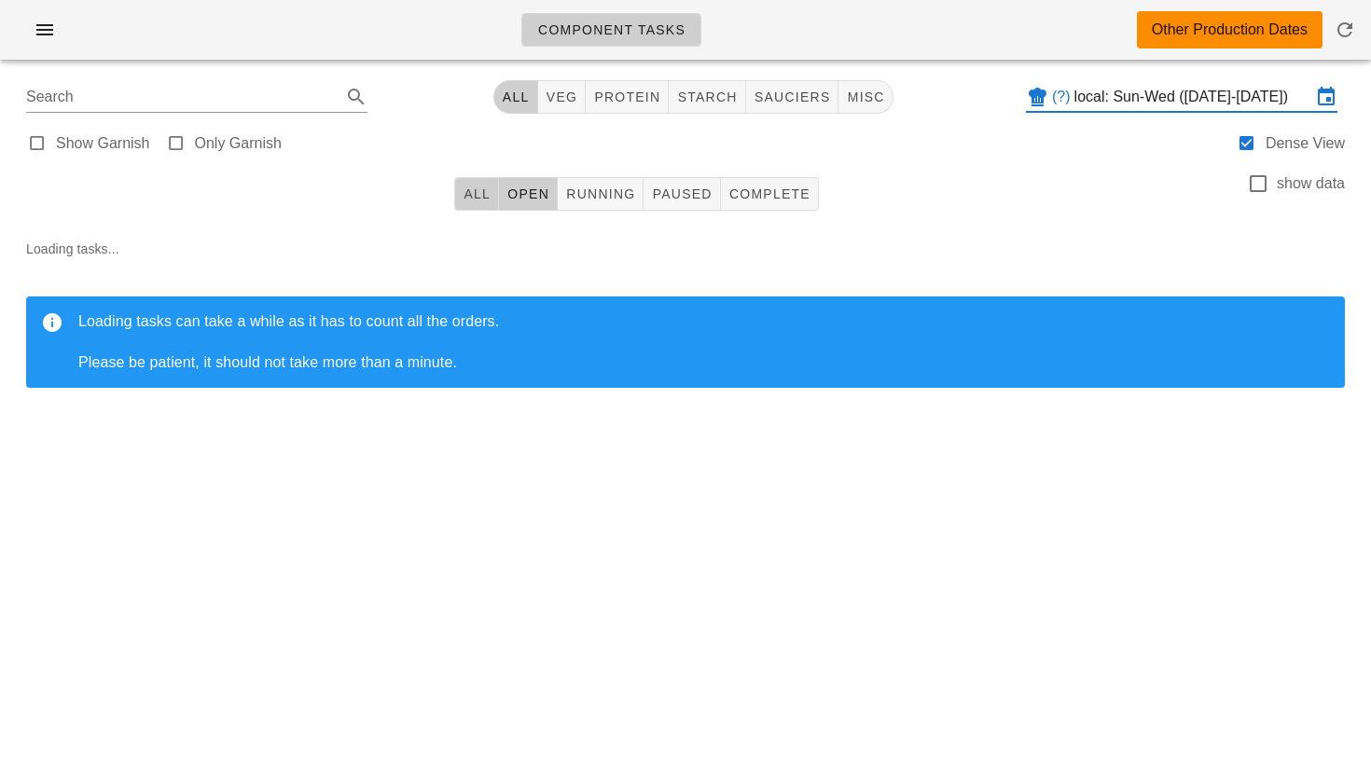
click at [490, 194] on span "All" at bounding box center [477, 194] width 28 height 15
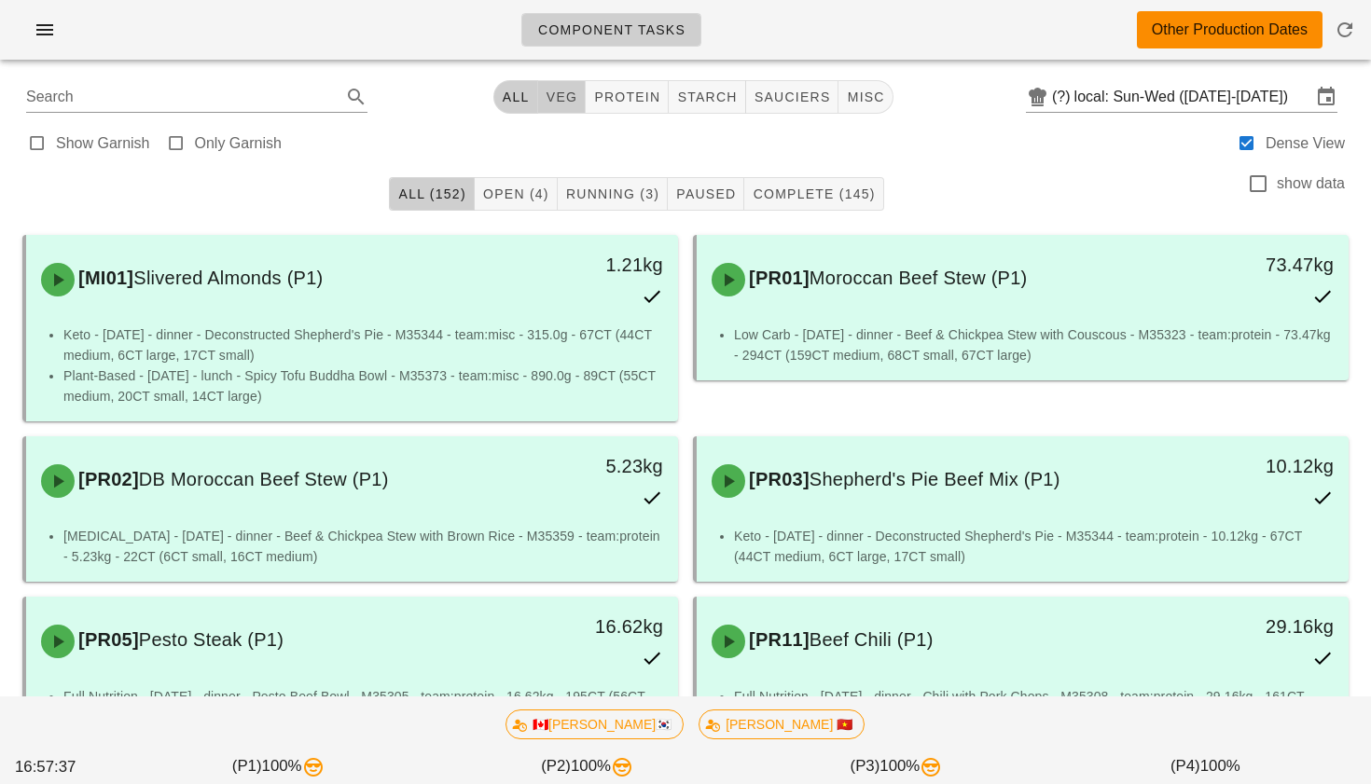
click at [560, 96] on span "veg" at bounding box center [562, 97] width 33 height 15
type input "team:veg"
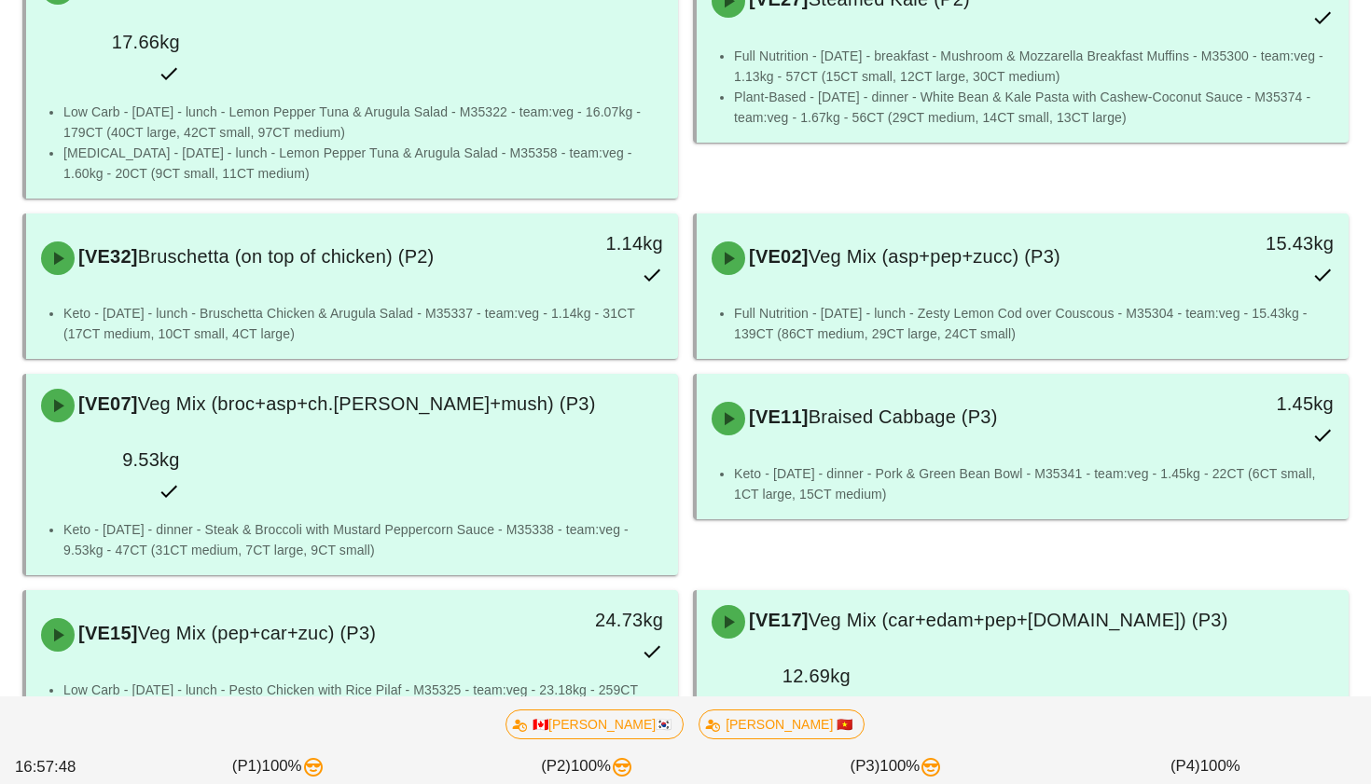
scroll to position [2111, 0]
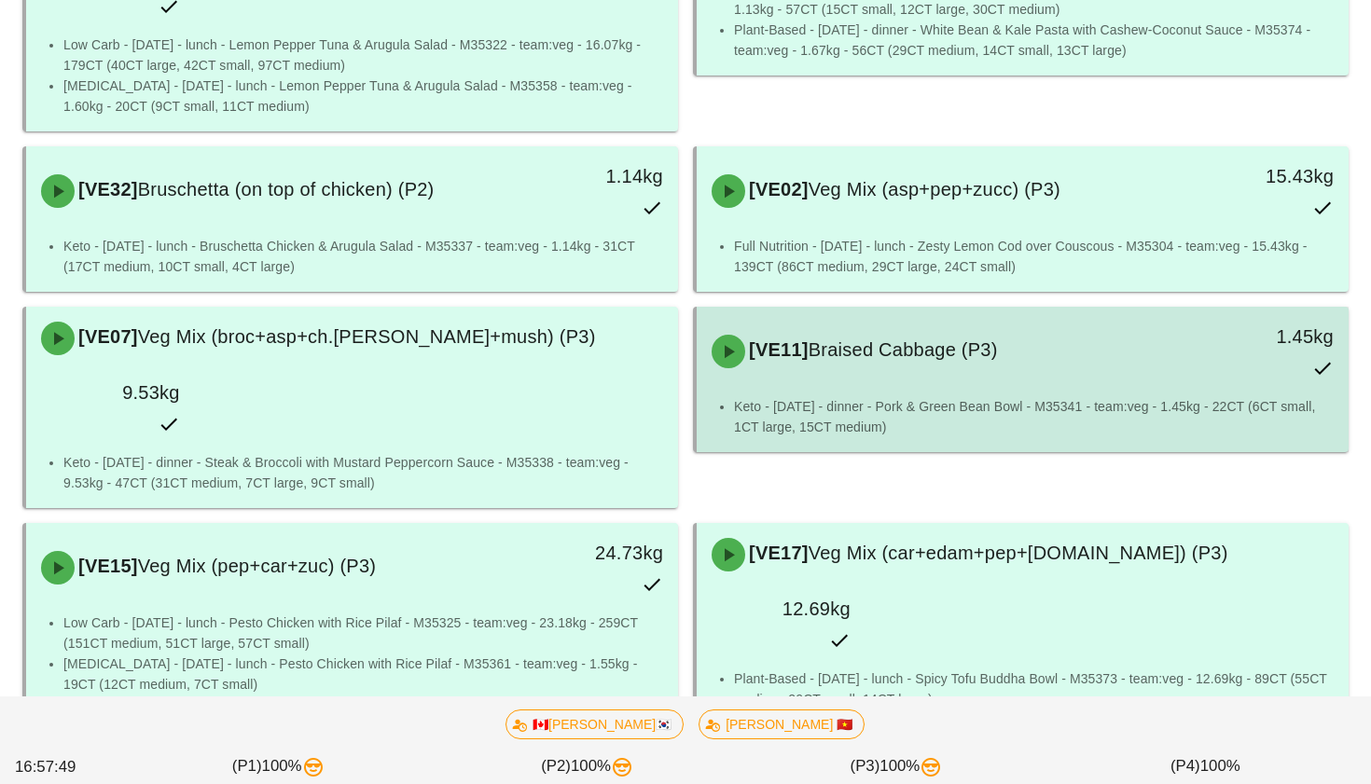
click at [795, 324] on div "[VE11] Braised Cabbage (P3)" at bounding box center [941, 352] width 483 height 56
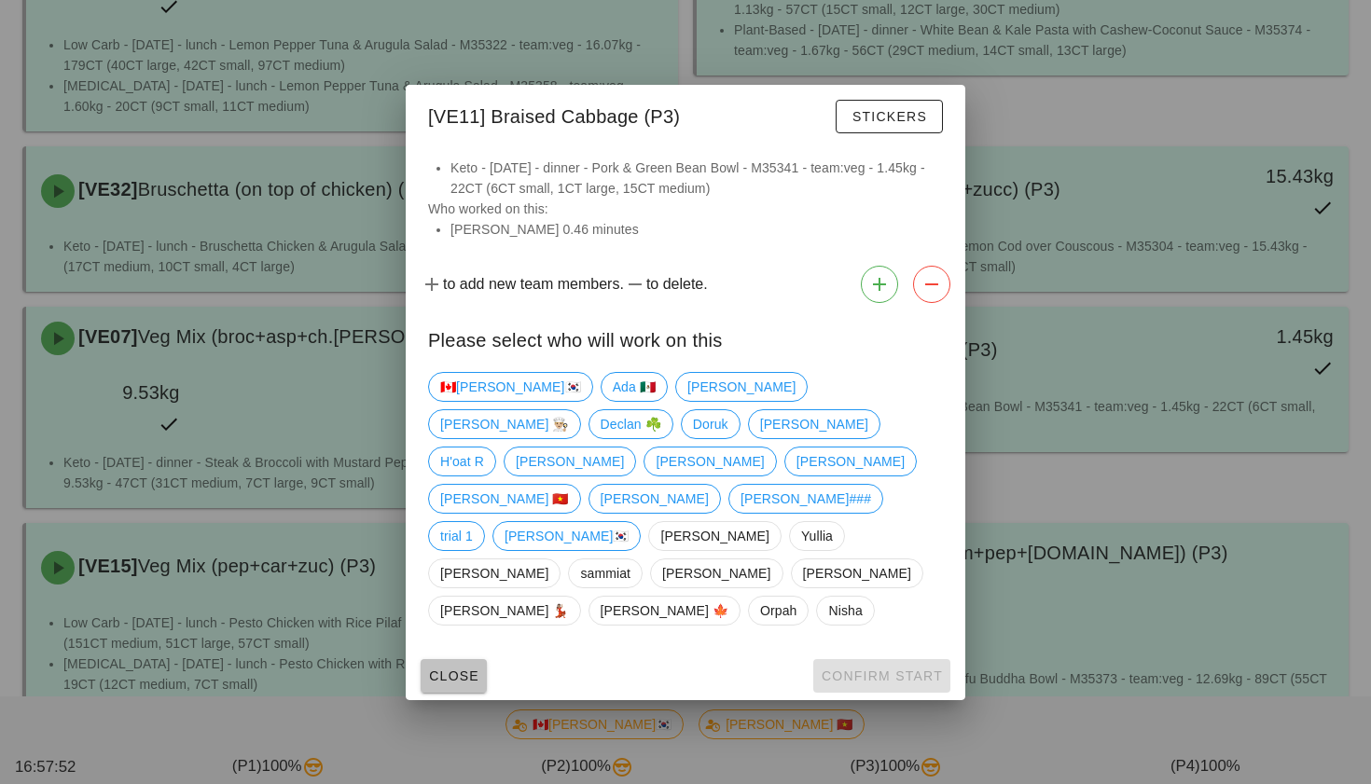
click at [458, 669] on span "Close" at bounding box center [453, 676] width 51 height 15
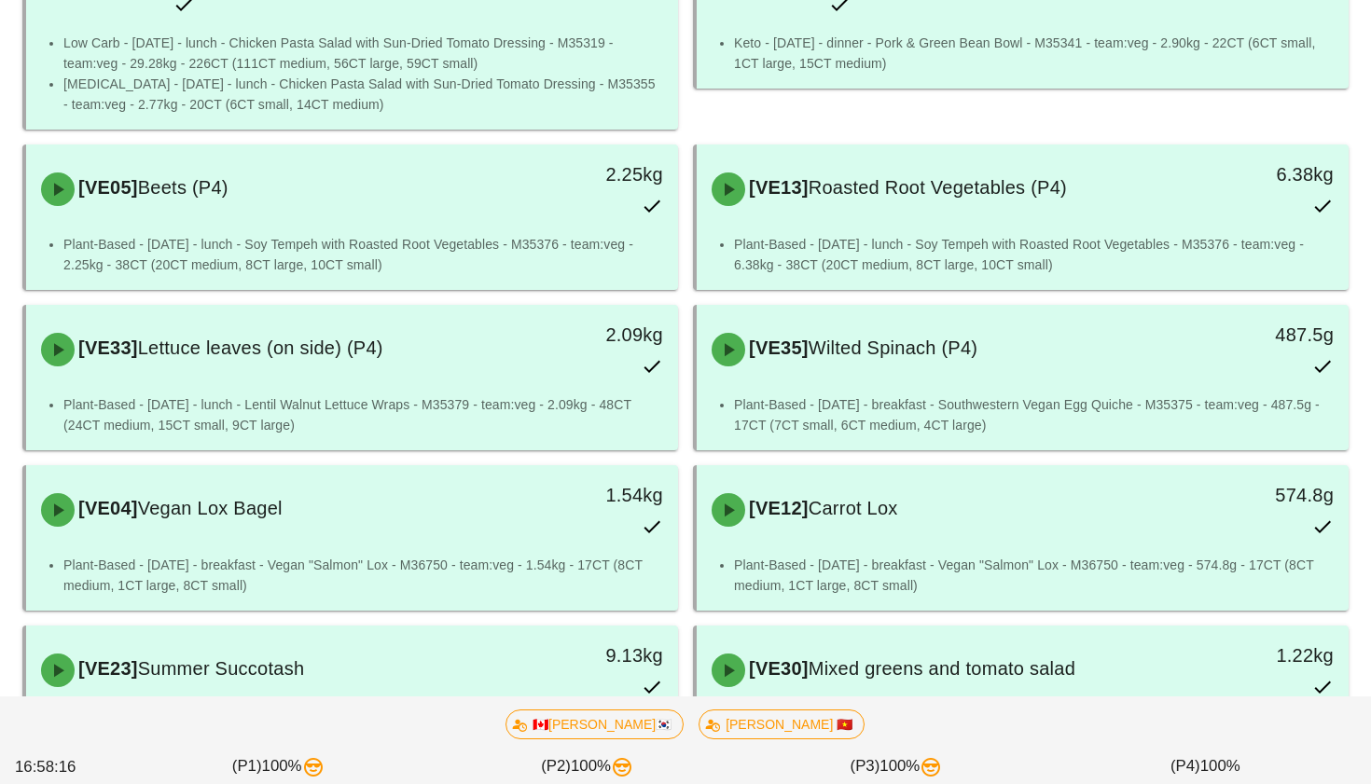
scroll to position [3166, 0]
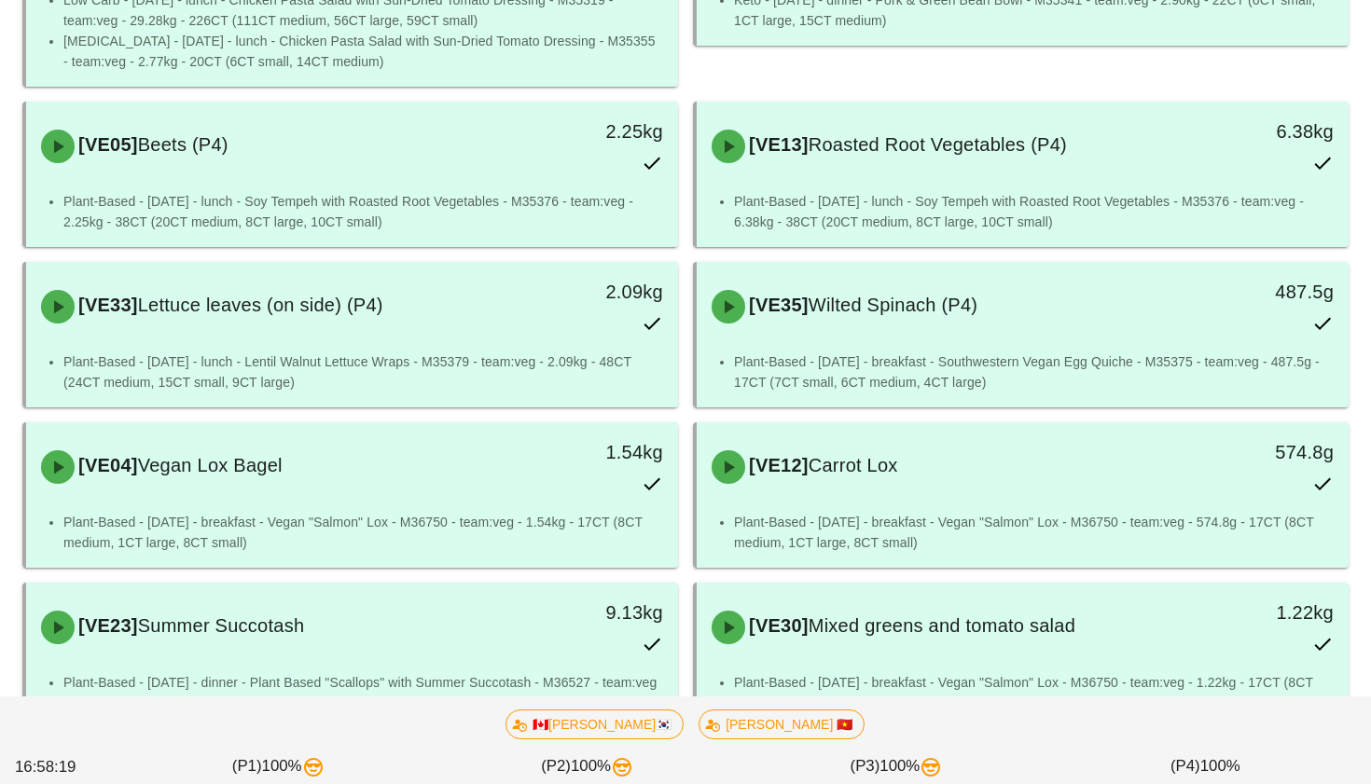
click at [482, 763] on span "Miso Marinated King Oyster Mushroom "Scallops"" at bounding box center [349, 773] width 423 height 21
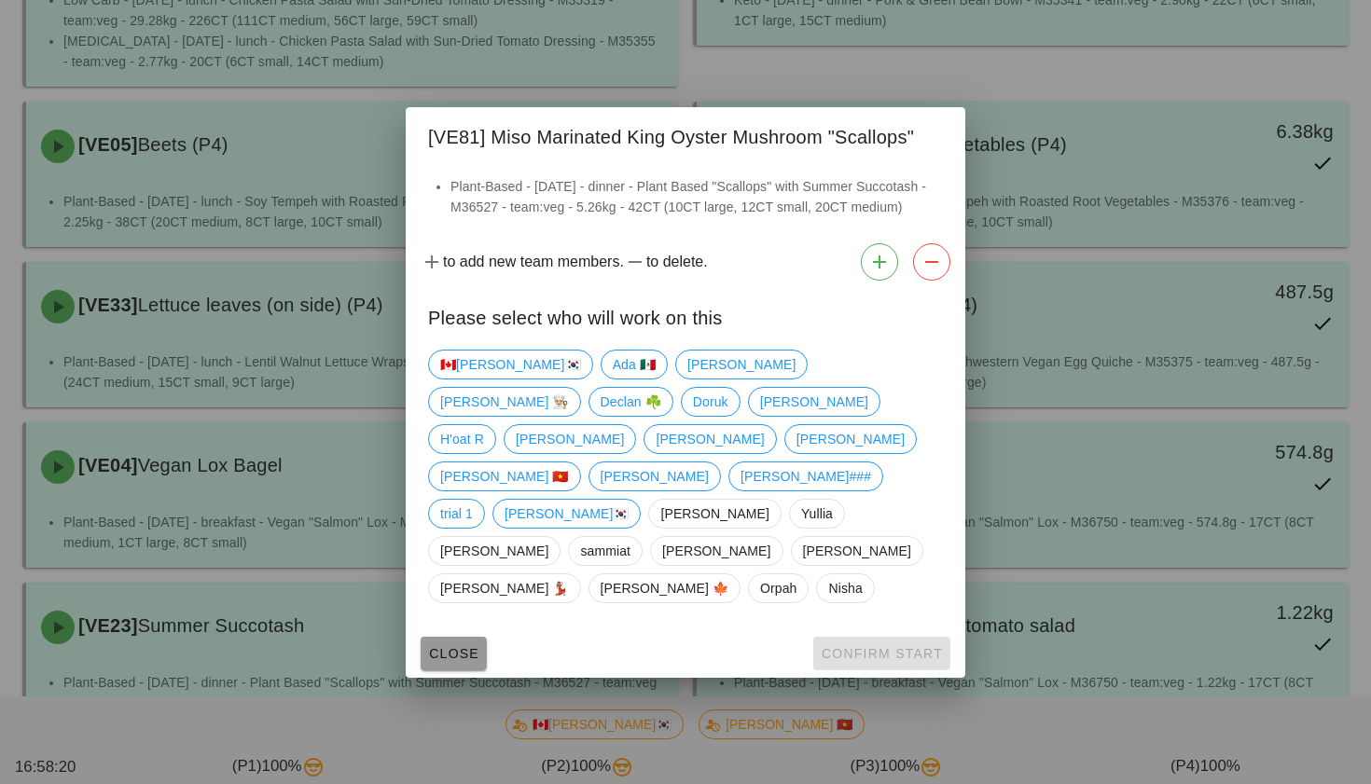
click at [454, 646] on span "Close" at bounding box center [453, 653] width 51 height 15
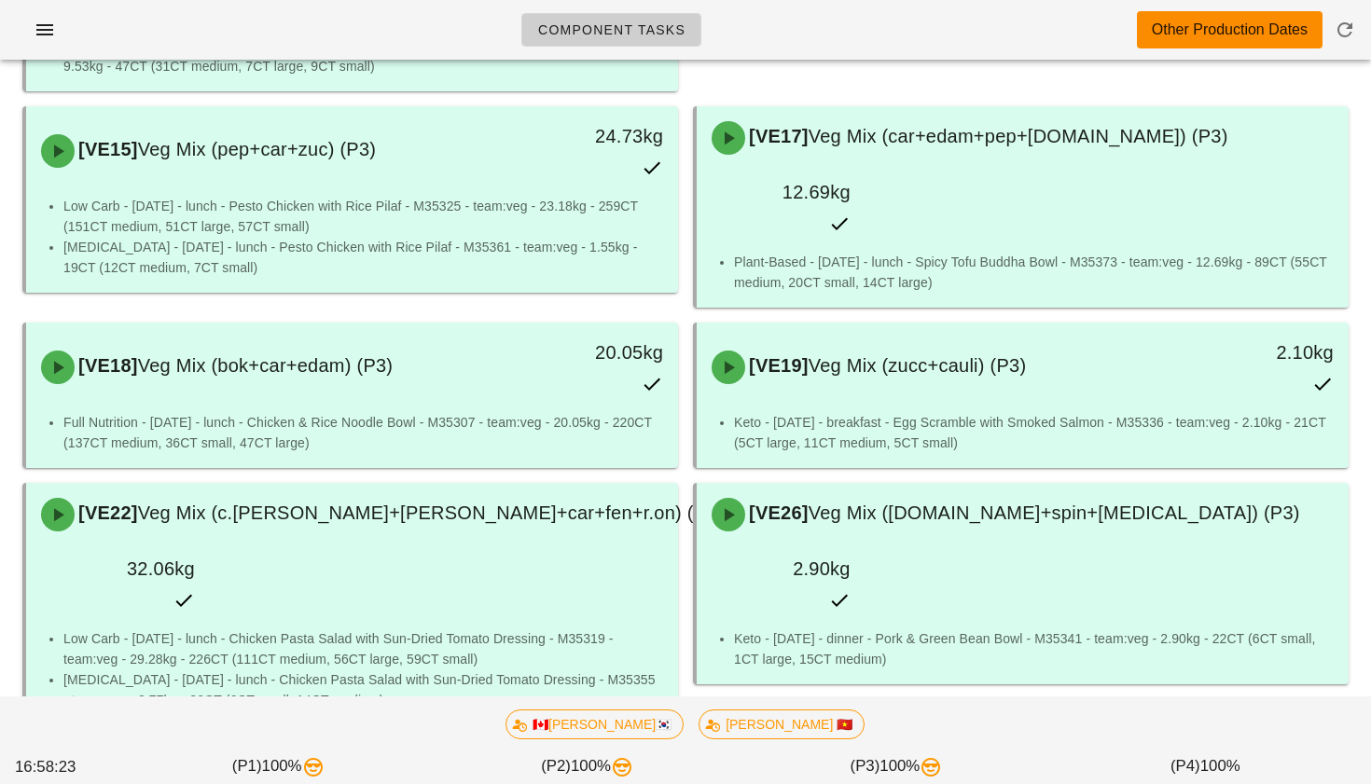
scroll to position [2500, 0]
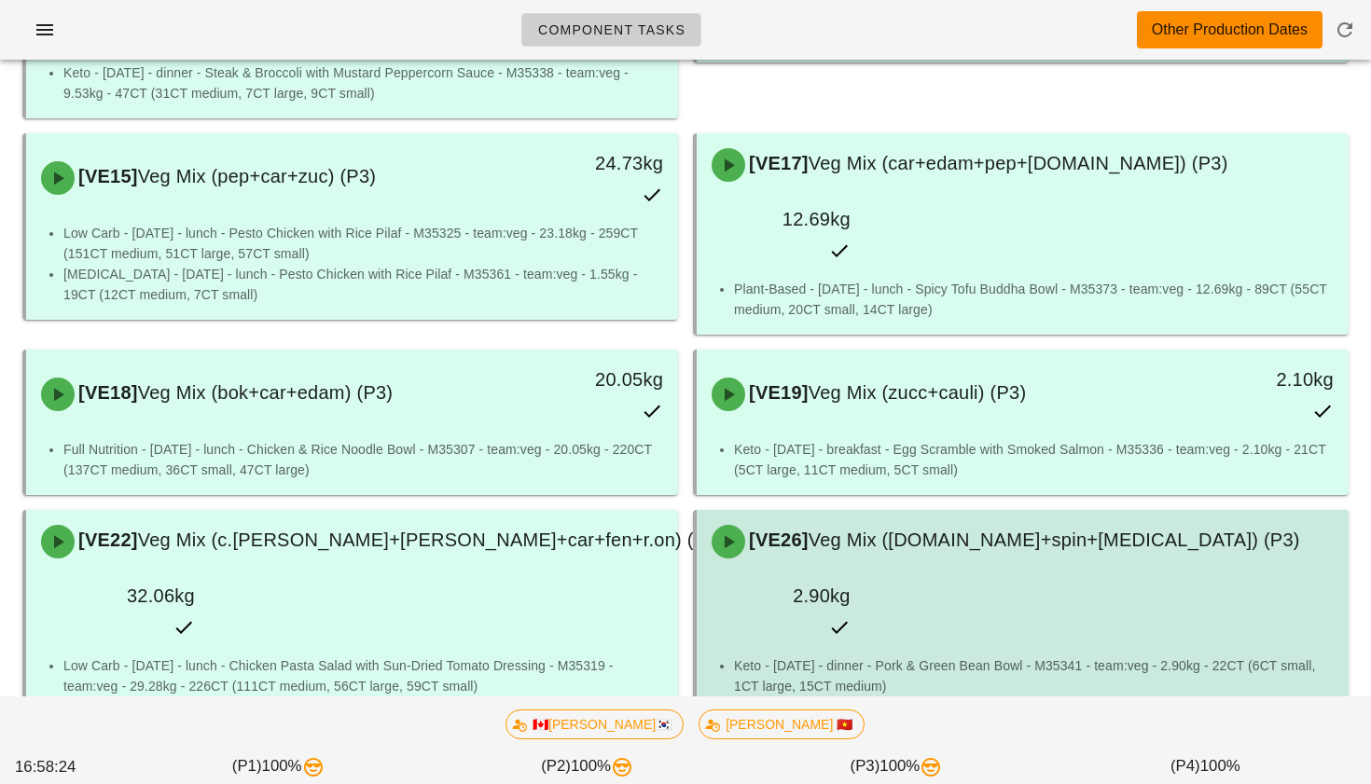
click at [923, 514] on div "[VE26] Veg Mix (grn.bn+spin+caul) (P3) 2.90kg" at bounding box center [1022, 583] width 644 height 138
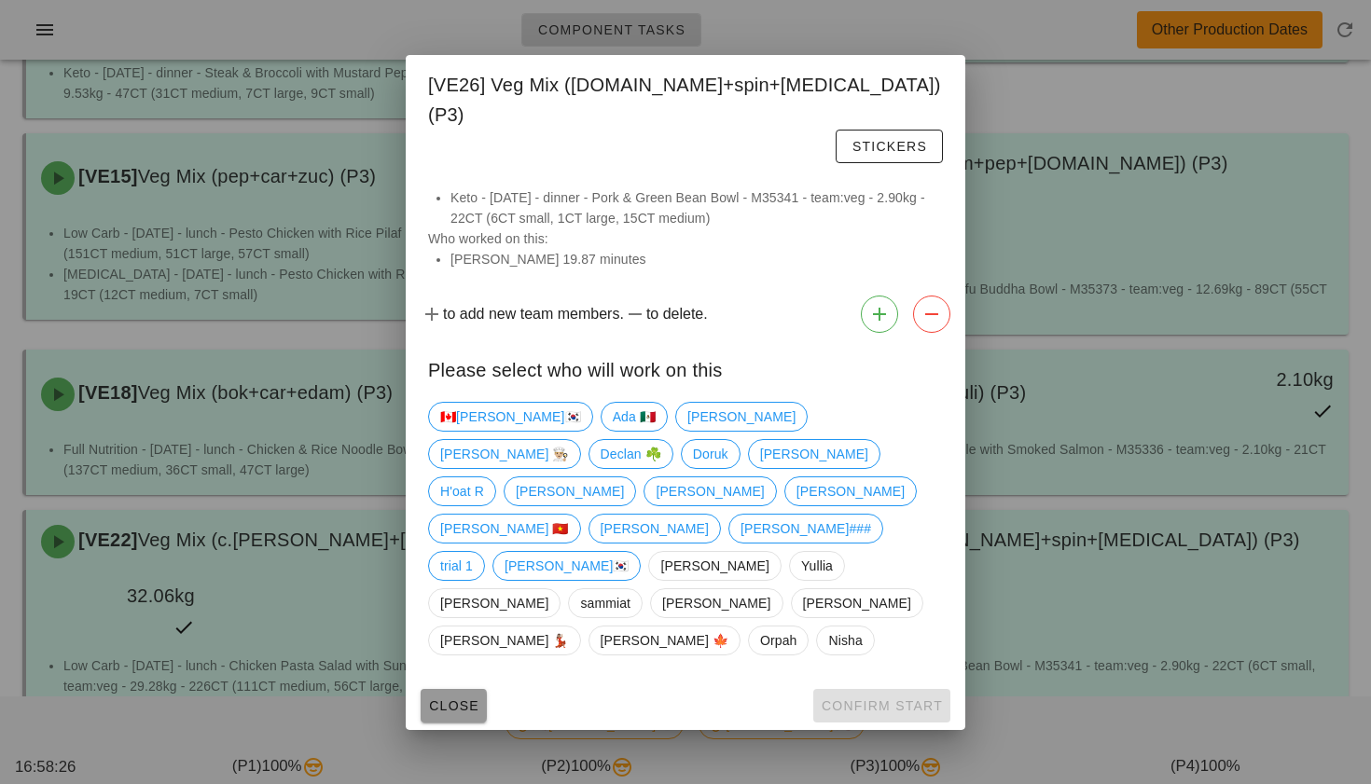
click at [466, 699] on span "Close" at bounding box center [453, 706] width 51 height 15
